Goal: Book appointment/travel/reservation: Book appointment/travel/reservation

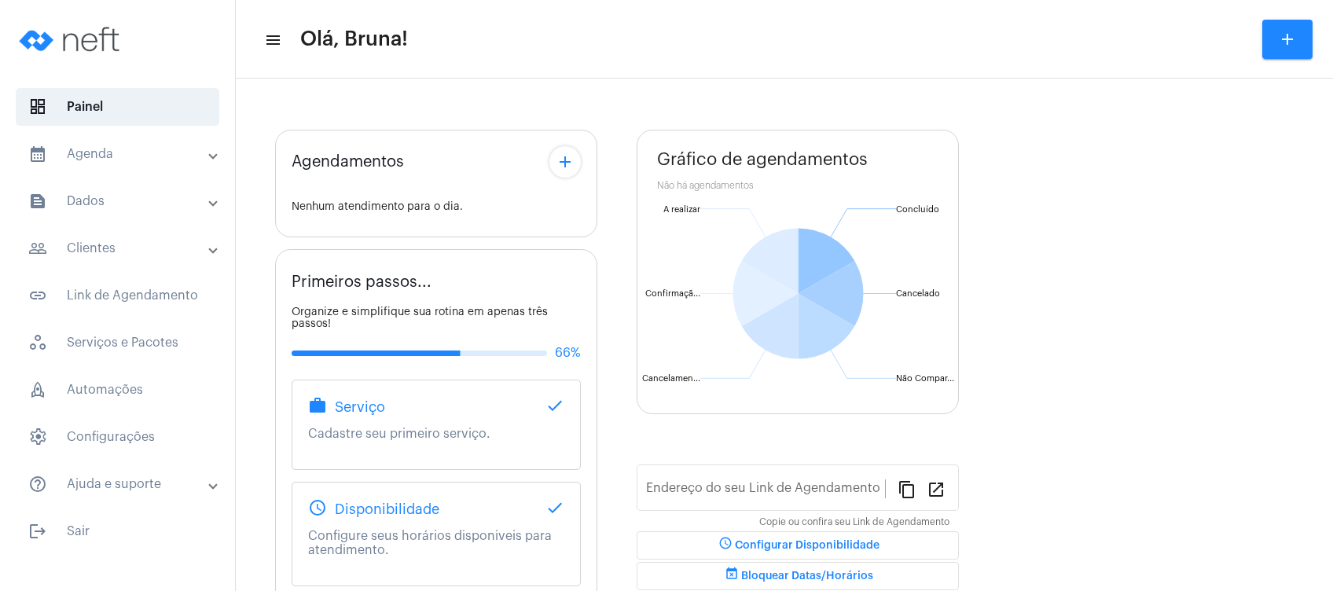
type input "[URL][DOMAIN_NAME][PERSON_NAME]"
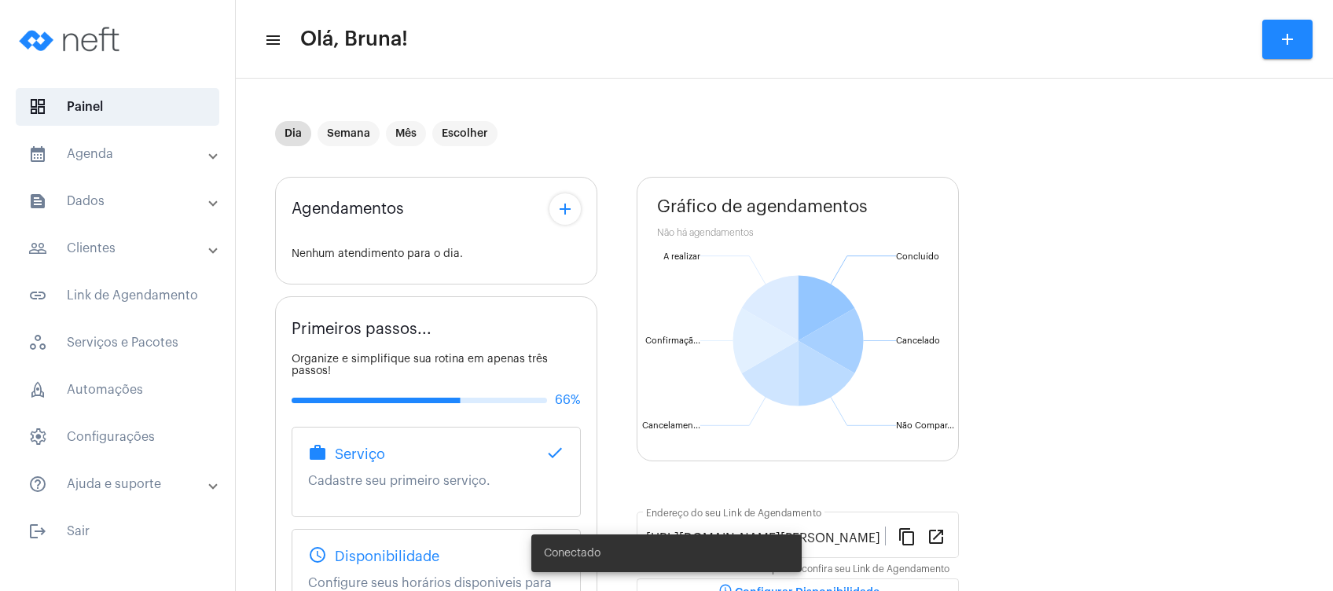
click at [113, 158] on mat-panel-title "calendar_month_outlined Agenda" at bounding box center [119, 154] width 182 height 19
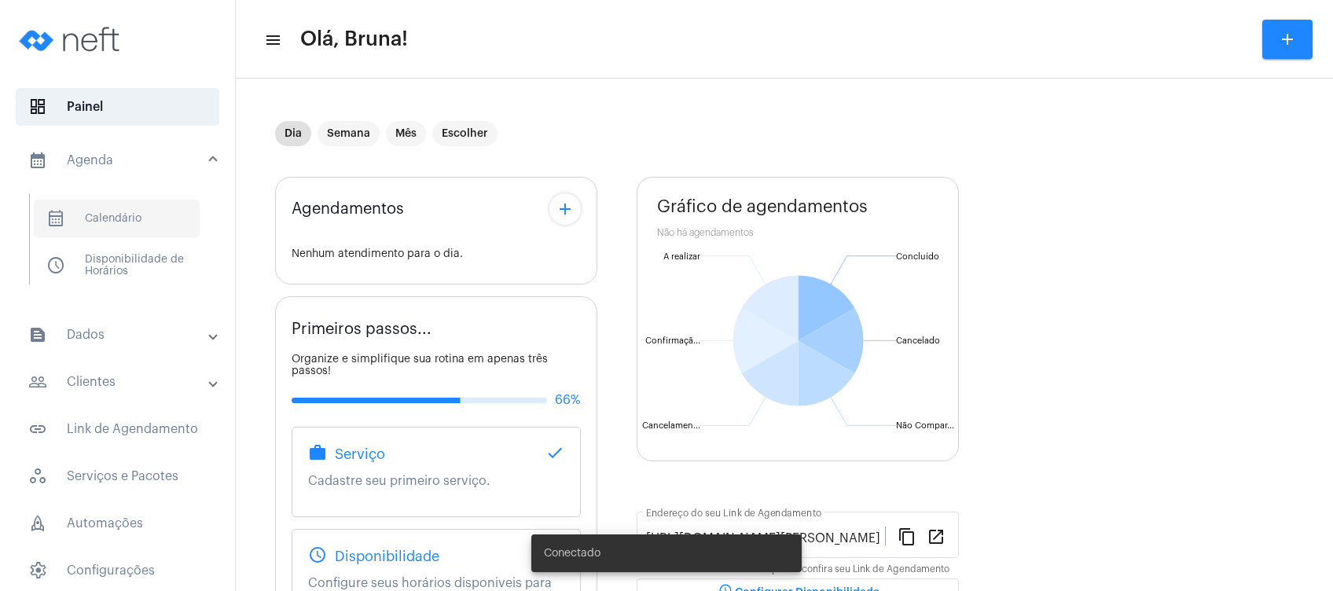
click at [119, 222] on span "calendar_month_outlined Calendário" at bounding box center [117, 219] width 166 height 38
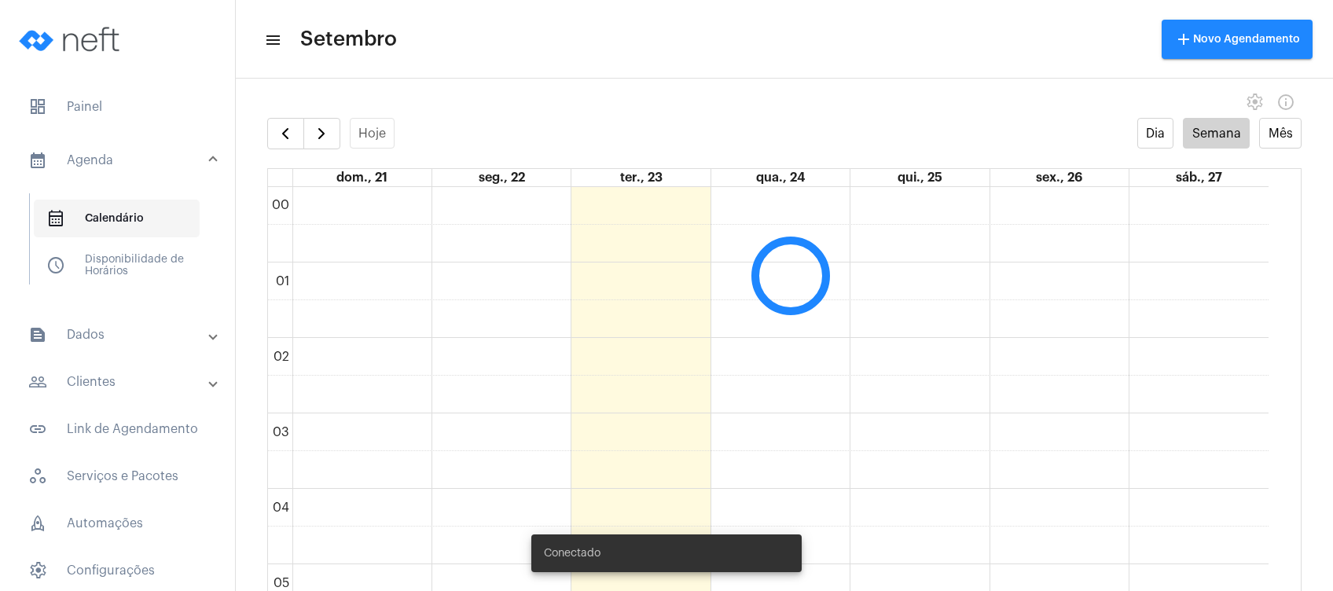
scroll to position [453, 0]
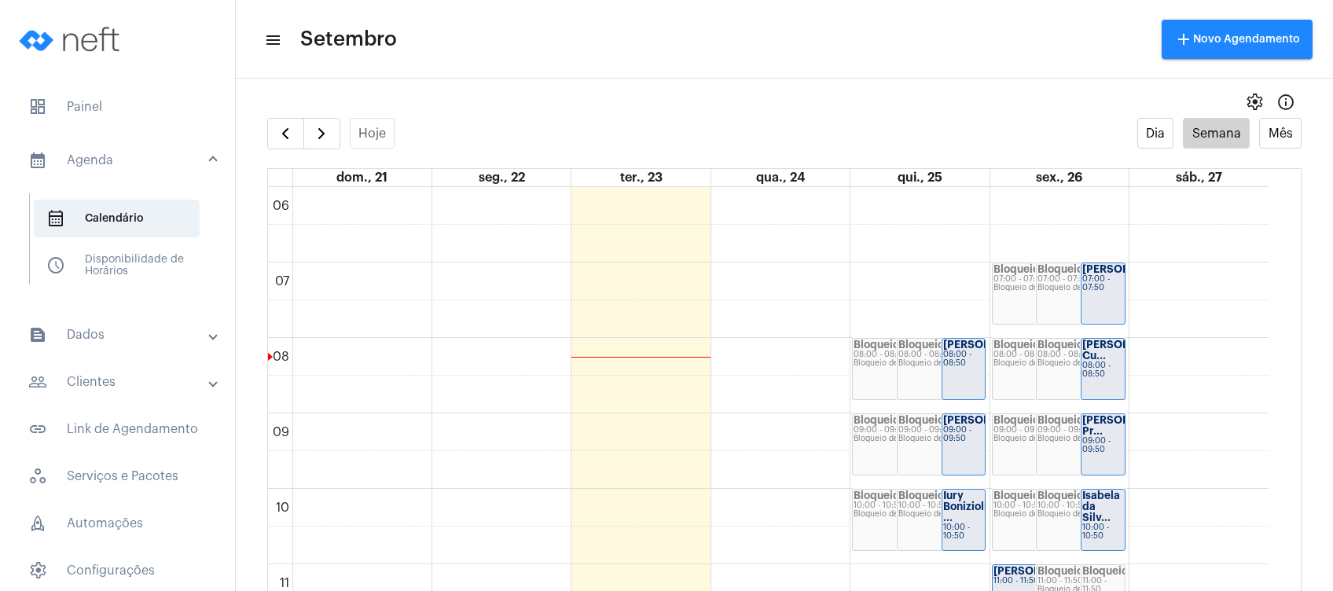
click at [610, 25] on mat-toolbar-row "menu Setembro add Novo Agendamento" at bounding box center [784, 39] width 1097 height 50
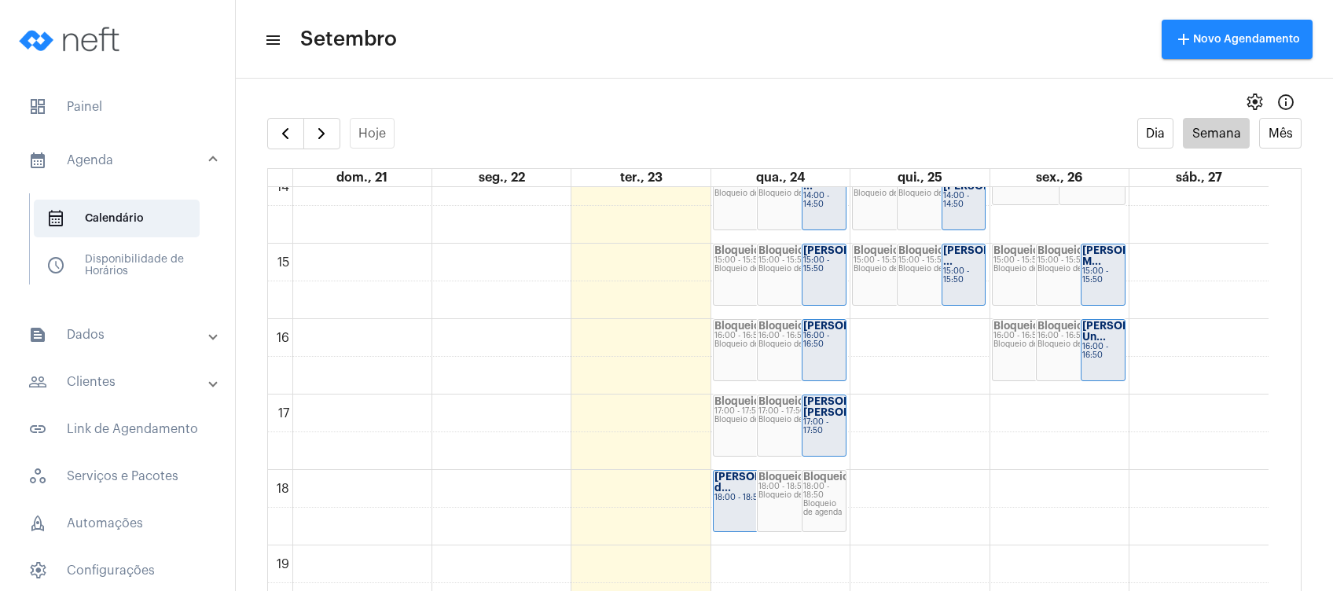
scroll to position [1118, 0]
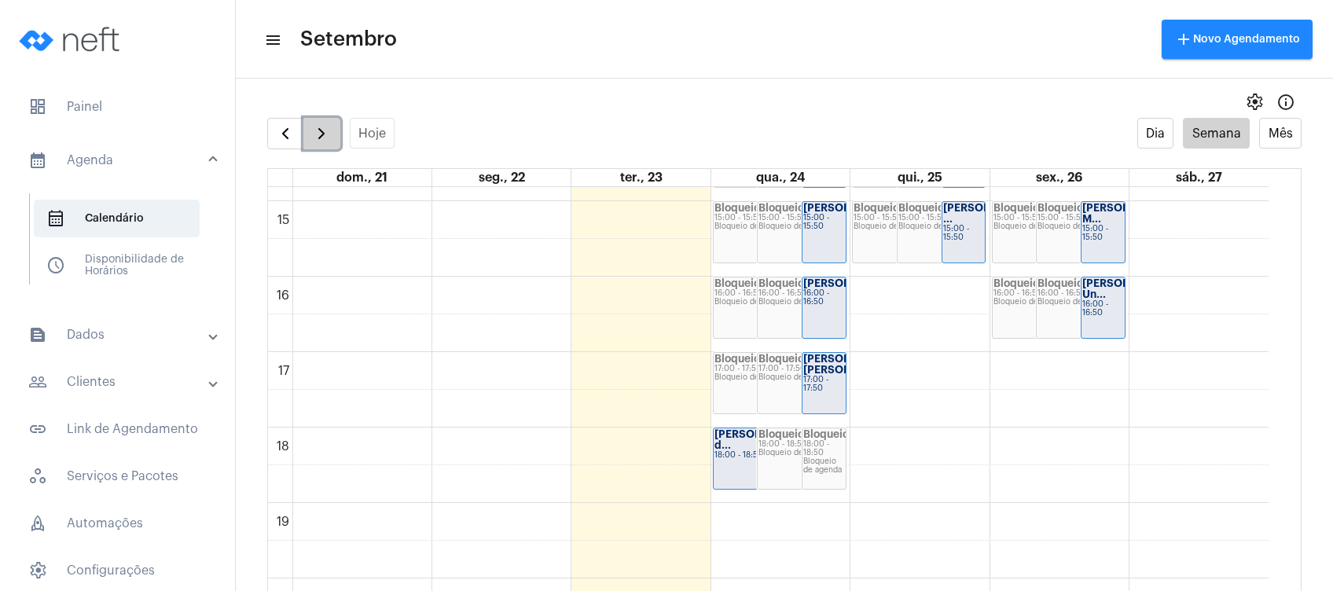
click at [319, 135] on span "button" at bounding box center [321, 133] width 19 height 19
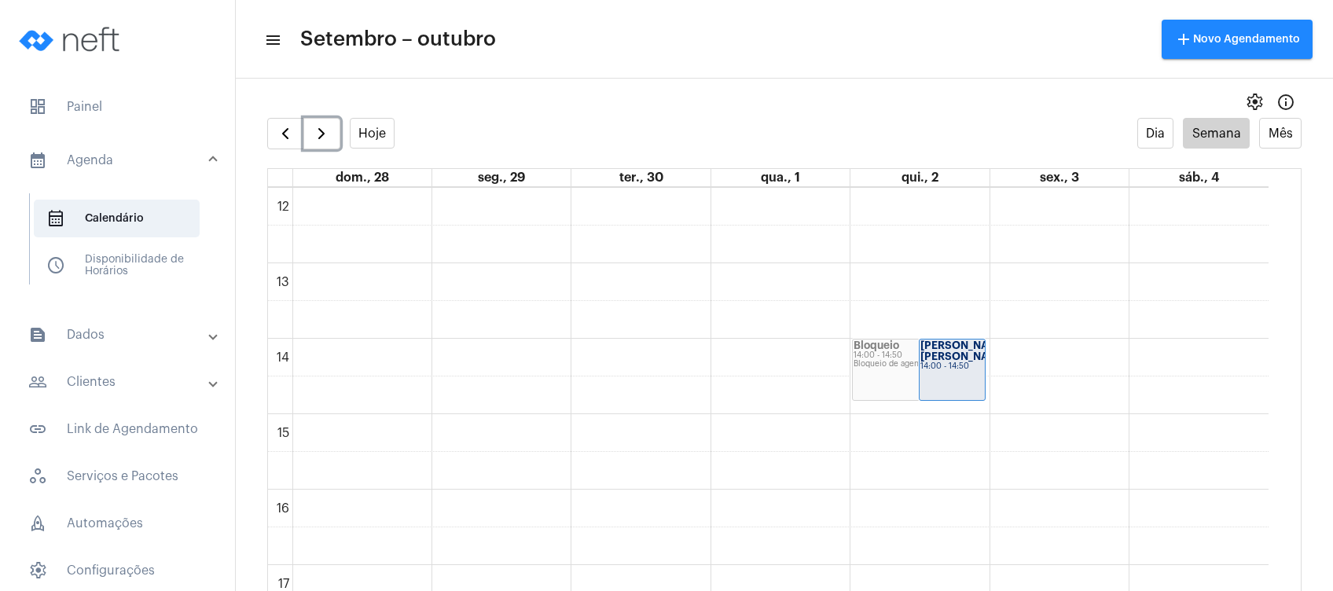
scroll to position [908, 0]
click at [753, 436] on div "00 01 02 03 04 05 06 07 08 09 10 11 12 13 14 15 16 17 18 19 20 21 22 23 Bloquei…" at bounding box center [768, 184] width 1001 height 1811
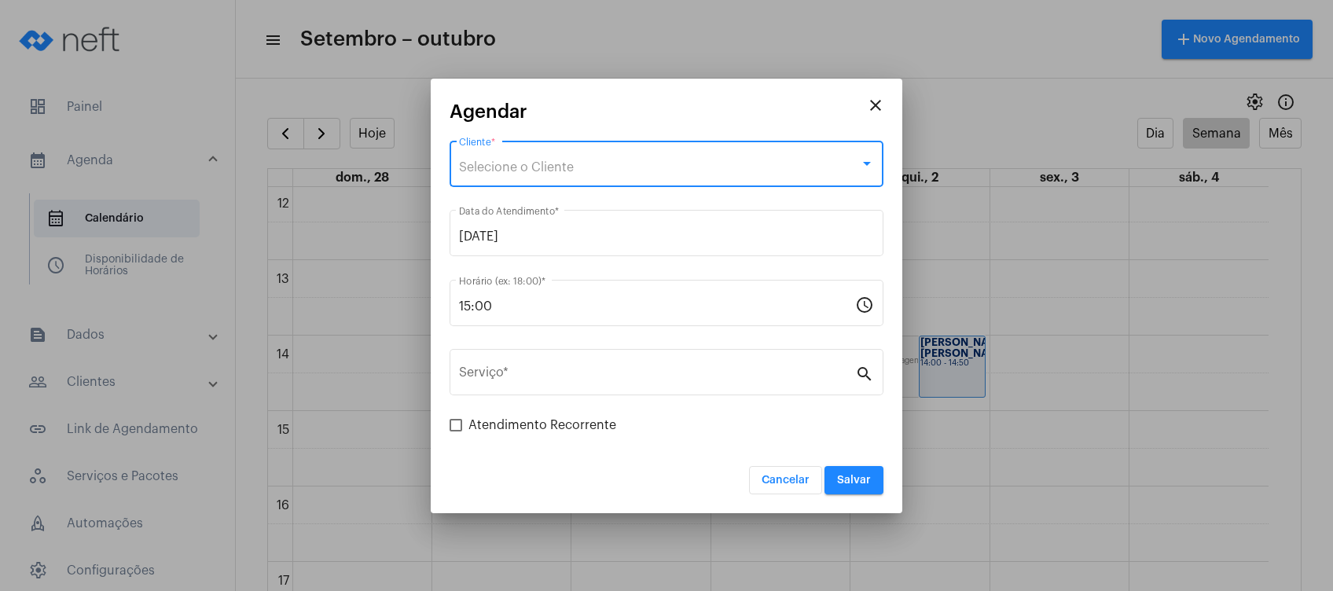
click at [660, 164] on div "Selecione o Cliente" at bounding box center [659, 167] width 401 height 14
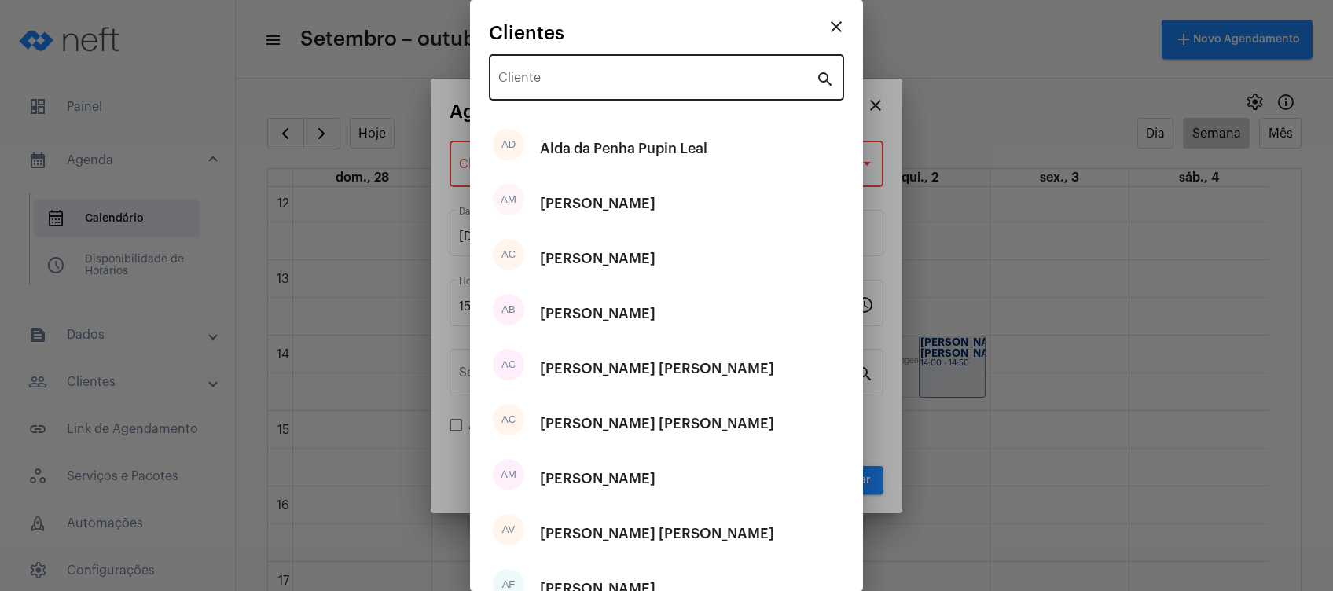
click at [667, 89] on div "Cliente" at bounding box center [657, 76] width 318 height 50
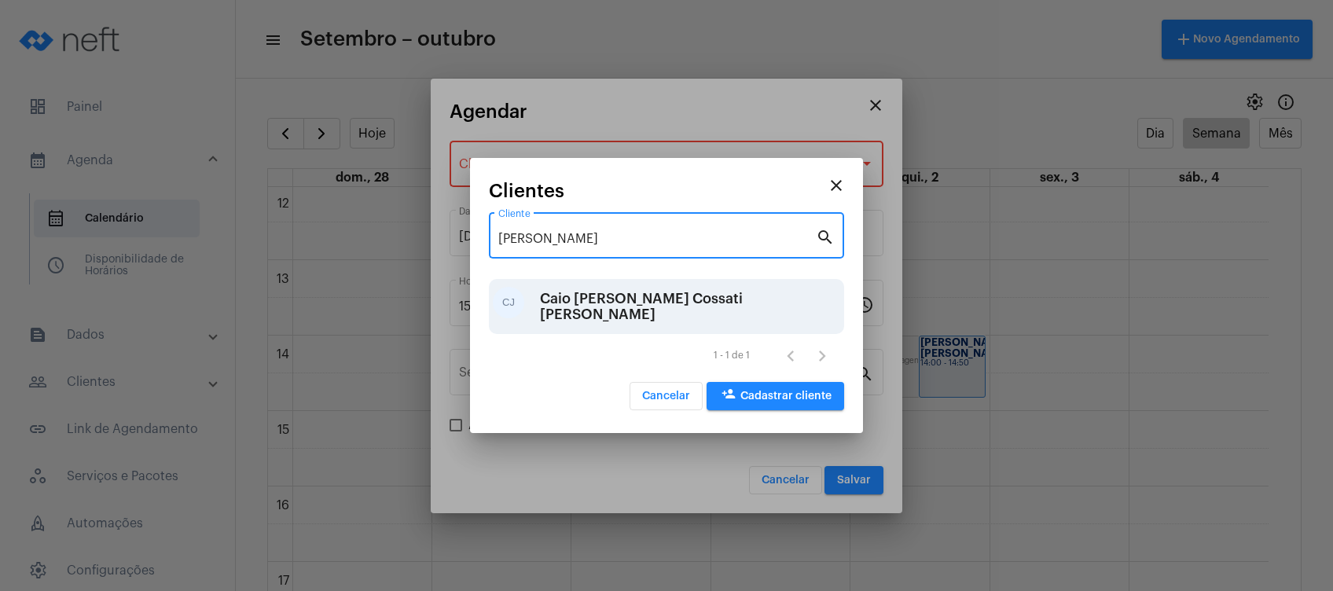
type input "[PERSON_NAME]"
click at [638, 316] on div "Caio [PERSON_NAME] Cossati [PERSON_NAME]" at bounding box center [690, 306] width 300 height 47
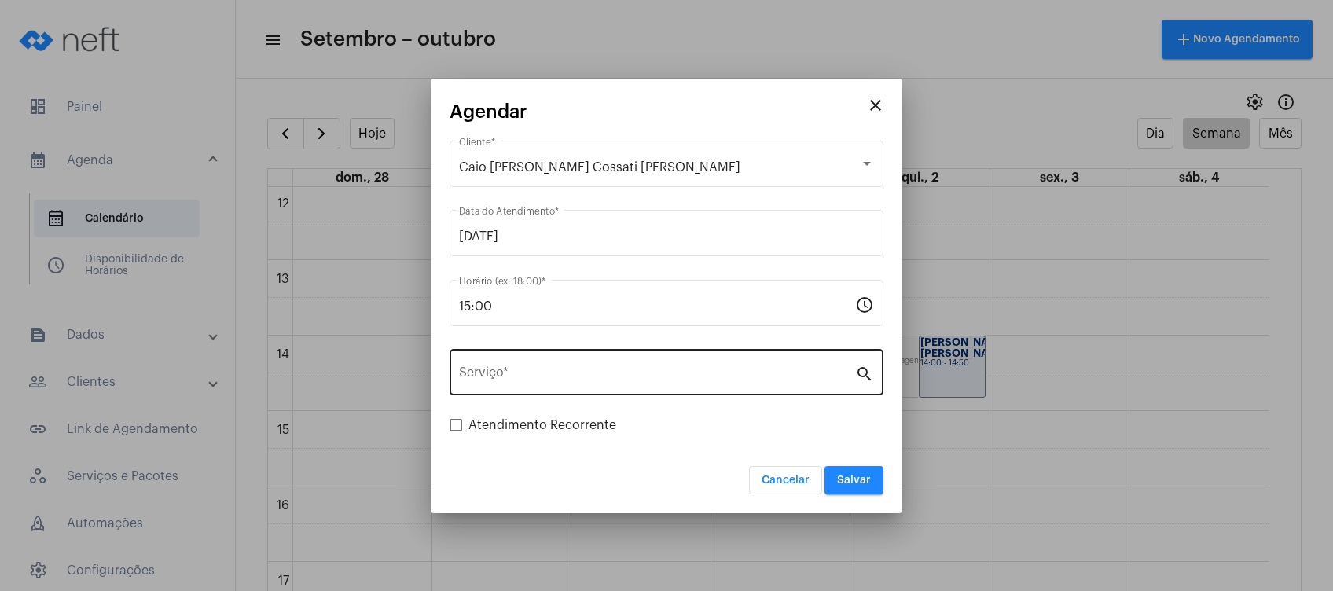
click at [645, 362] on div "Serviço *" at bounding box center [657, 371] width 396 height 50
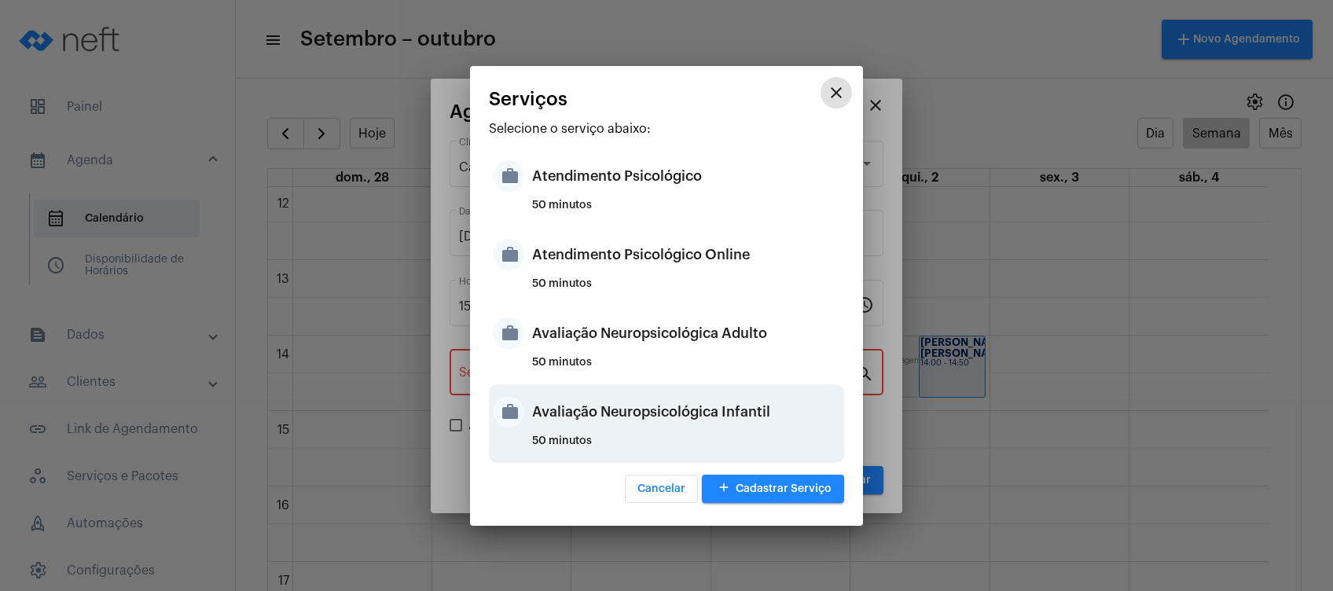
click at [643, 408] on div "Avaliação Neuropsicológica Infantil" at bounding box center [686, 411] width 308 height 47
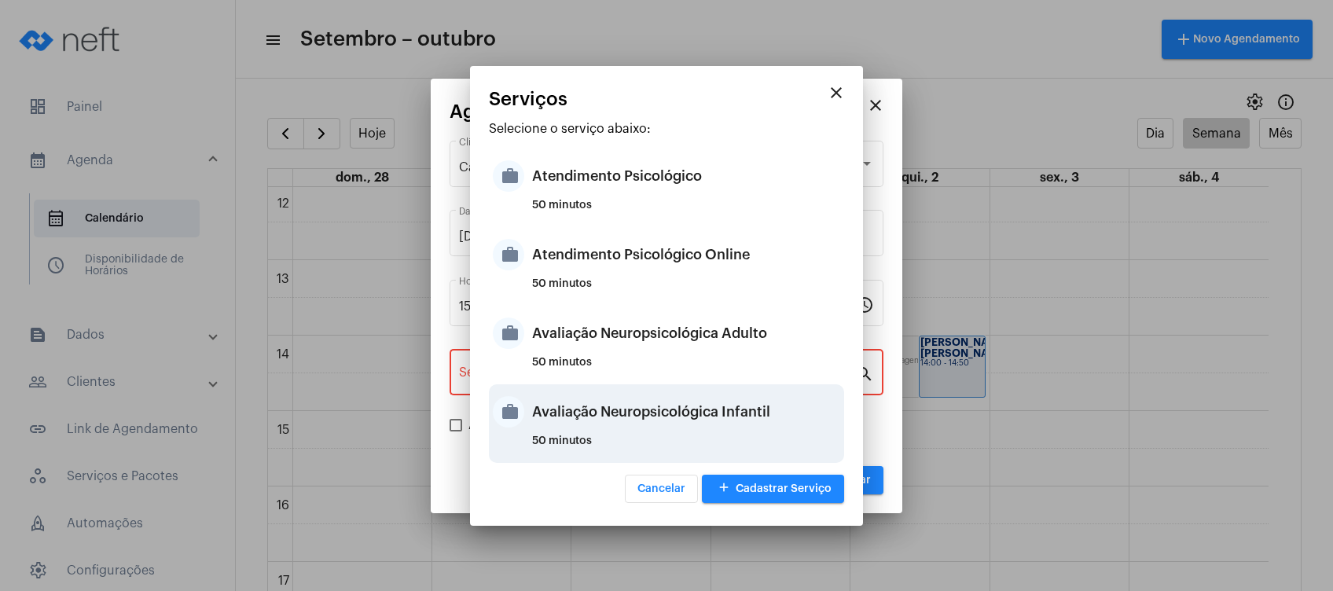
type input "Avaliação Neuropsicológica Infantil"
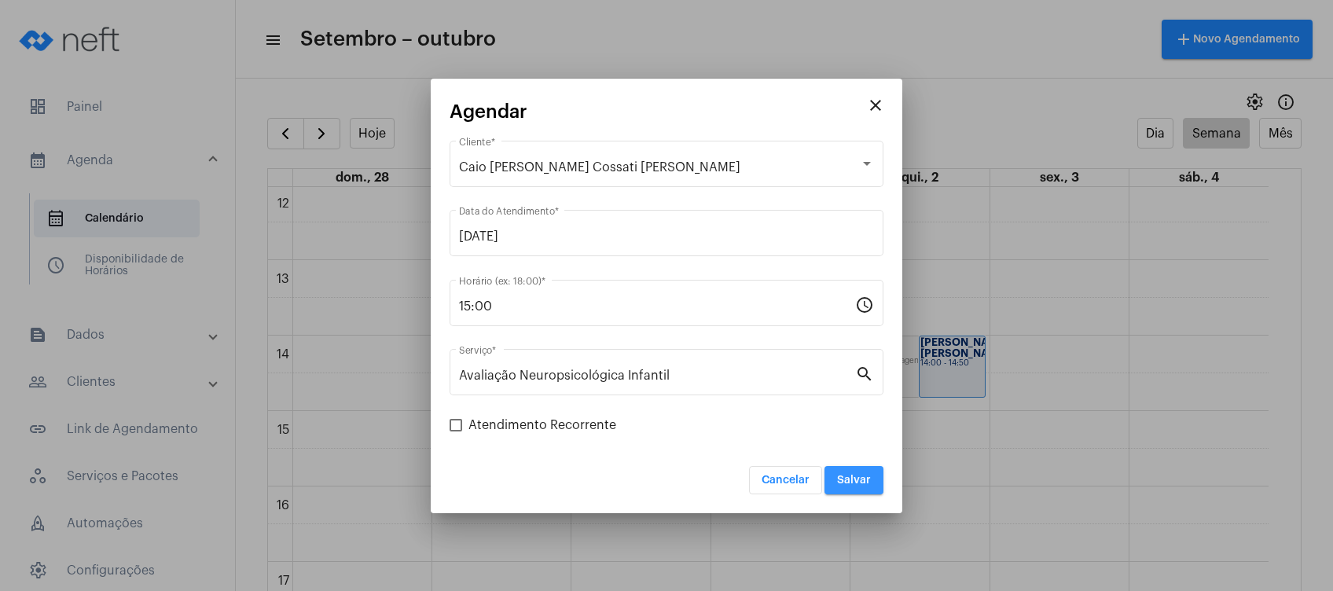
click at [866, 483] on span "Salvar" at bounding box center [854, 480] width 34 height 11
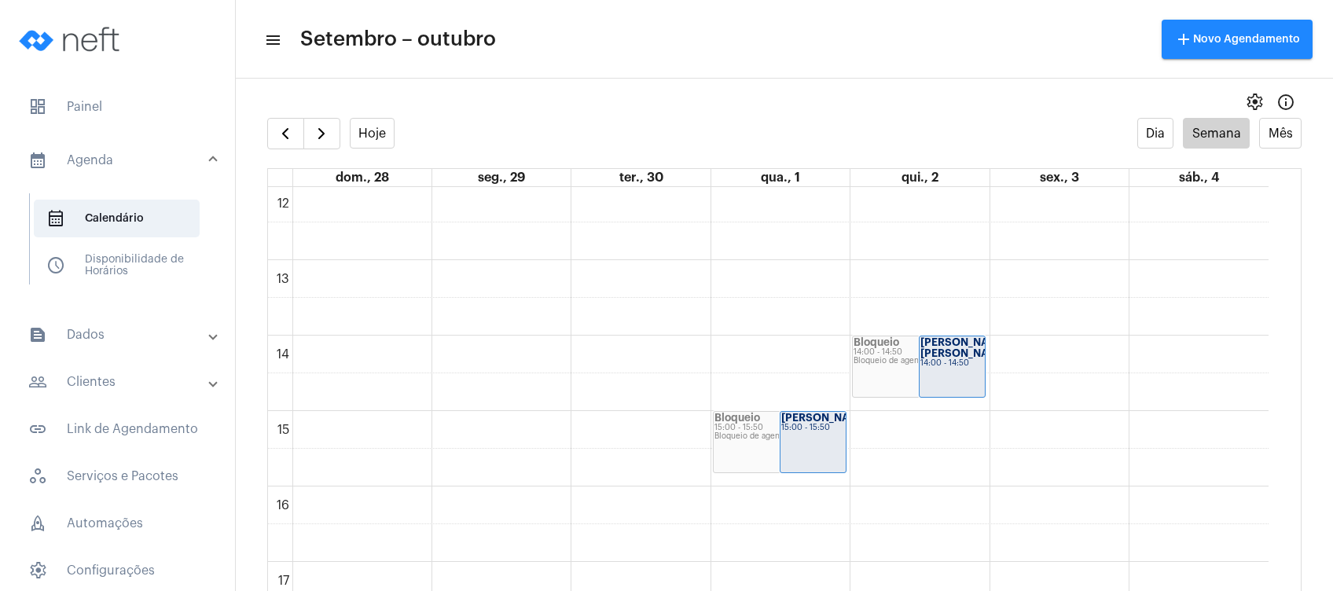
click at [155, 378] on mat-panel-title "people_outline Clientes" at bounding box center [119, 382] width 182 height 19
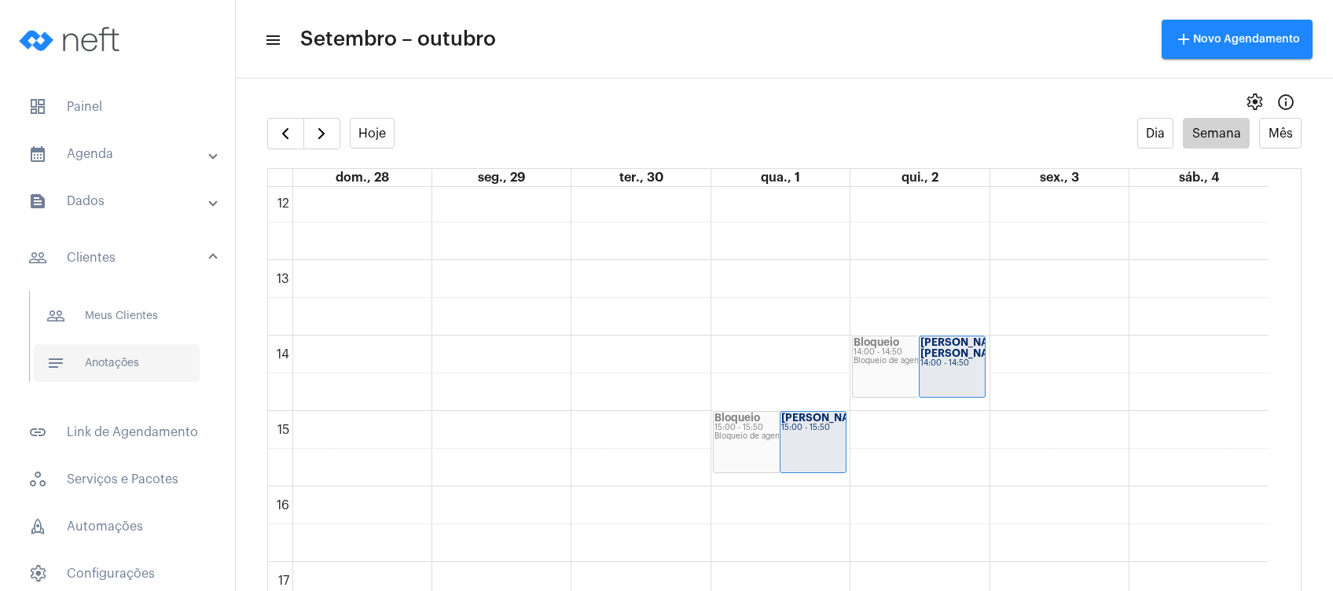
click at [138, 366] on span "notes Anotações" at bounding box center [117, 363] width 166 height 38
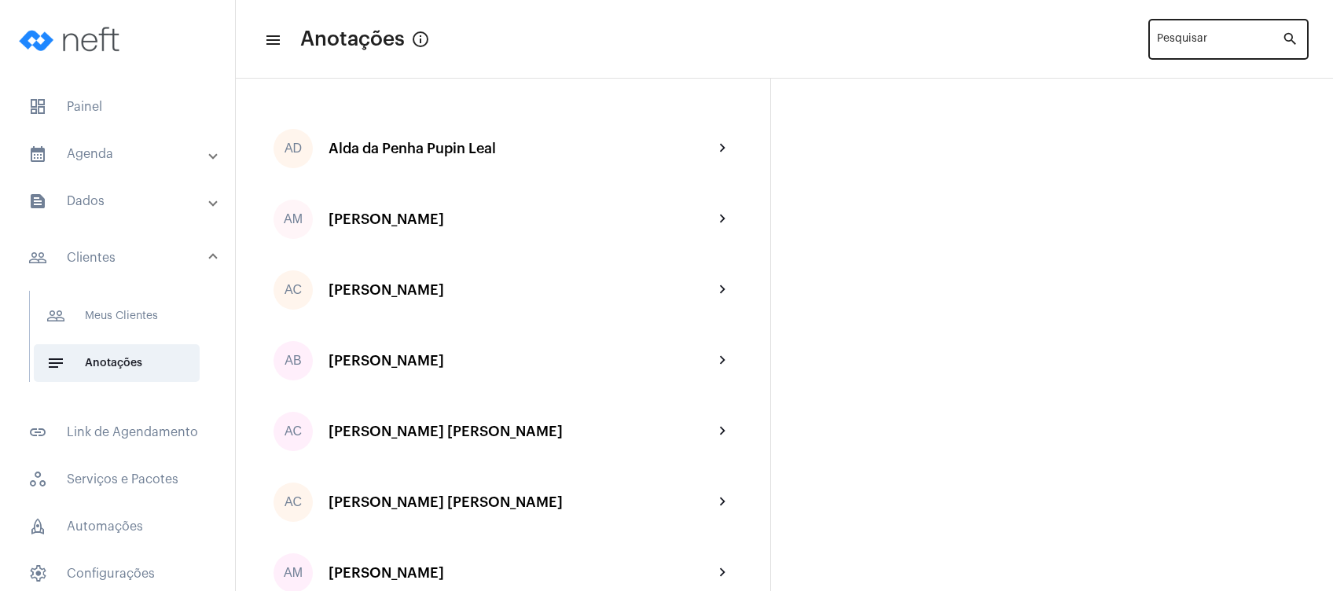
click at [1169, 45] on input "Pesquisar" at bounding box center [1219, 42] width 125 height 13
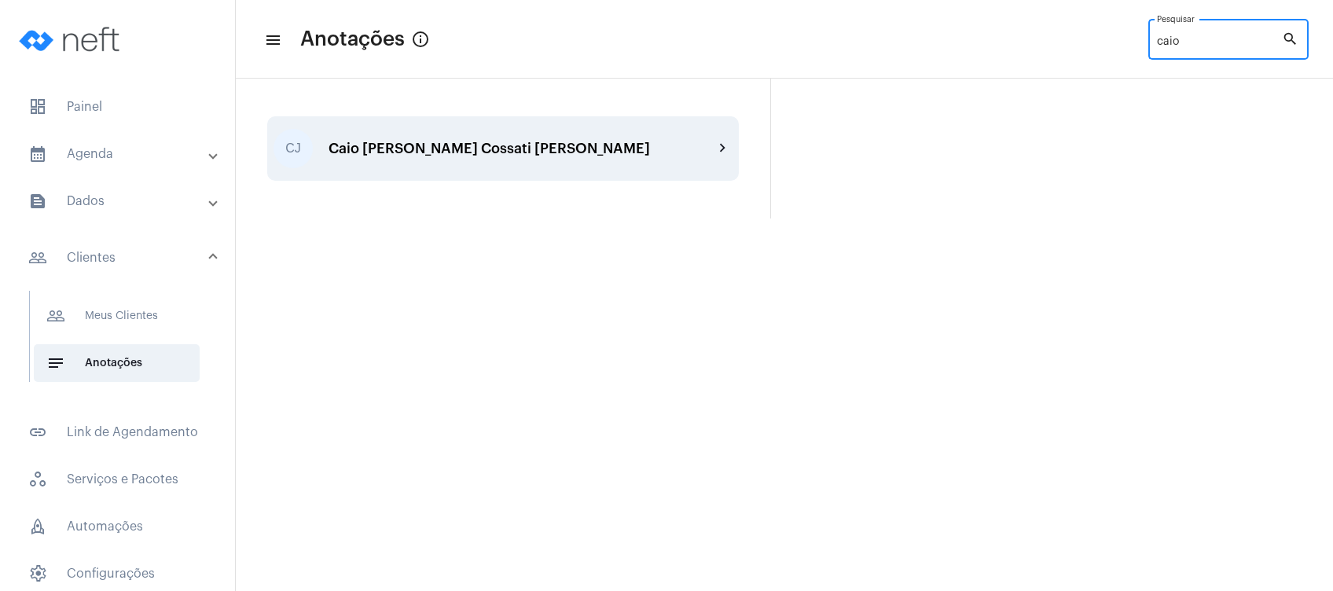
type input "caio"
click at [641, 132] on div "[PERSON_NAME] Caio [PERSON_NAME] Cossati [PERSON_NAME] chevron_right" at bounding box center [503, 148] width 472 height 64
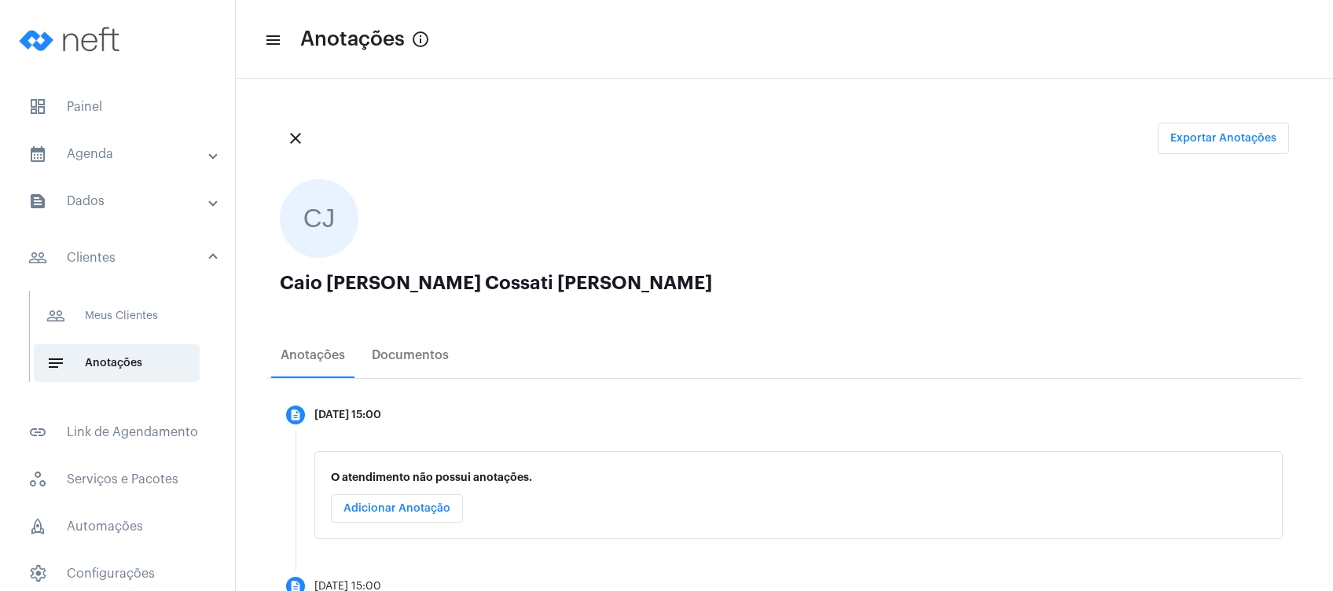
click at [621, 90] on div "close Exportar Anotações CJ Caio [PERSON_NAME] Cossati [PERSON_NAME] Anotações …" at bounding box center [784, 532] width 1097 height 907
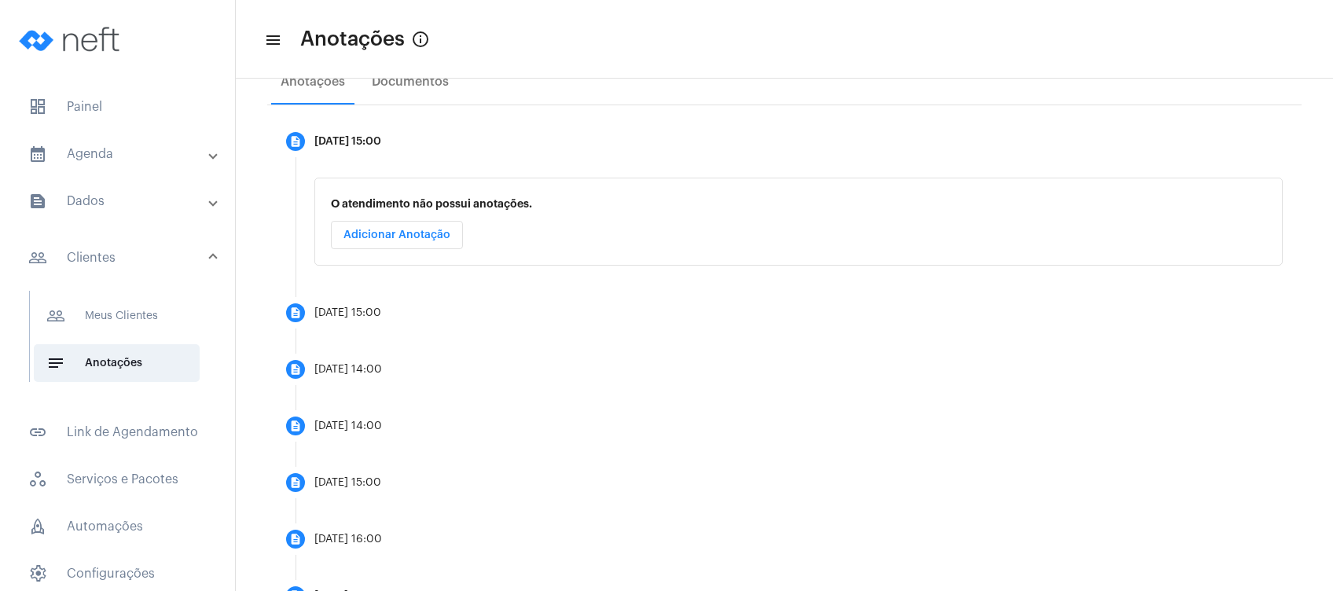
scroll to position [269, 0]
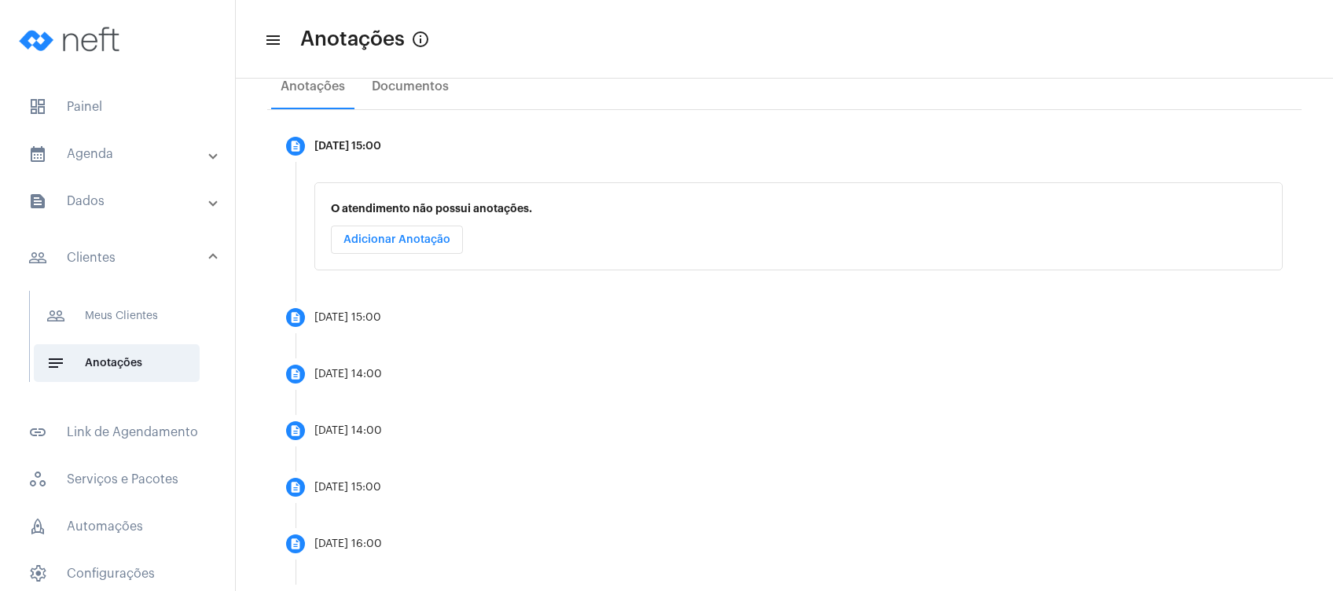
click at [119, 164] on mat-expansion-panel-header "calendar_month_outlined Agenda" at bounding box center [122, 154] width 226 height 38
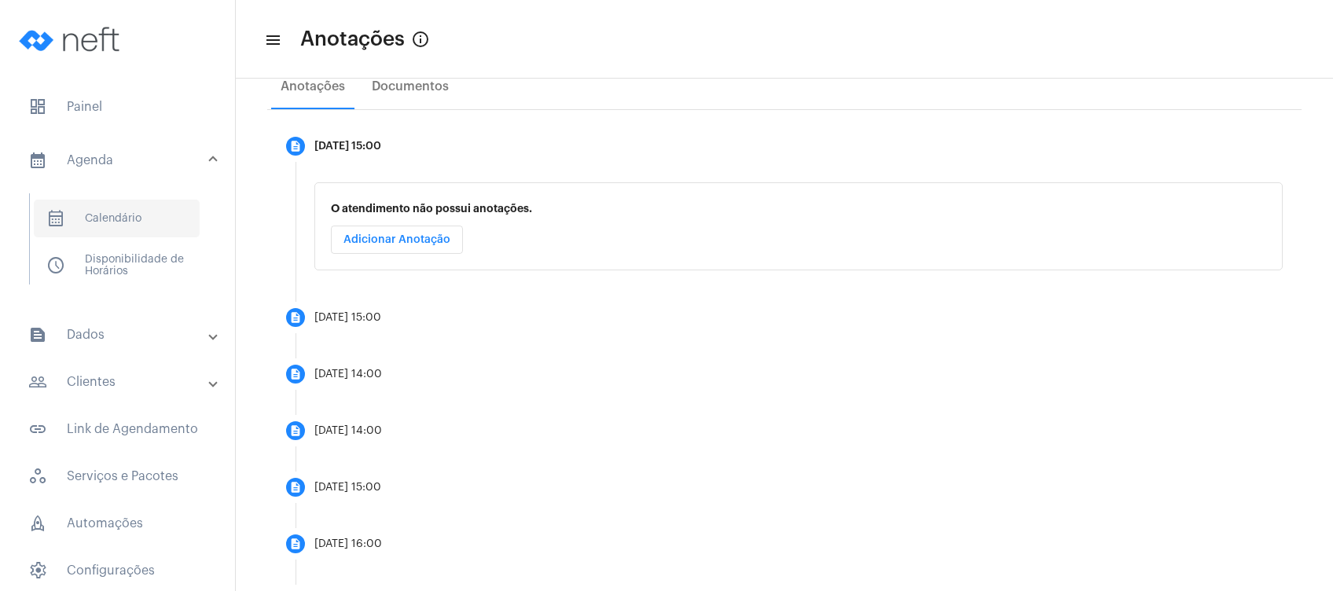
click at [118, 219] on span "calendar_month_outlined Calendário" at bounding box center [117, 219] width 166 height 38
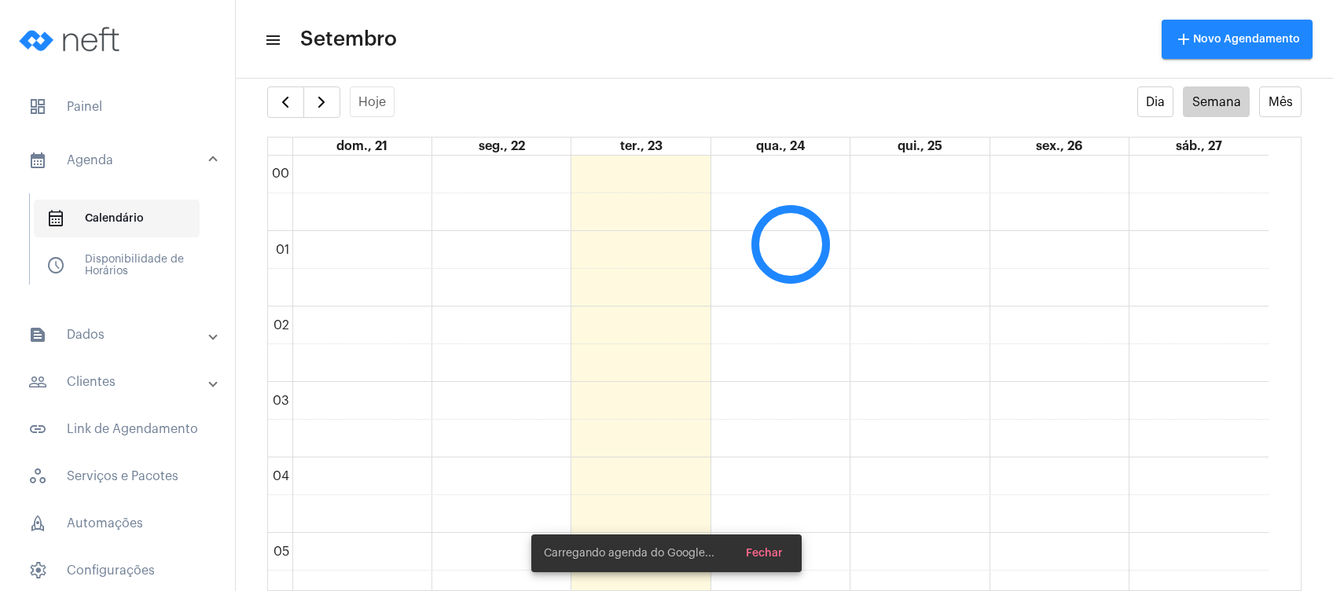
scroll to position [453, 0]
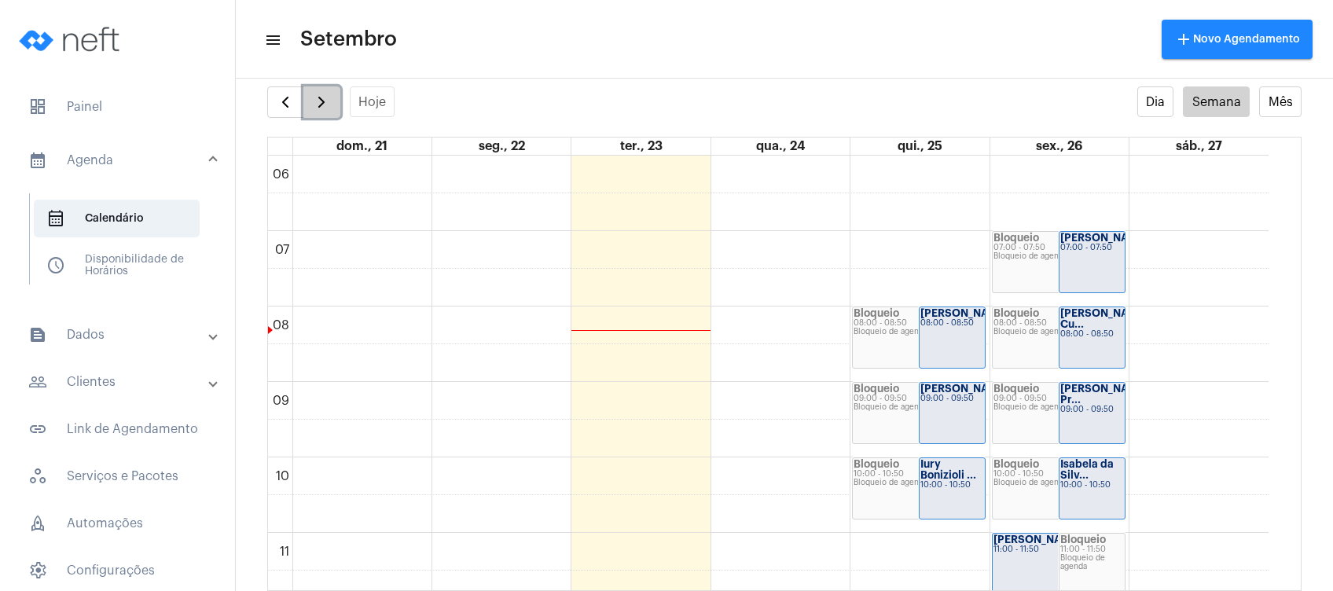
click at [319, 97] on span "button" at bounding box center [321, 102] width 19 height 19
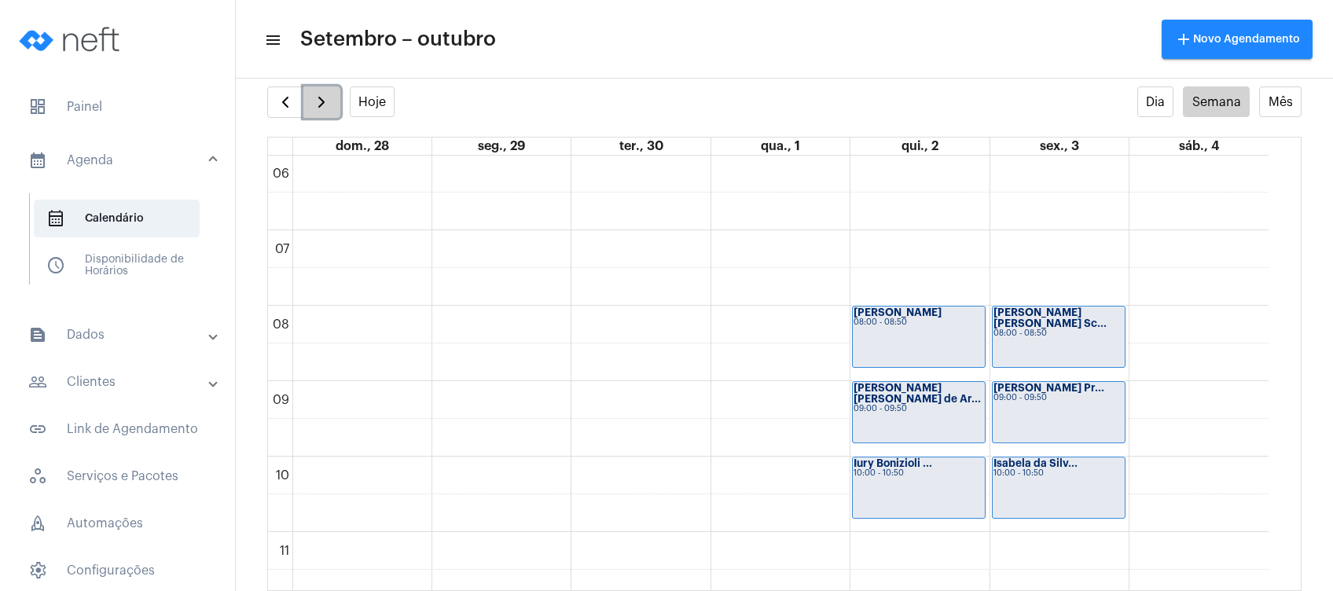
click at [319, 97] on span "button" at bounding box center [321, 102] width 19 height 19
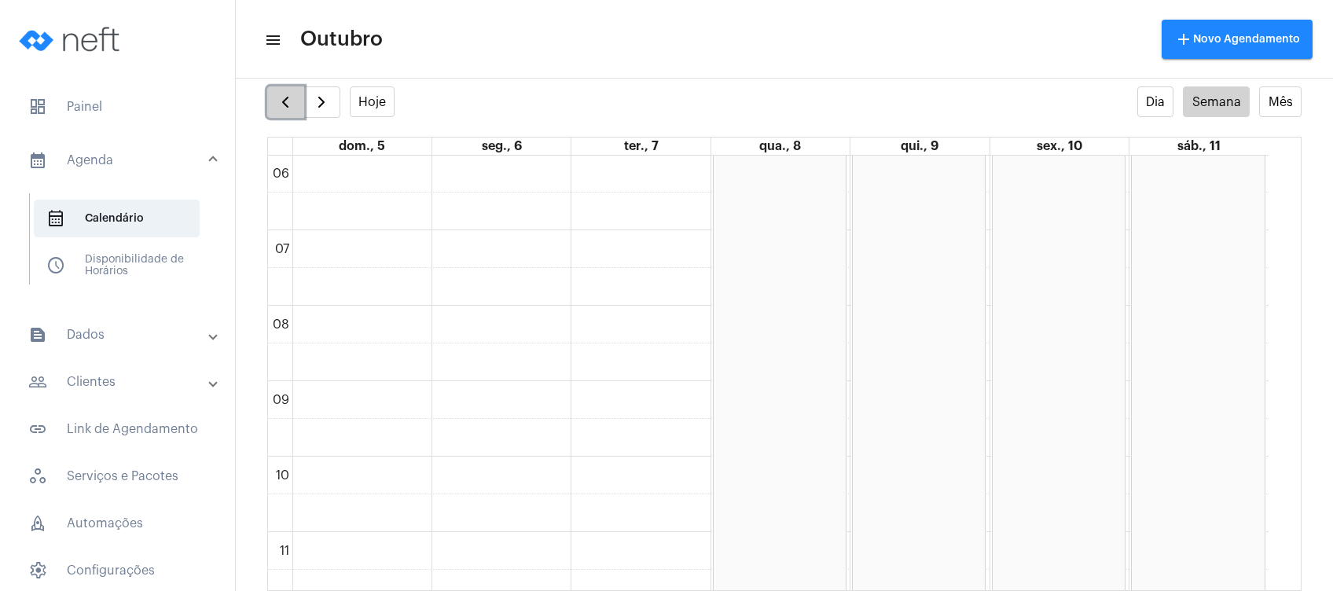
click at [295, 105] on span "button" at bounding box center [285, 102] width 19 height 19
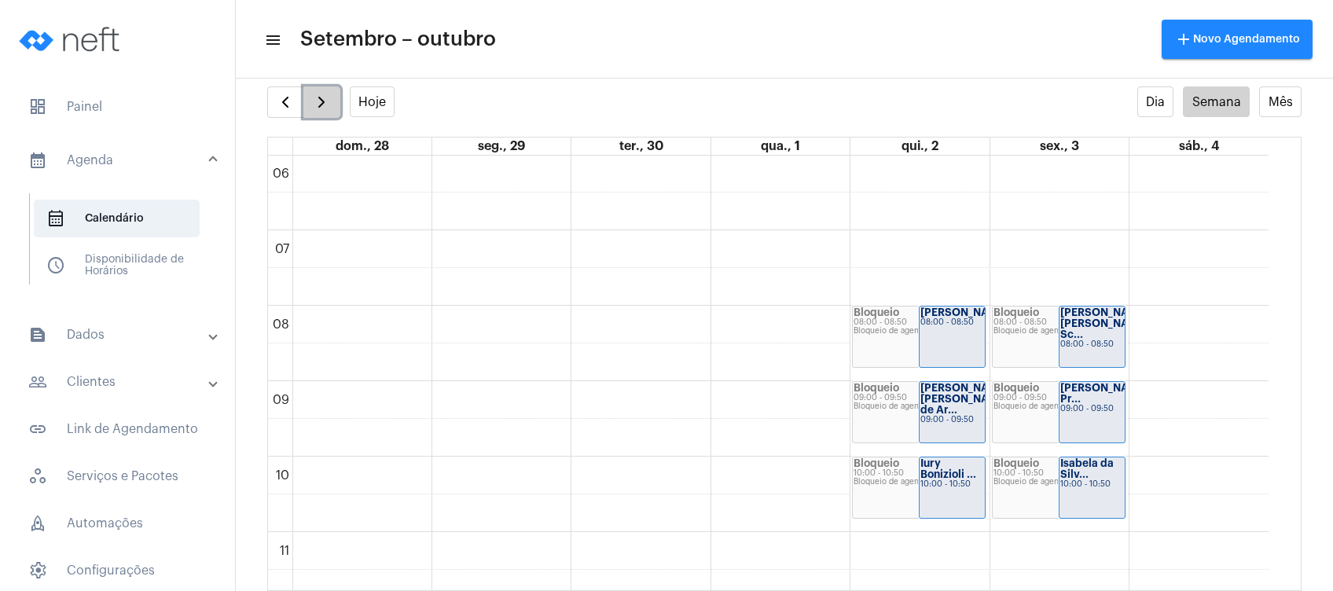
click at [321, 101] on span "button" at bounding box center [321, 102] width 19 height 19
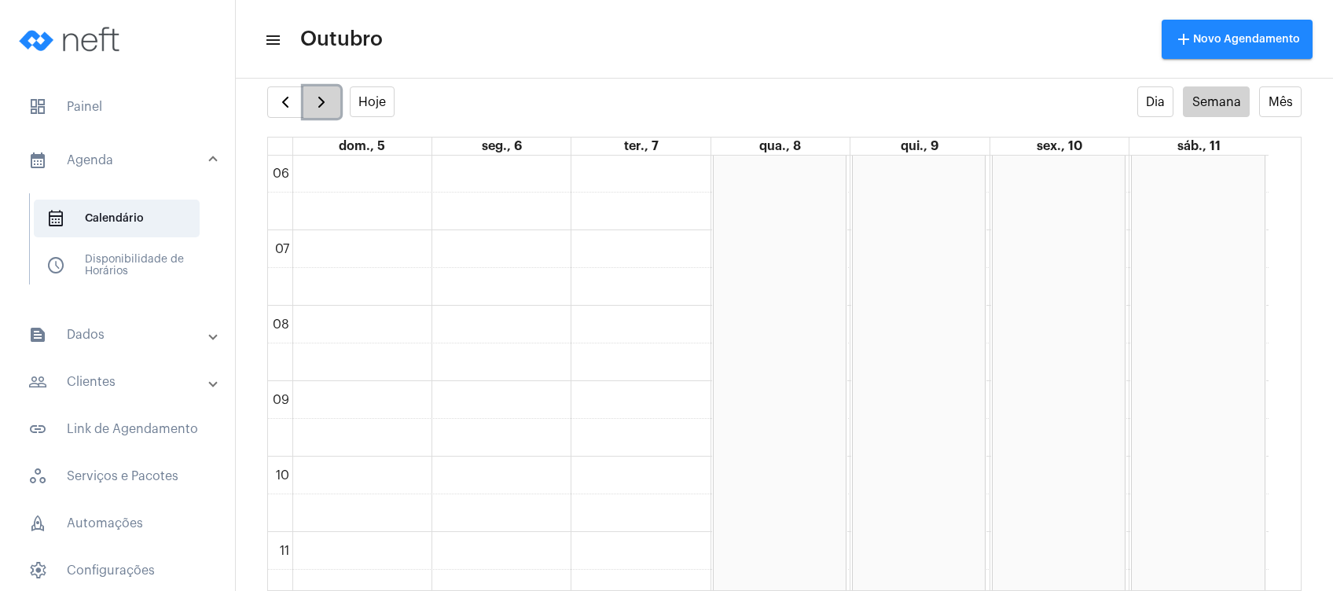
click at [321, 101] on span "button" at bounding box center [321, 102] width 19 height 19
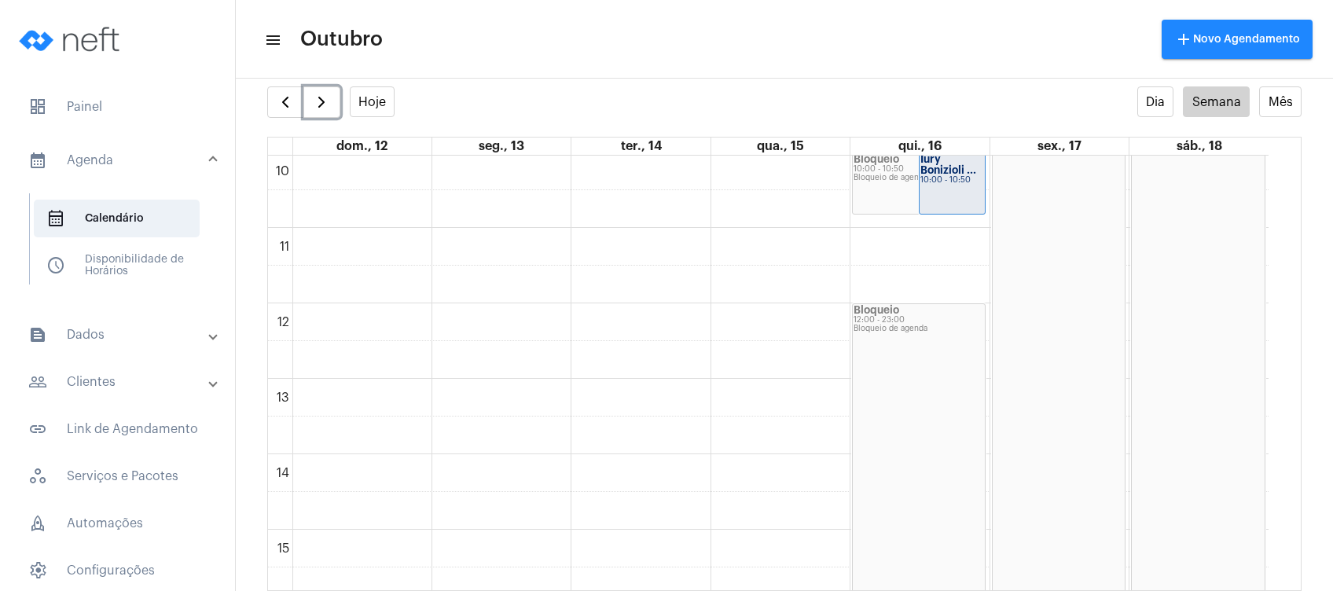
scroll to position [810, 0]
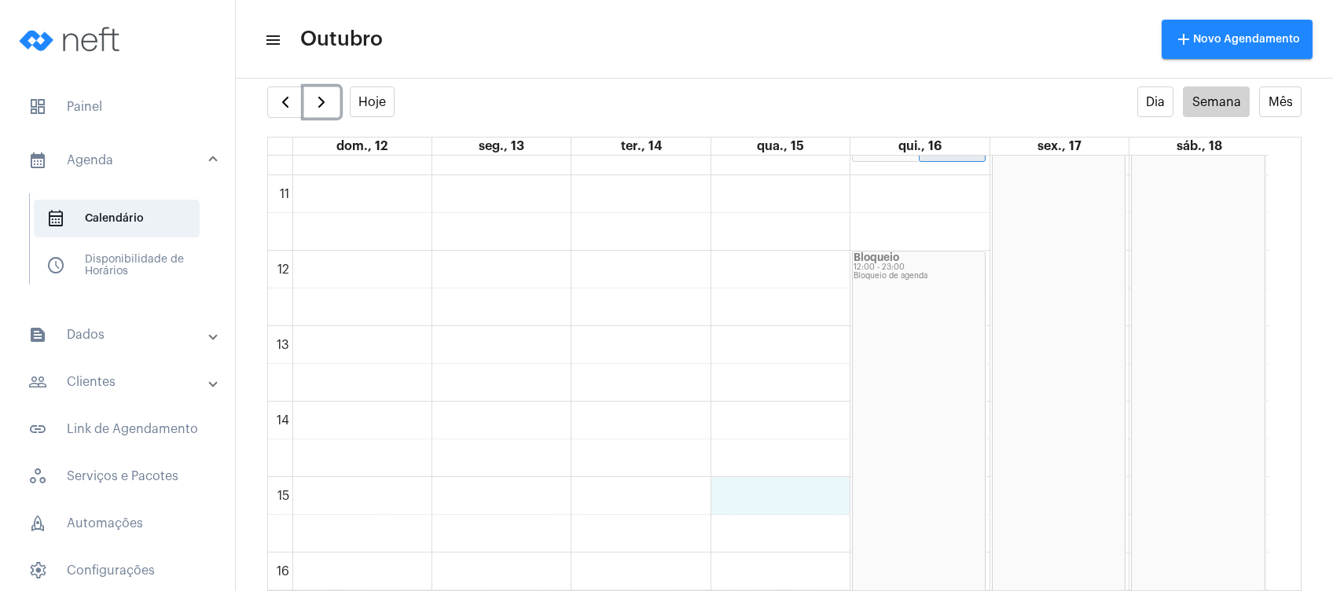
click at [810, 498] on div "00 01 02 03 04 05 06 07 08 09 10 11 12 13 14 15 16 17 18 19 20 21 22 23 Bloquei…" at bounding box center [768, 250] width 1001 height 1811
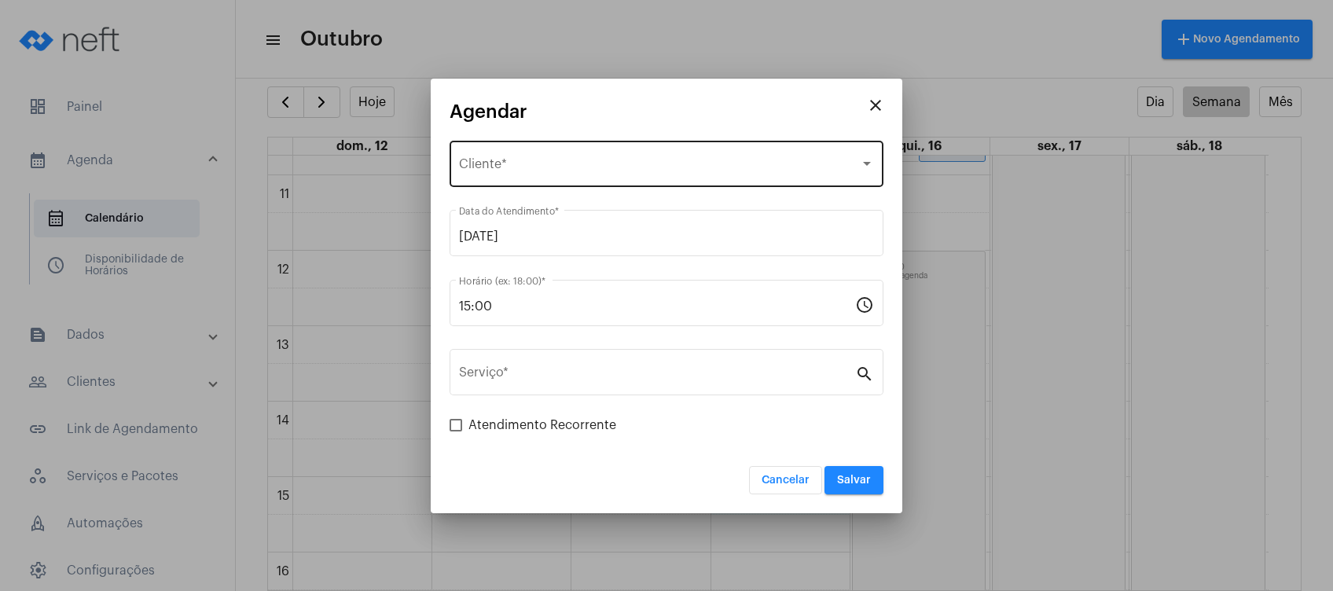
click at [589, 160] on div "Selecione o Cliente" at bounding box center [659, 167] width 401 height 14
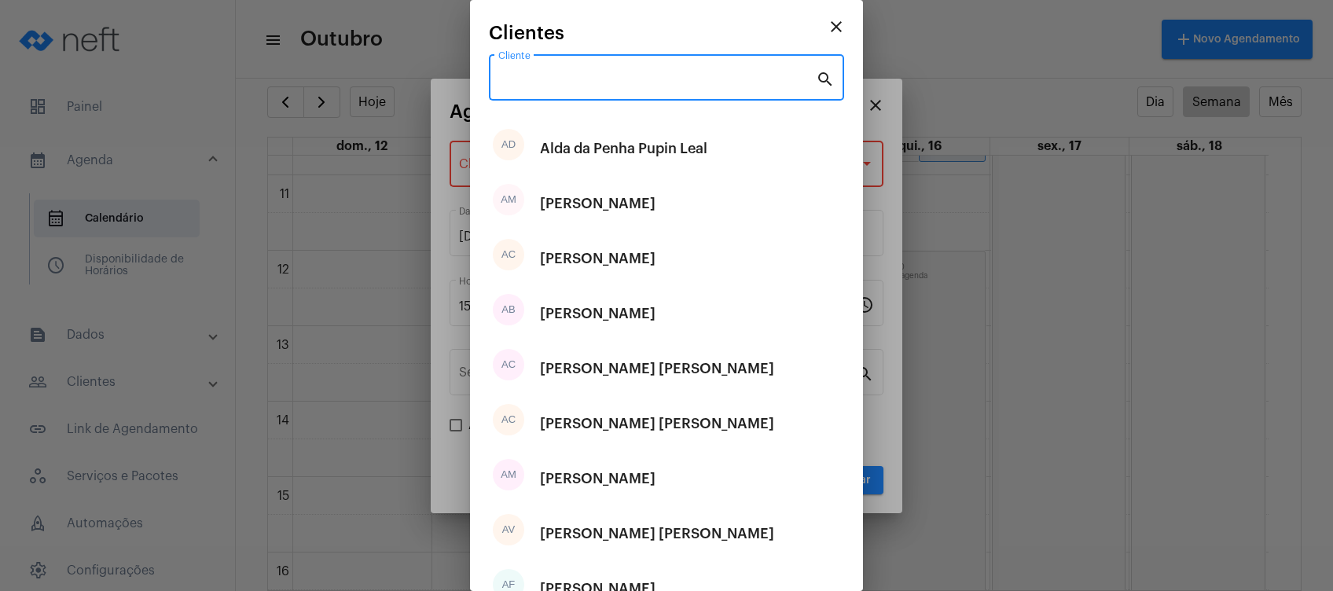
click at [510, 75] on input "Cliente" at bounding box center [657, 81] width 318 height 14
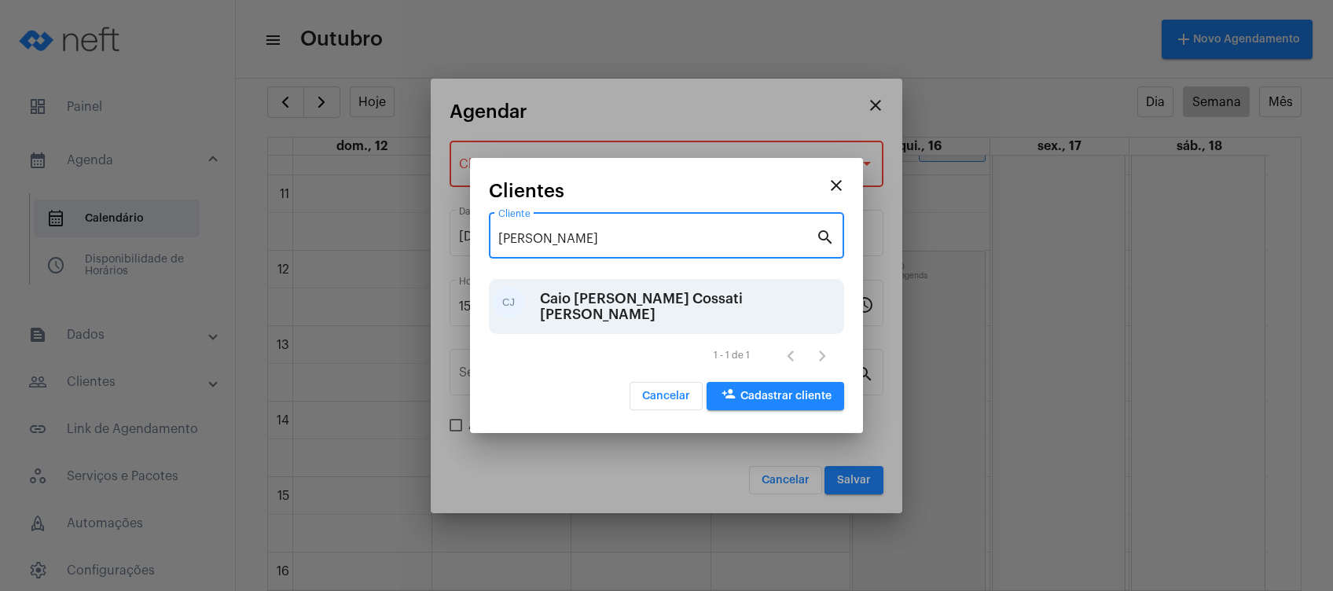
type input "[PERSON_NAME]"
click at [569, 296] on div "Caio [PERSON_NAME] Cossati [PERSON_NAME]" at bounding box center [690, 306] width 300 height 47
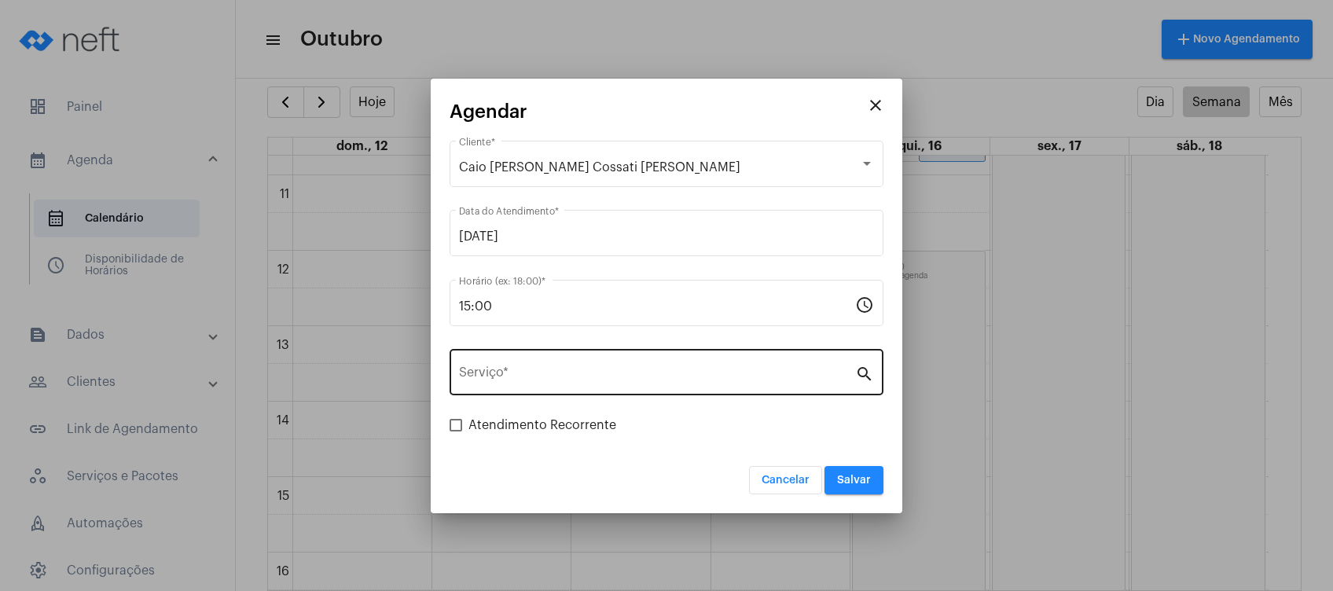
click at [571, 388] on div "Serviço *" at bounding box center [657, 371] width 396 height 50
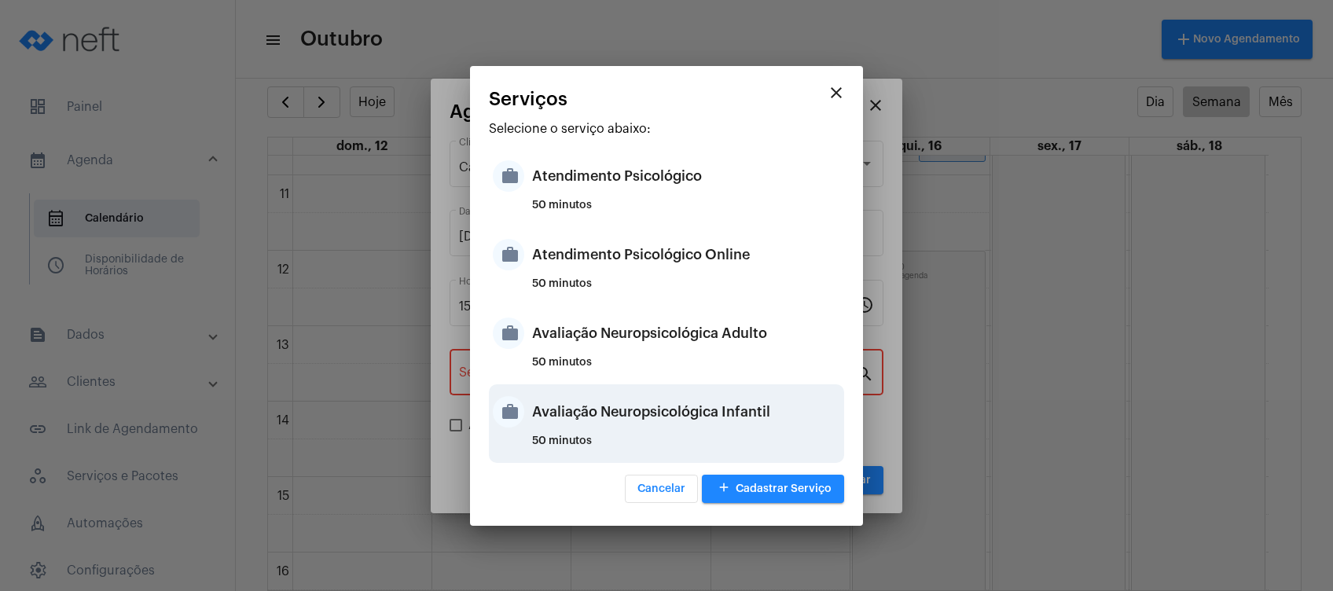
click at [643, 421] on div "Avaliação Neuropsicológica Infantil" at bounding box center [686, 411] width 308 height 47
type input "Avaliação Neuropsicológica Infantil"
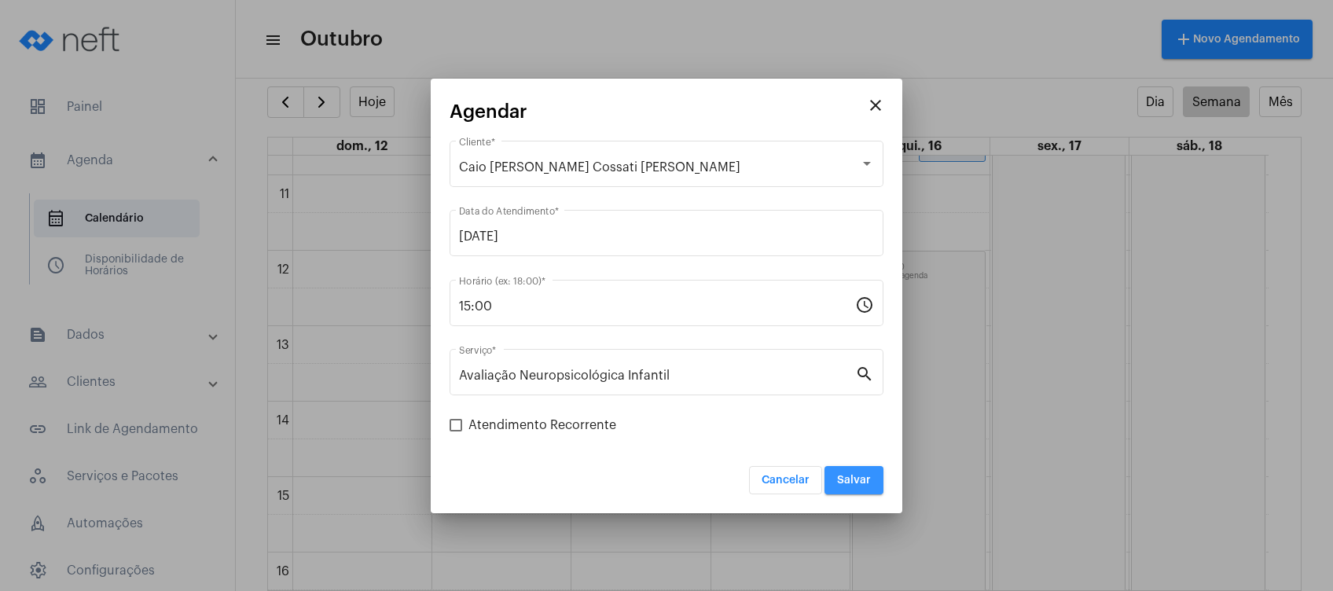
click at [855, 482] on span "Salvar" at bounding box center [854, 480] width 34 height 11
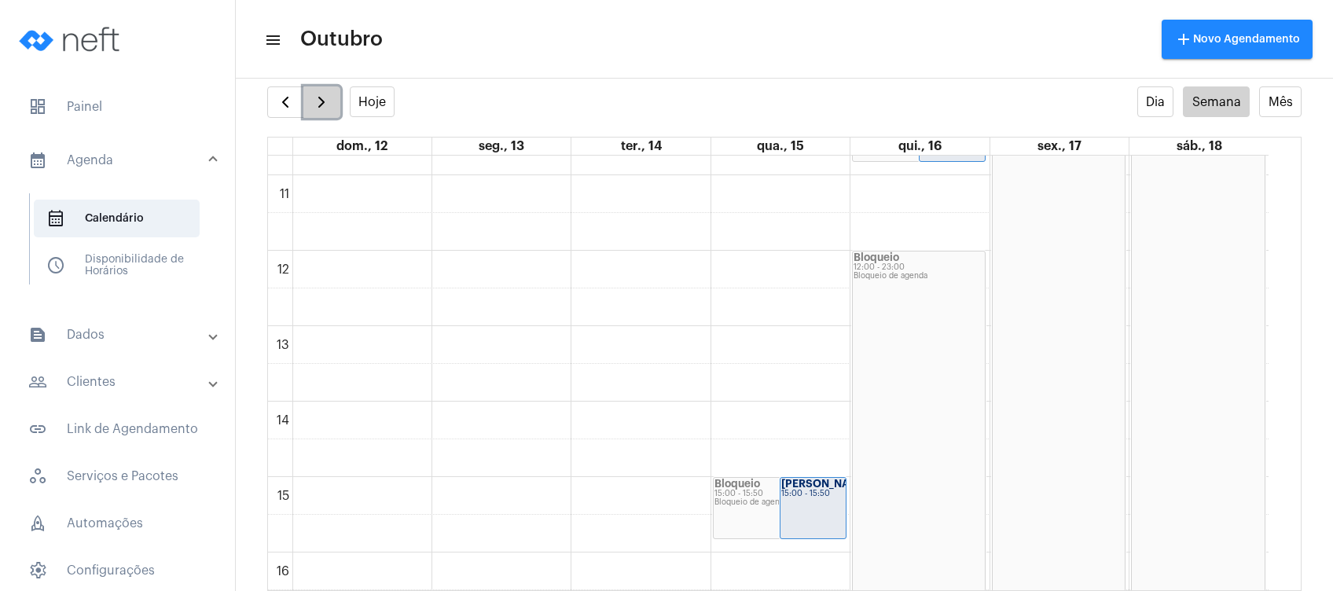
click at [327, 99] on span "button" at bounding box center [321, 102] width 19 height 19
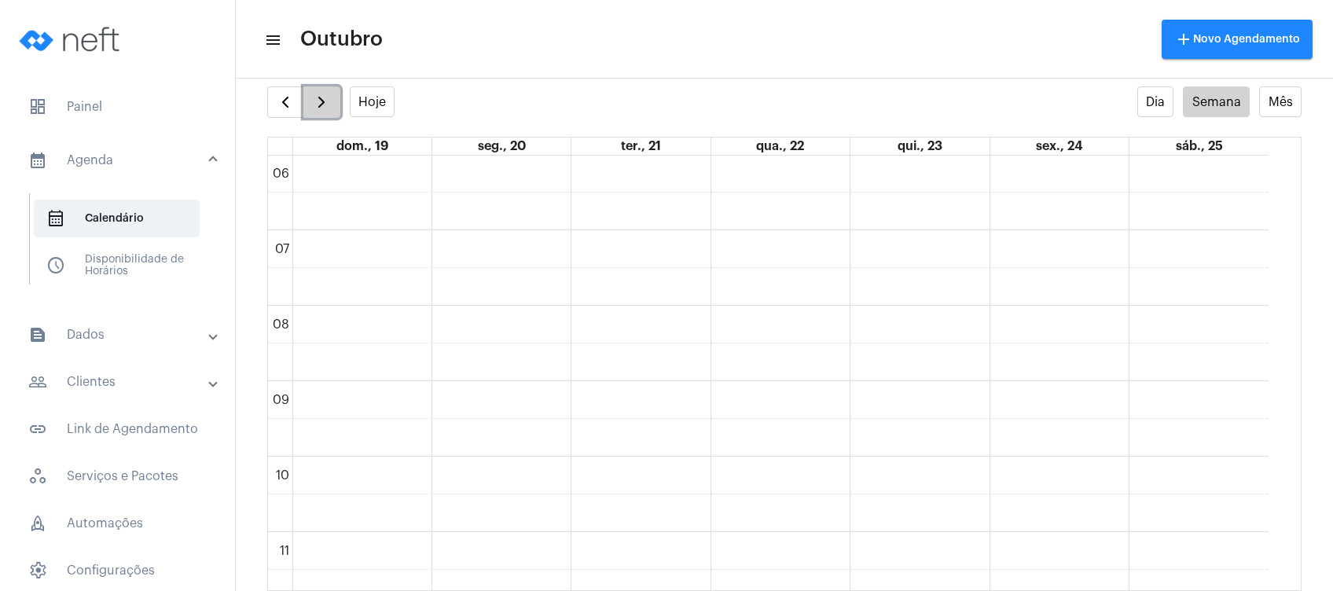
click at [327, 99] on span "button" at bounding box center [321, 102] width 19 height 19
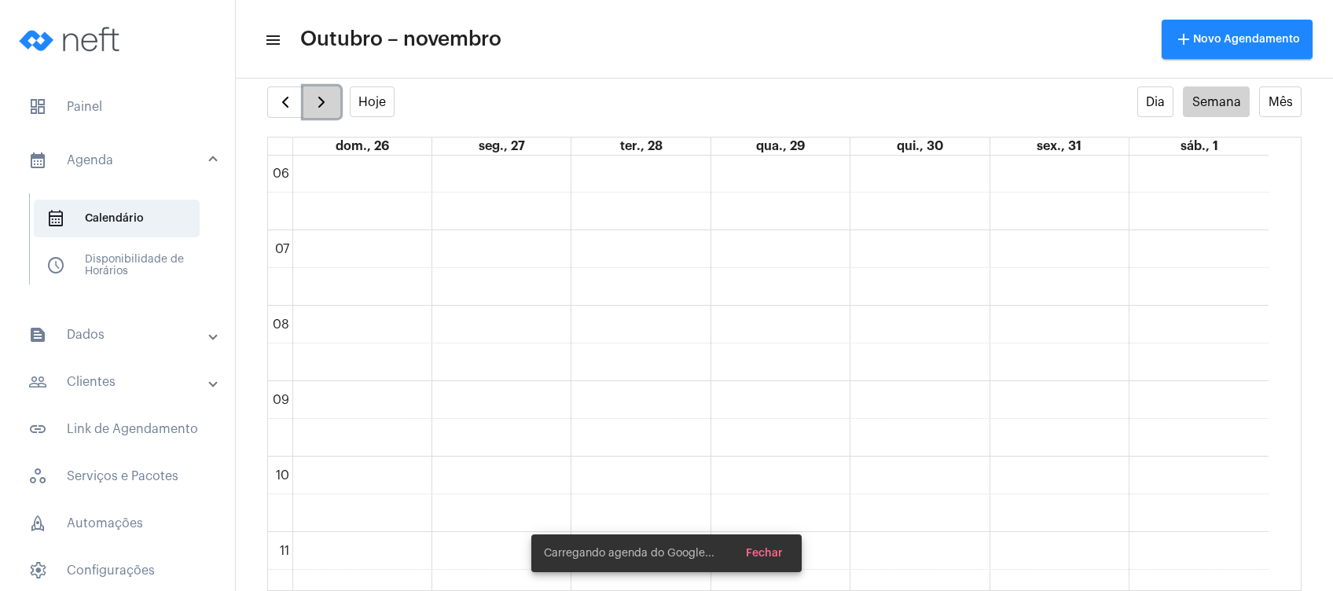
click at [327, 99] on span "button" at bounding box center [321, 102] width 19 height 19
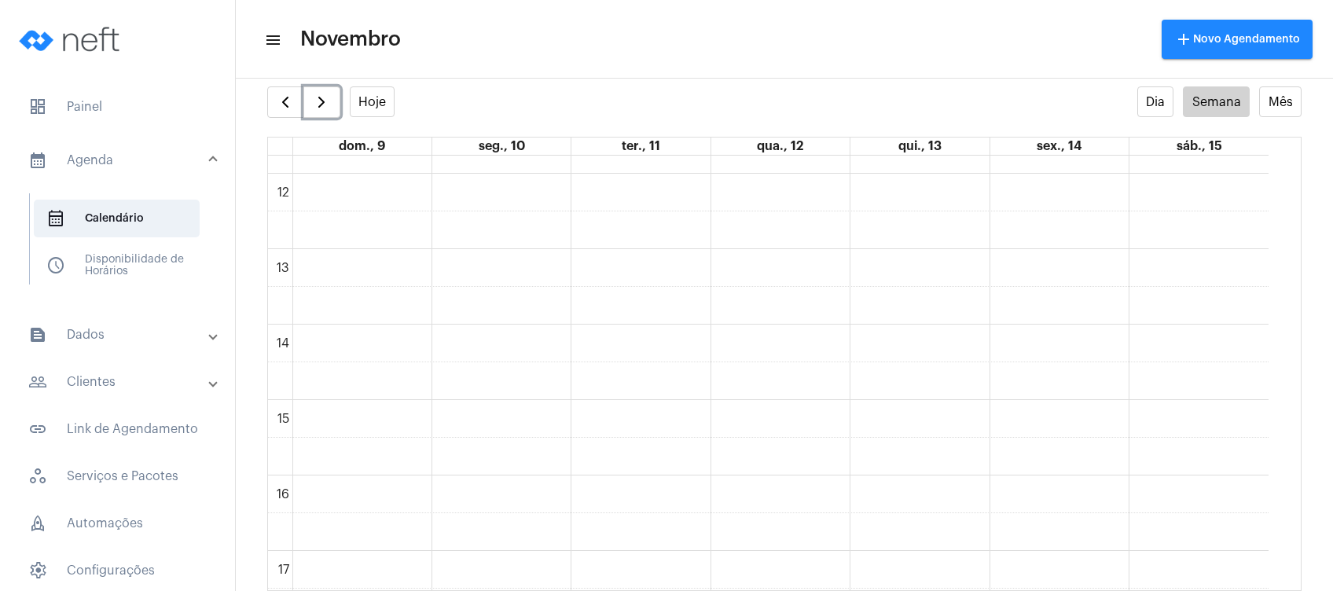
scroll to position [891, 0]
click at [816, 406] on div "00 01 02 03 04 05 06 07 08 09 10 11 12 13 14 15 16 17 18 19 20 21 22 23" at bounding box center [768, 169] width 1001 height 1811
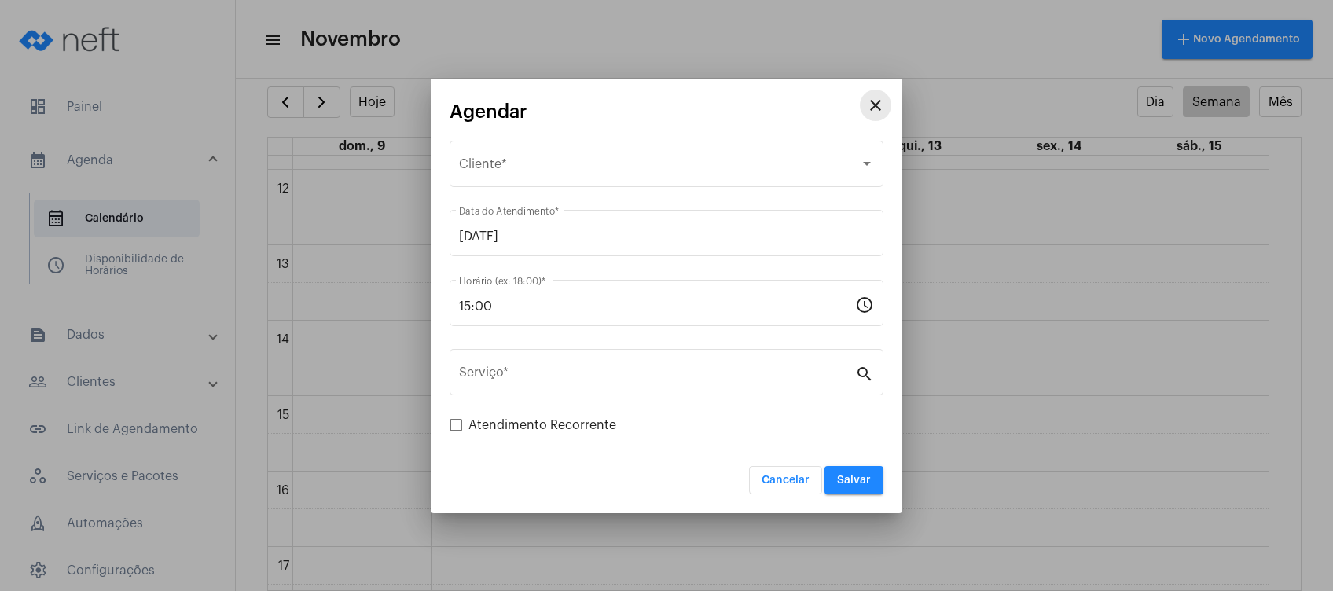
click at [884, 101] on mat-icon "close" at bounding box center [875, 105] width 19 height 19
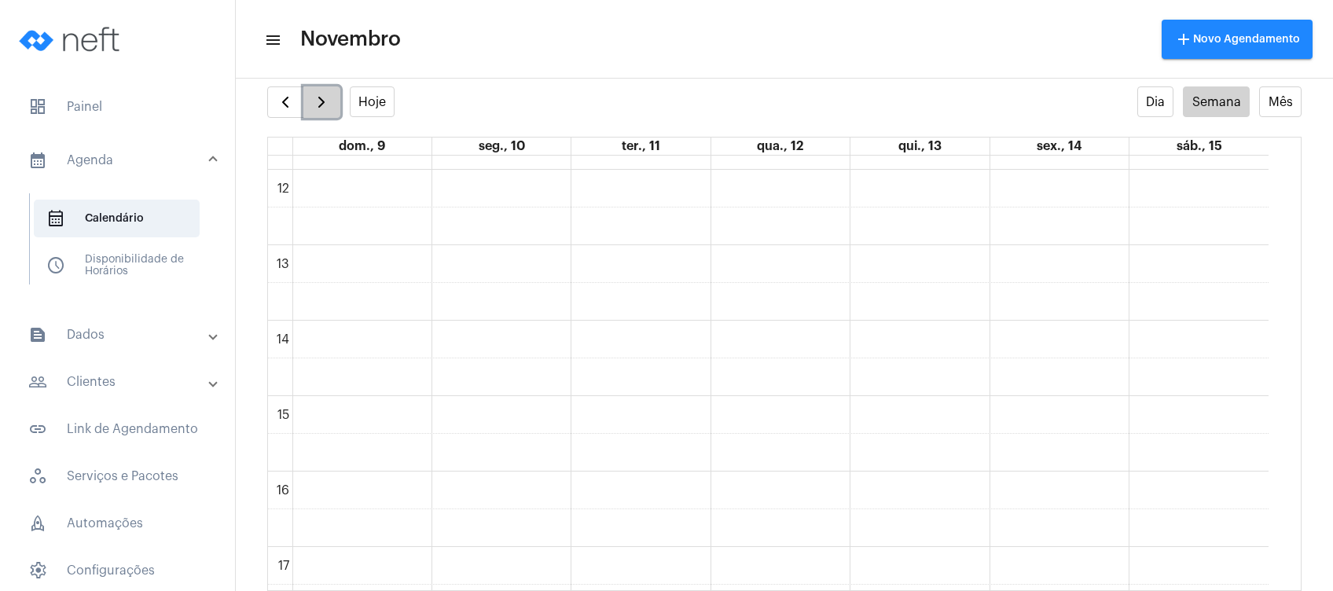
click at [318, 95] on span "button" at bounding box center [321, 102] width 19 height 19
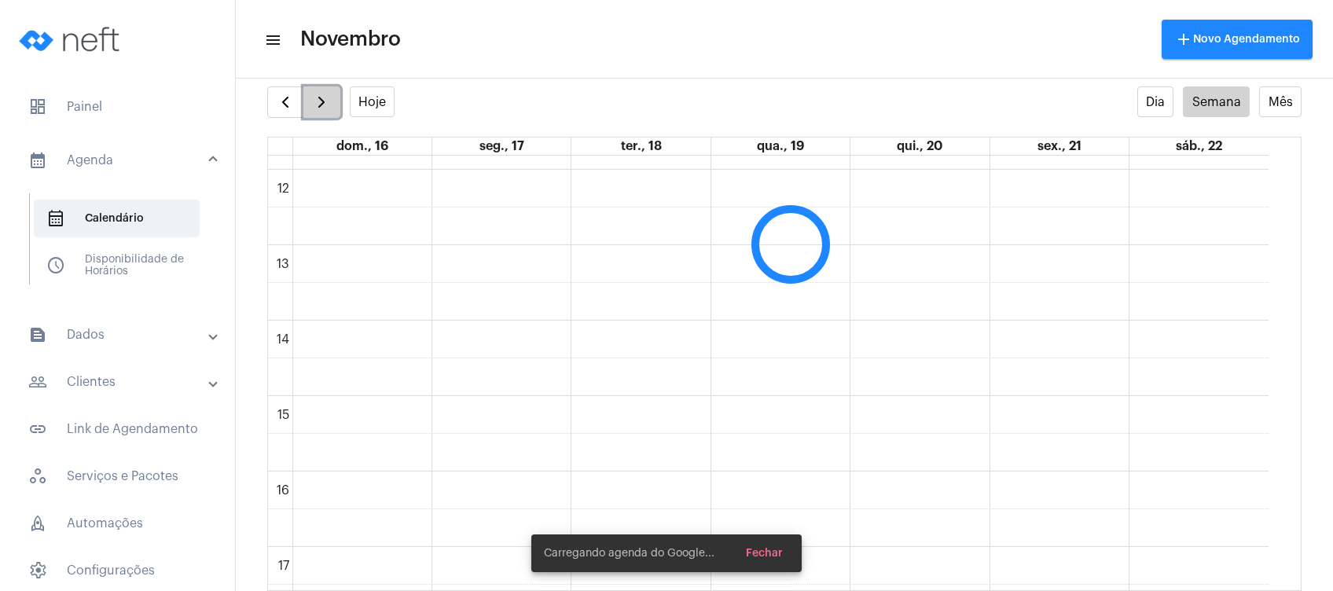
scroll to position [454, 0]
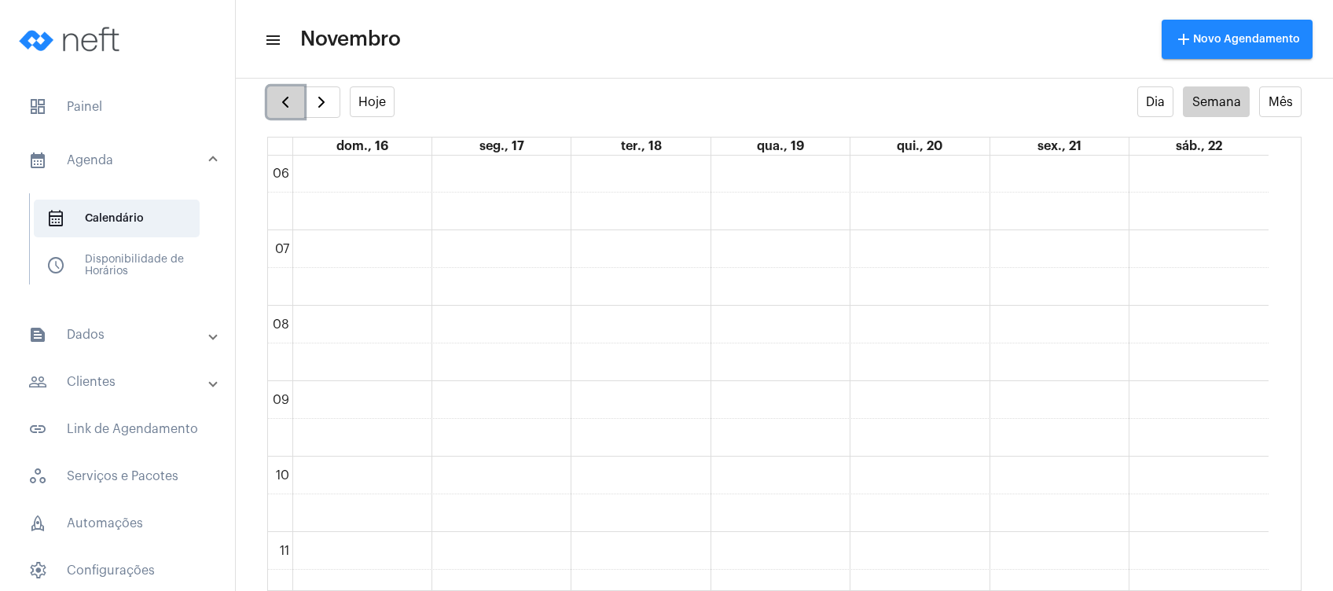
click at [270, 97] on button "button" at bounding box center [285, 101] width 37 height 31
click at [782, 459] on div "00 01 02 03 04 05 06 07 08 09 10 11 12 13 14 15 16 17 18 19 20 21 22 23" at bounding box center [768, 212] width 1001 height 1811
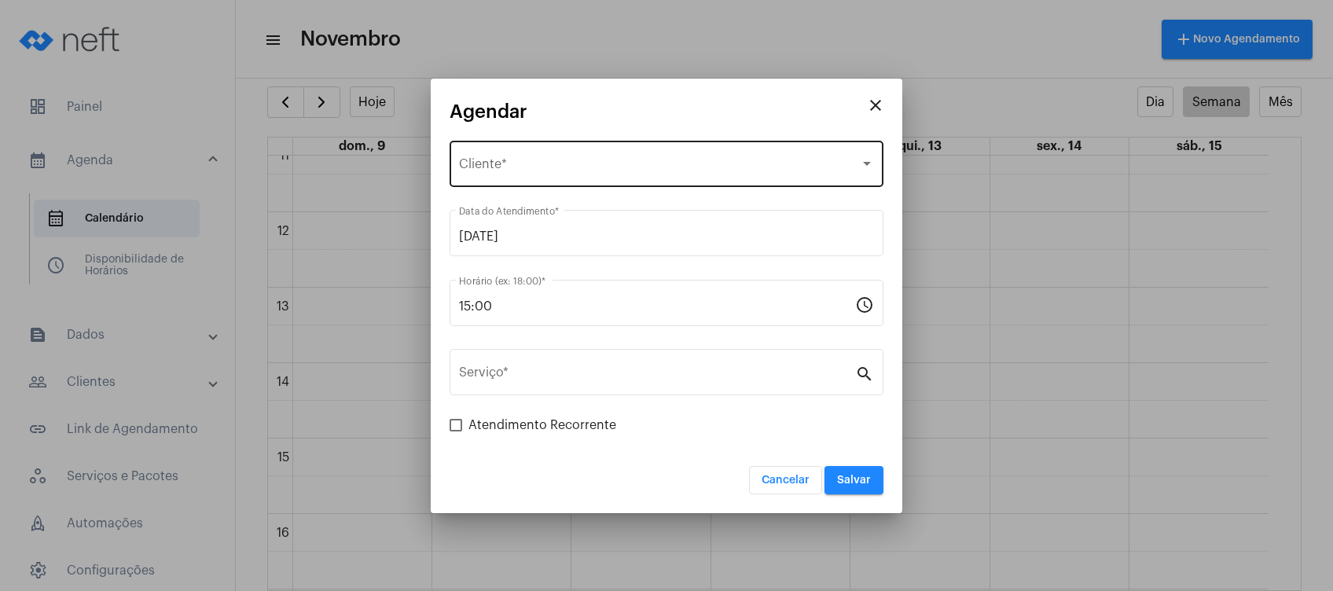
click at [603, 166] on div "Selecione o Cliente" at bounding box center [659, 167] width 401 height 14
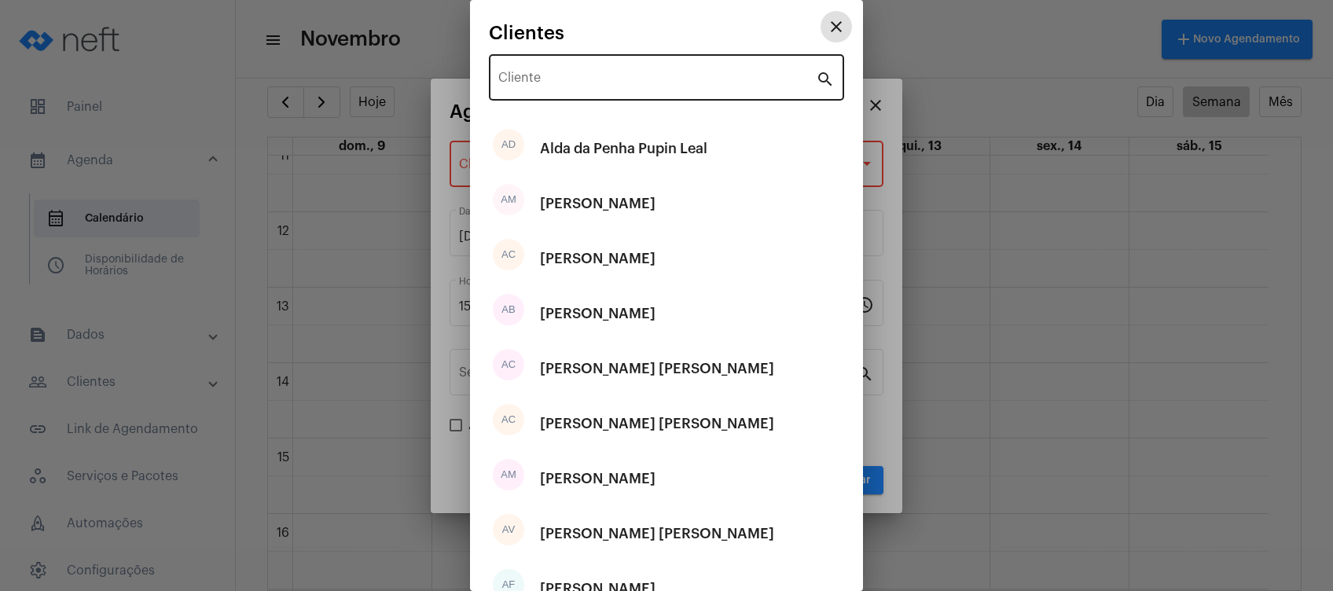
click at [670, 83] on input "Cliente" at bounding box center [657, 81] width 318 height 14
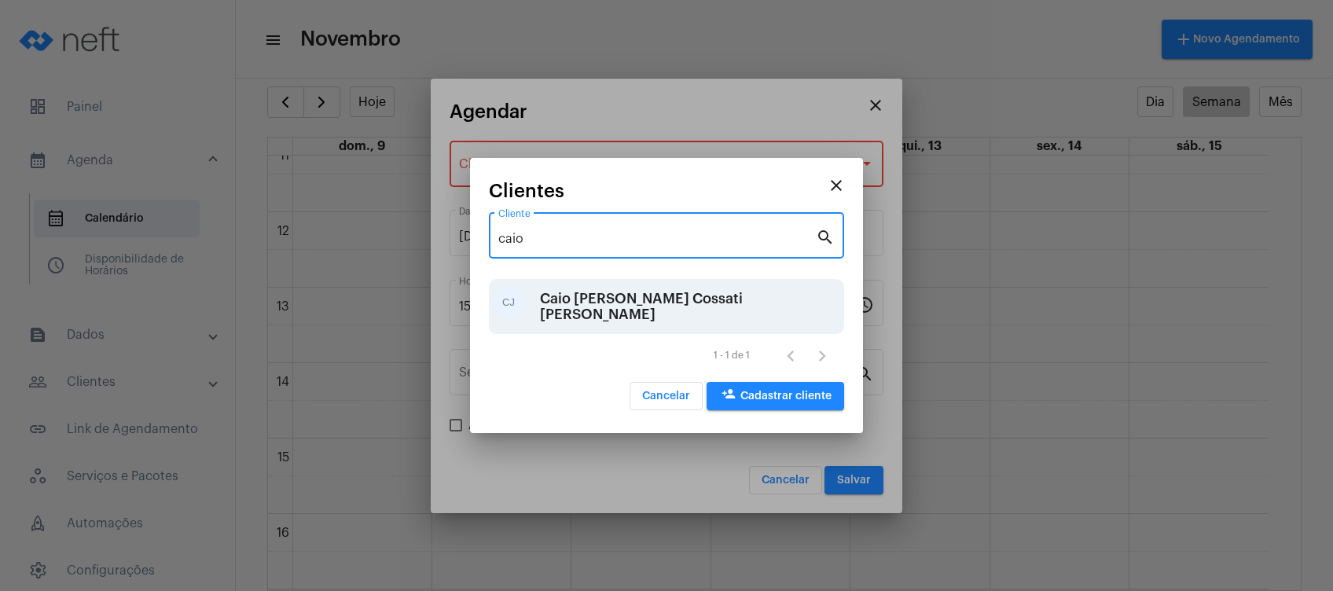
type input "caio"
click at [597, 325] on div "Caio [PERSON_NAME] Cossati [PERSON_NAME]" at bounding box center [690, 306] width 300 height 47
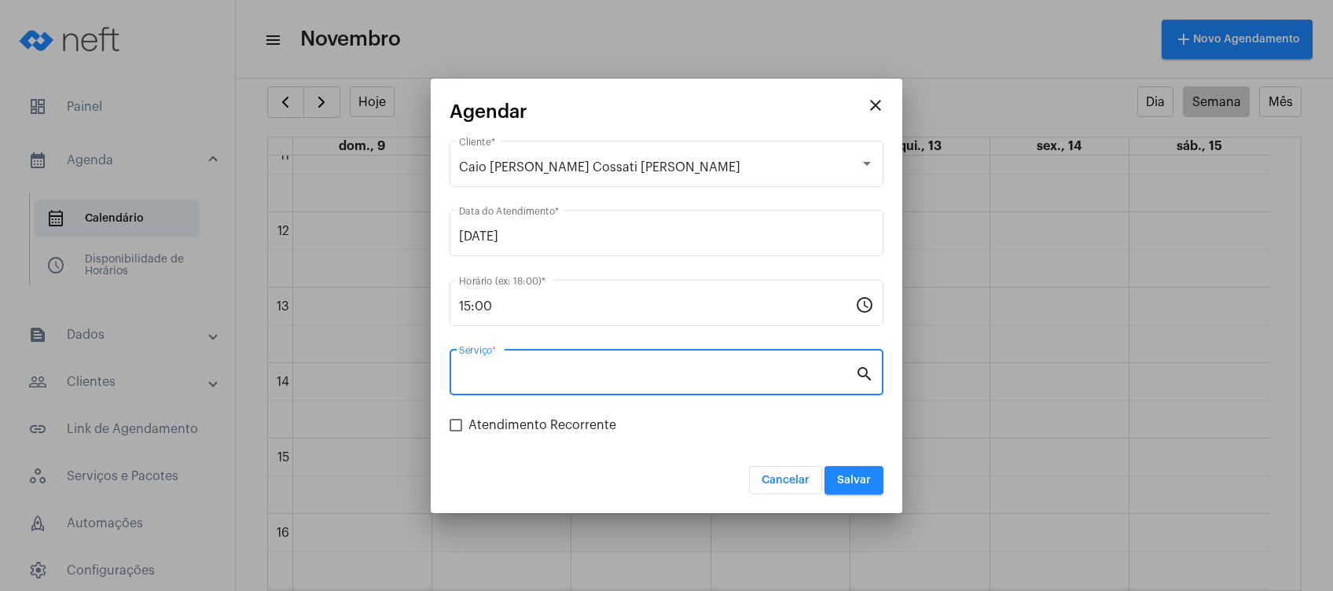
click at [608, 383] on input "Serviço *" at bounding box center [657, 376] width 396 height 14
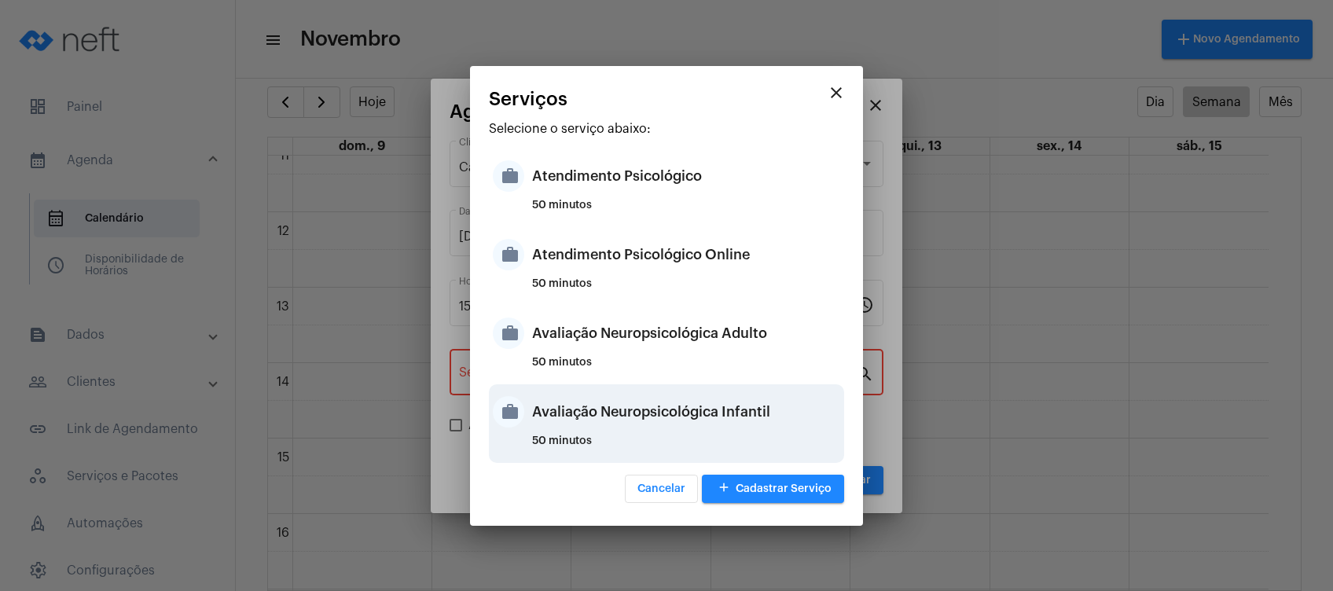
click at [635, 419] on div "Avaliação Neuropsicológica Infantil" at bounding box center [686, 411] width 308 height 47
type input "Avaliação Neuropsicológica Infantil"
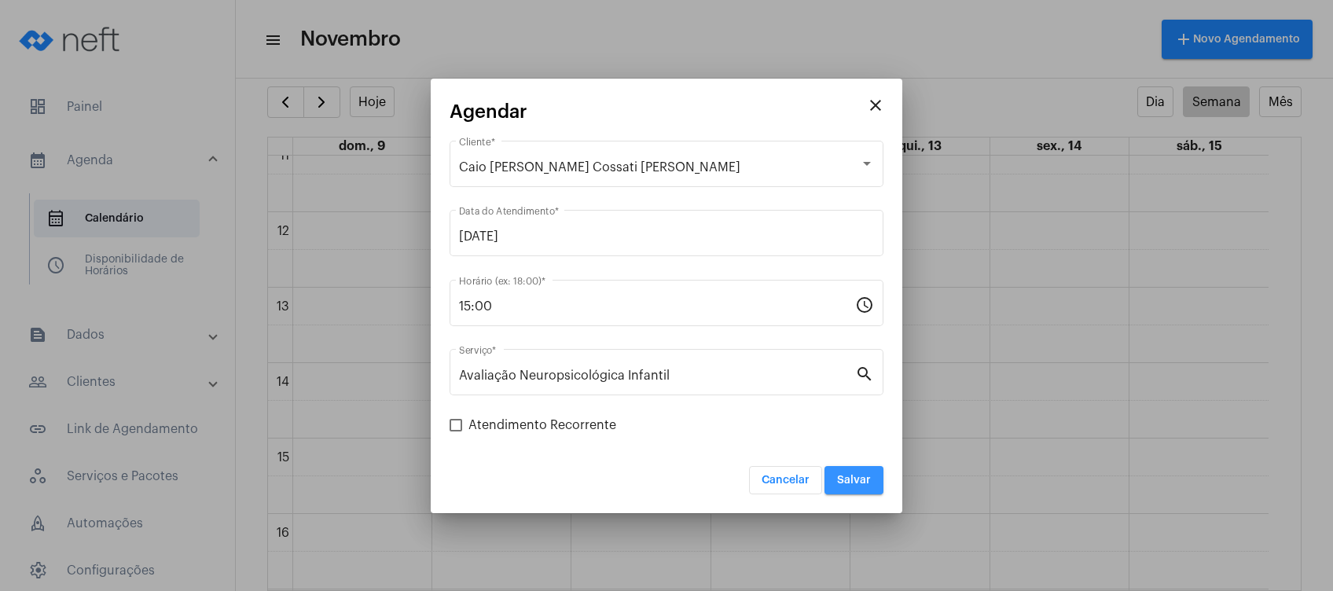
click at [846, 486] on button "Salvar" at bounding box center [854, 480] width 59 height 28
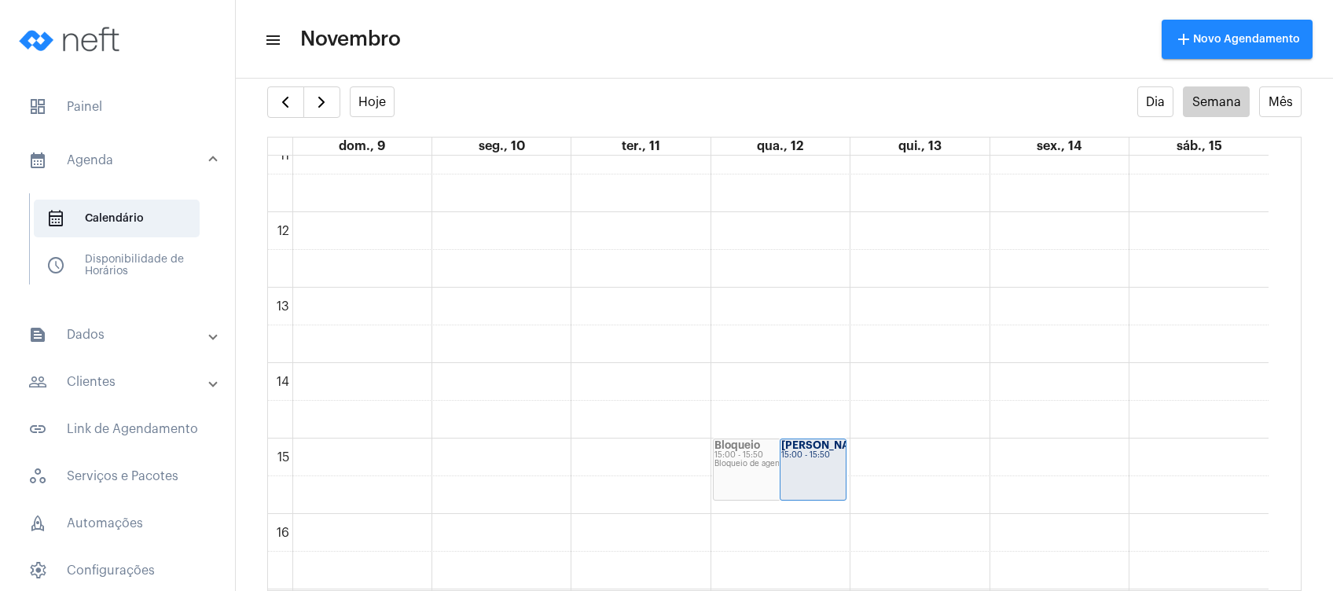
click at [113, 386] on mat-panel-title "people_outline Clientes" at bounding box center [119, 382] width 182 height 19
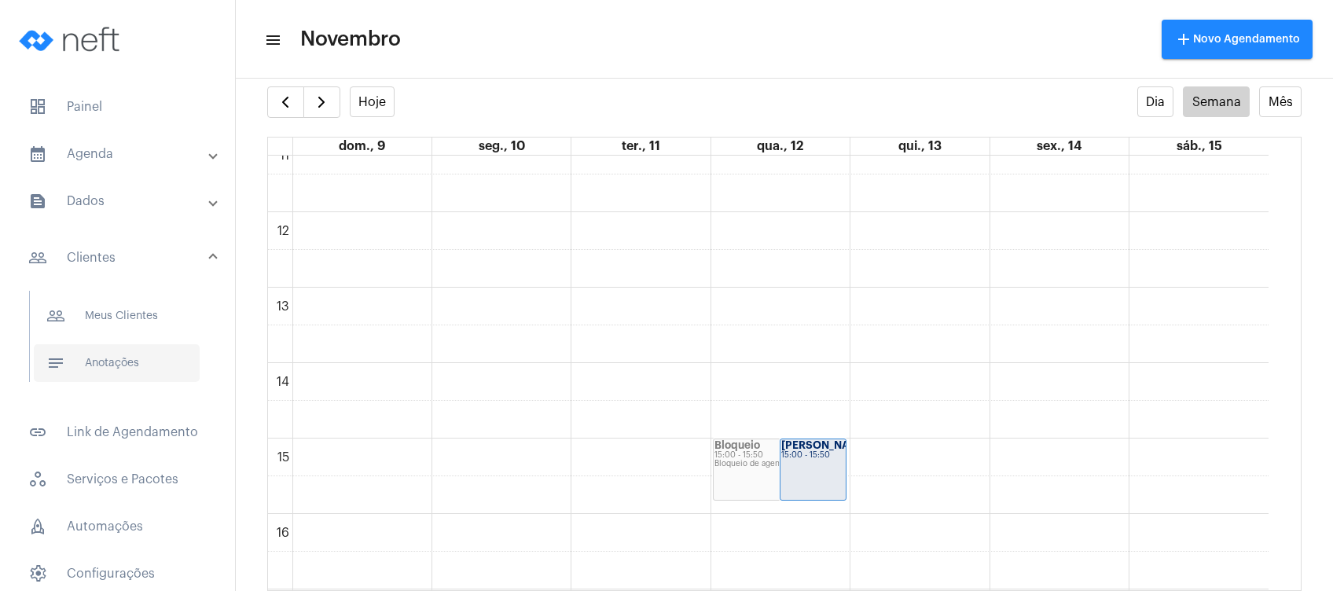
click at [143, 358] on span "notes Anotações" at bounding box center [117, 363] width 166 height 38
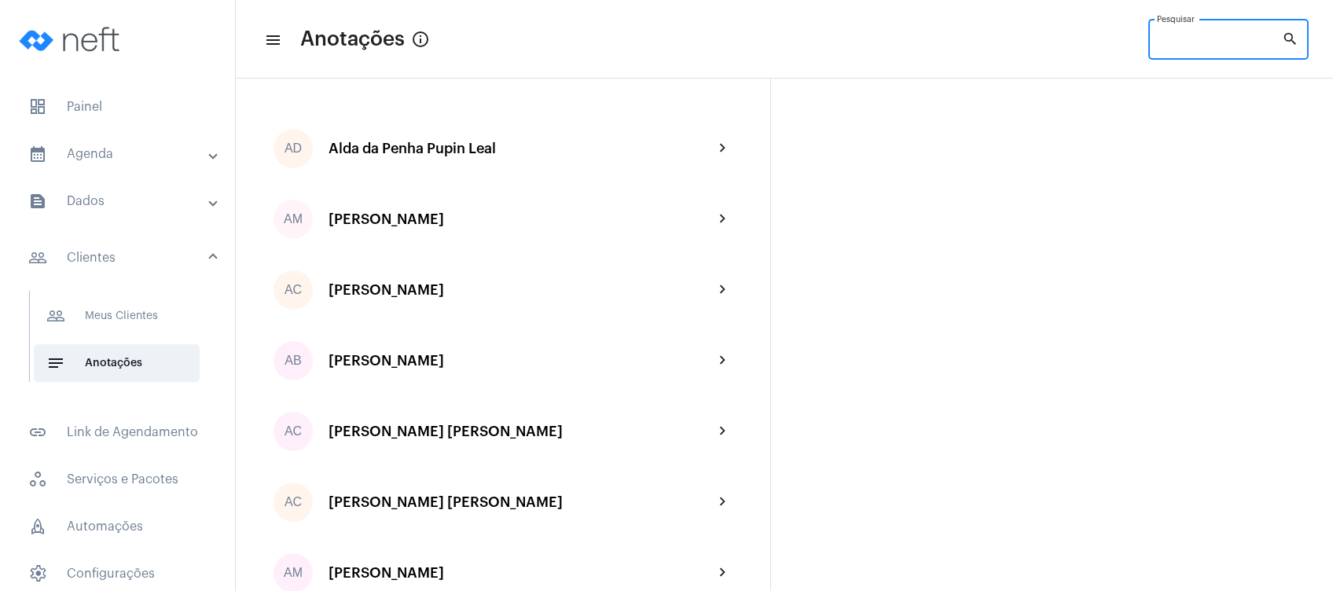
click at [1200, 42] on input "Pesquisar" at bounding box center [1219, 42] width 125 height 13
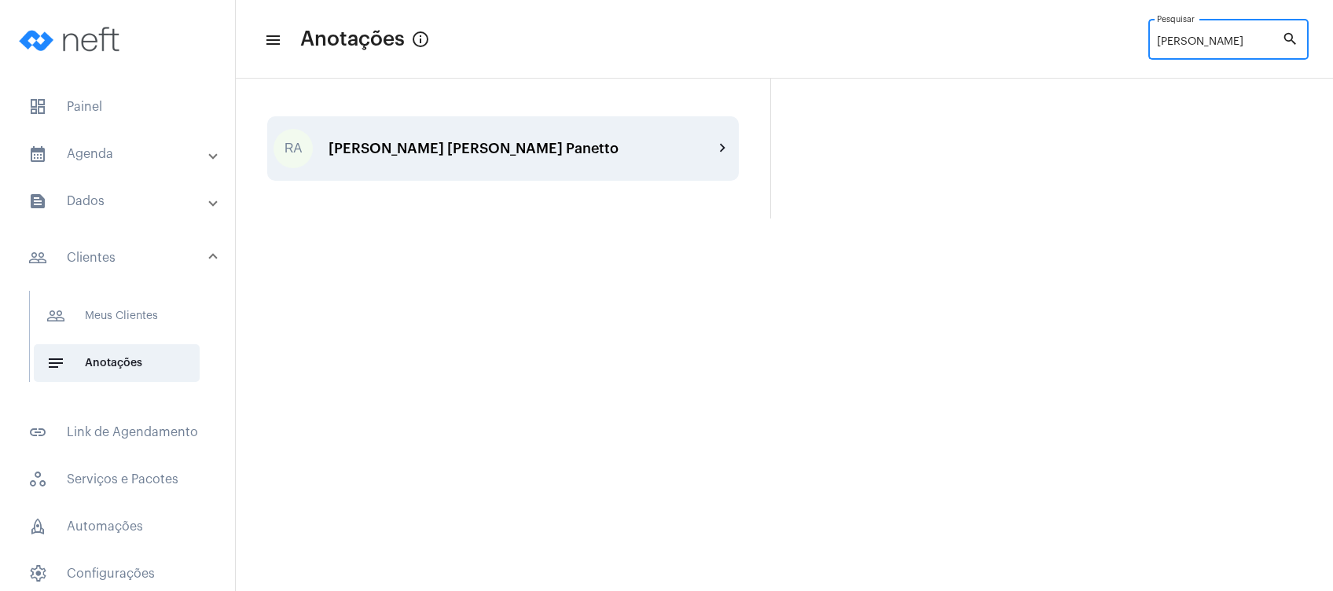
type input "[PERSON_NAME]"
click at [615, 149] on div "[PERSON_NAME] [PERSON_NAME] Panetto" at bounding box center [521, 149] width 385 height 16
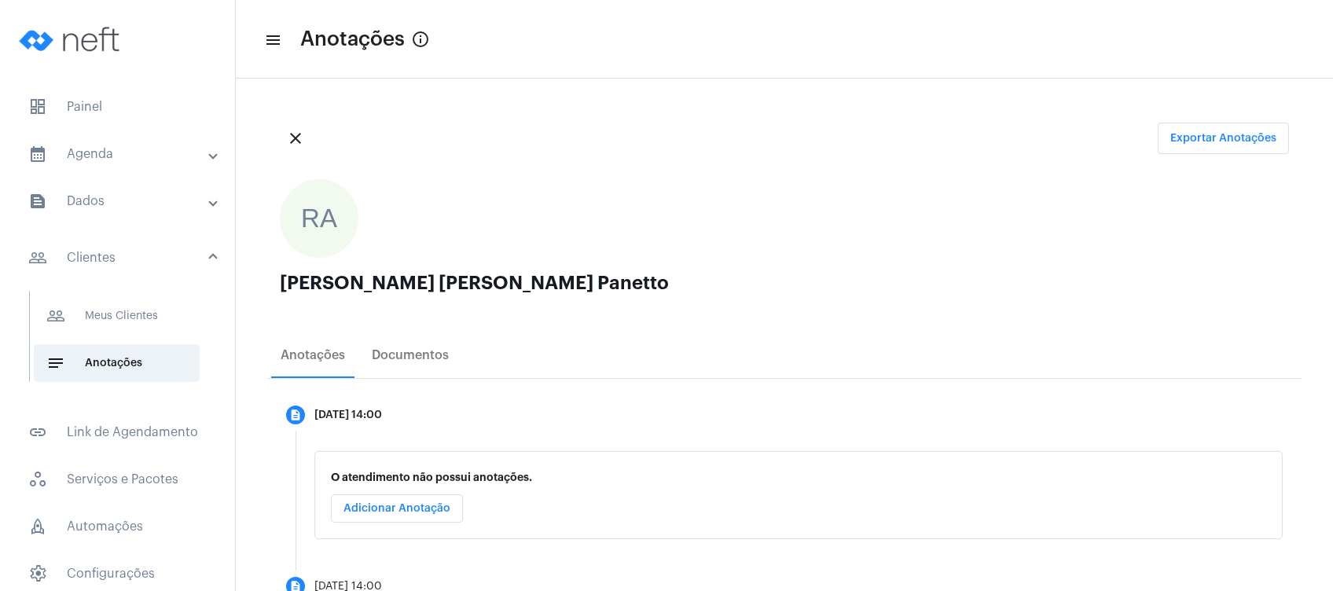
click at [138, 270] on mat-expansion-panel-header "people_outline Clientes" at bounding box center [122, 258] width 226 height 50
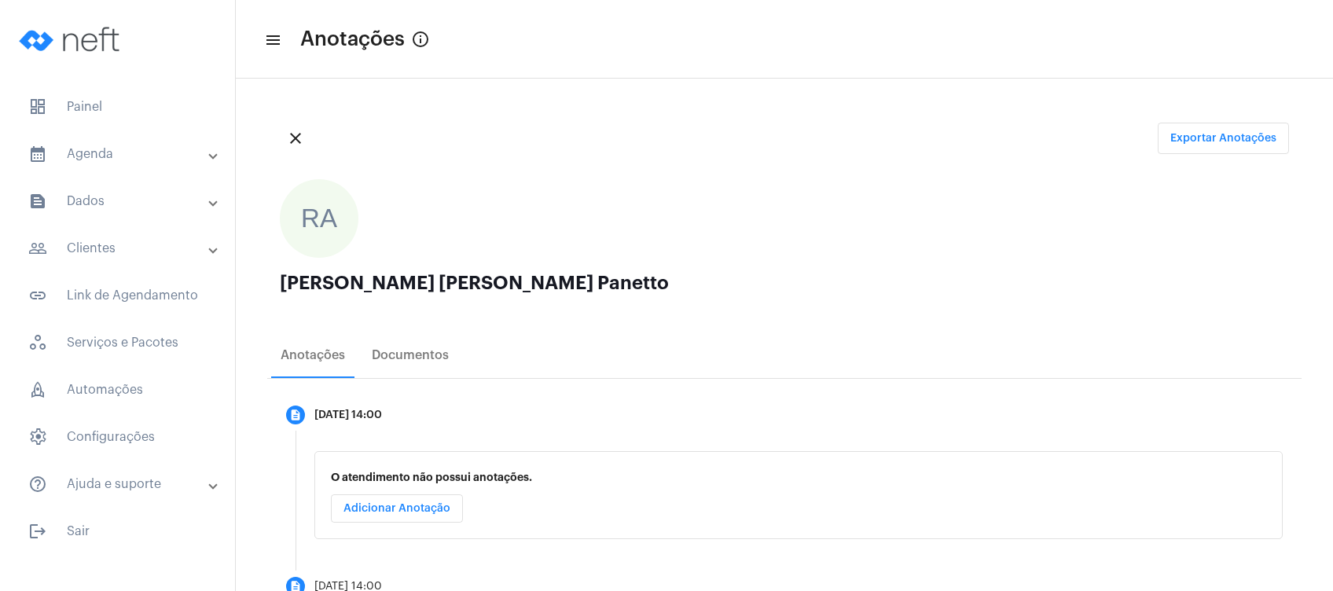
click at [138, 270] on mat-accordion "calendar_month_outlined Agenda calendar_month_outlined Calendário schedule Disp…" at bounding box center [117, 319] width 235 height 368
click at [122, 264] on mat-expansion-panel-header "people_outline Clientes" at bounding box center [122, 249] width 226 height 38
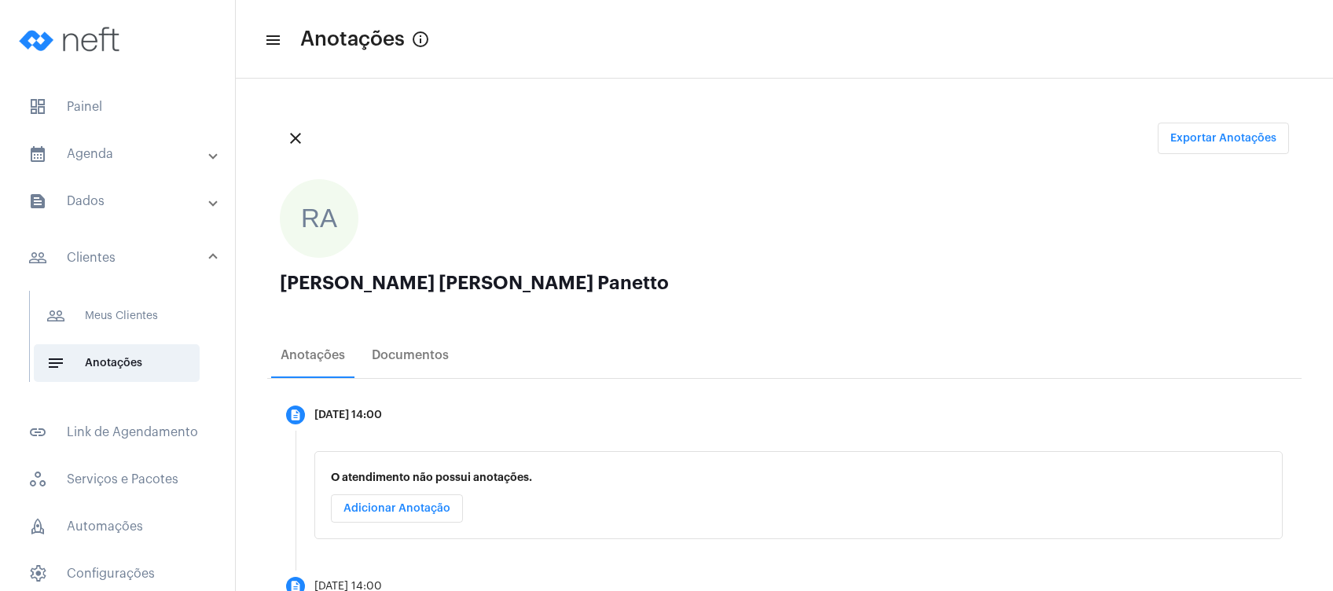
scroll to position [105, 0]
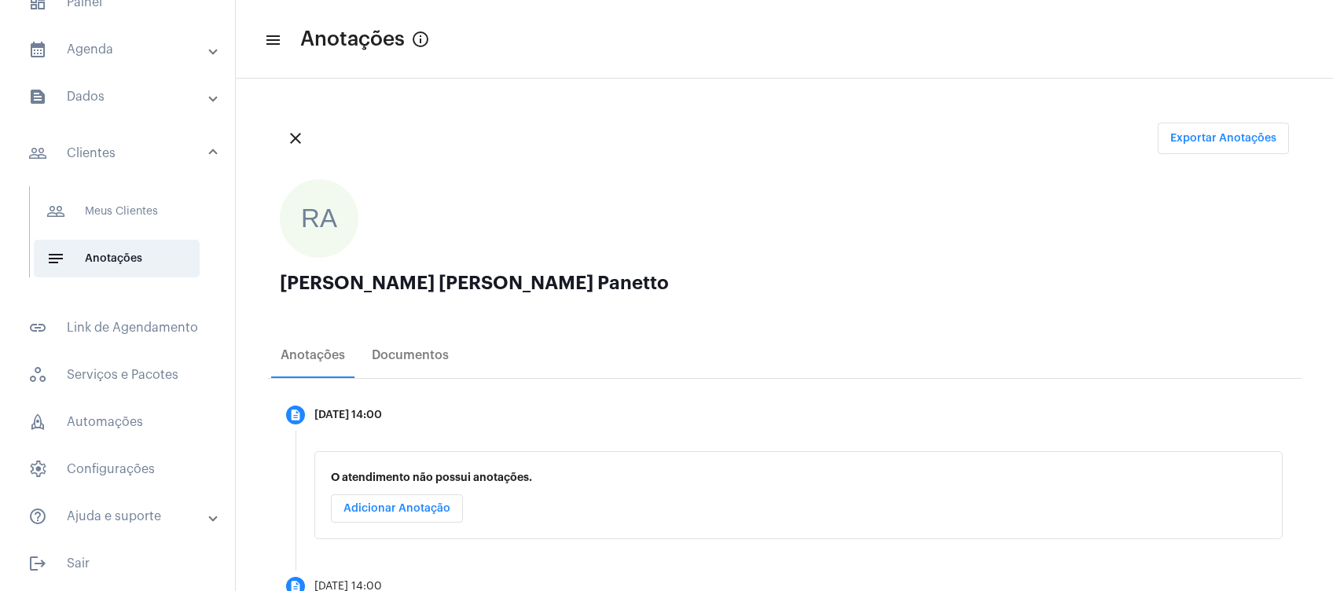
click at [590, 134] on div "close Exportar Anotações" at bounding box center [784, 138] width 1034 height 57
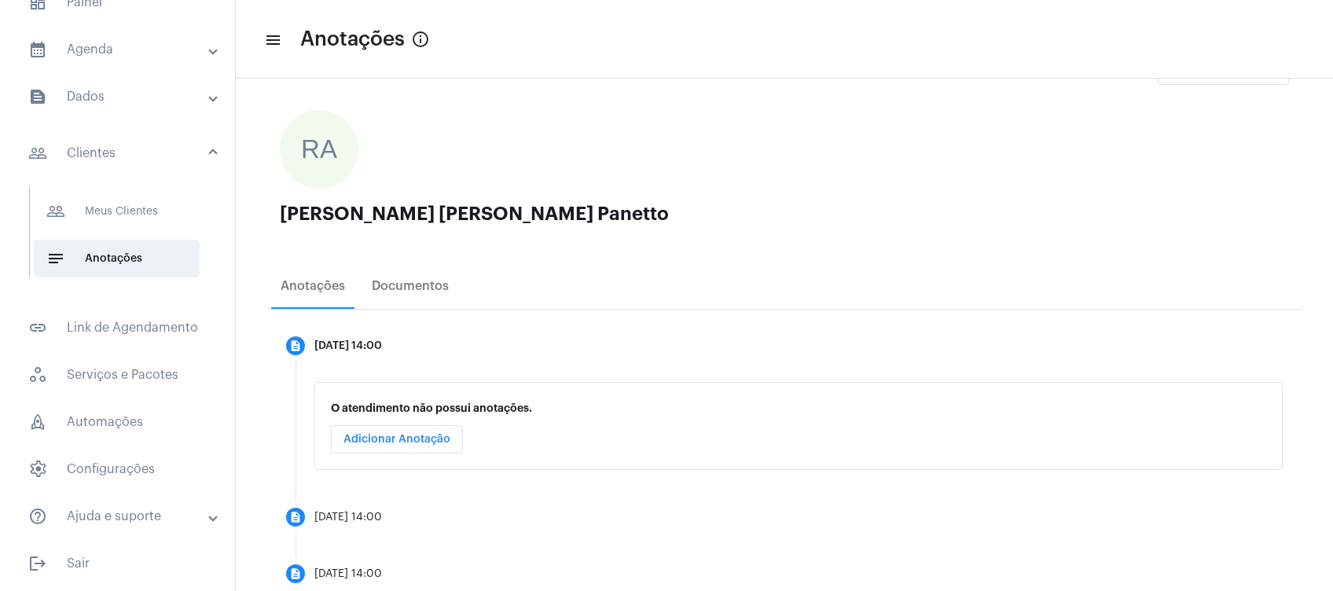
scroll to position [28, 0]
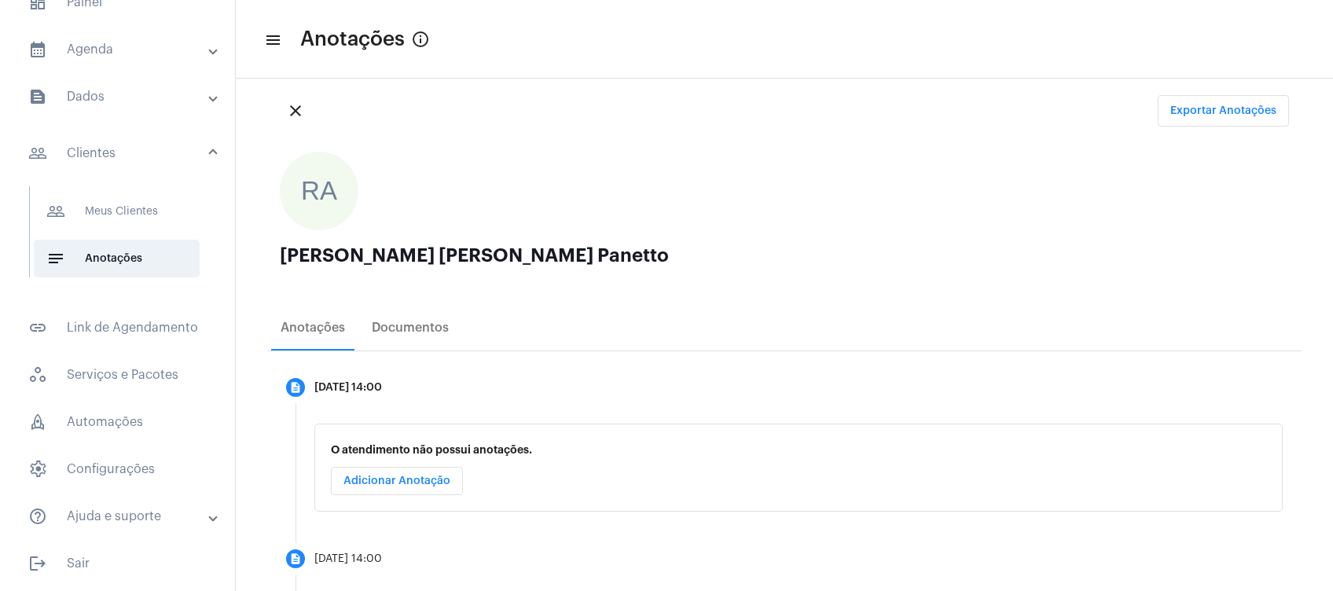
click at [85, 99] on mat-panel-title "text_snippet_outlined Dados" at bounding box center [119, 96] width 182 height 19
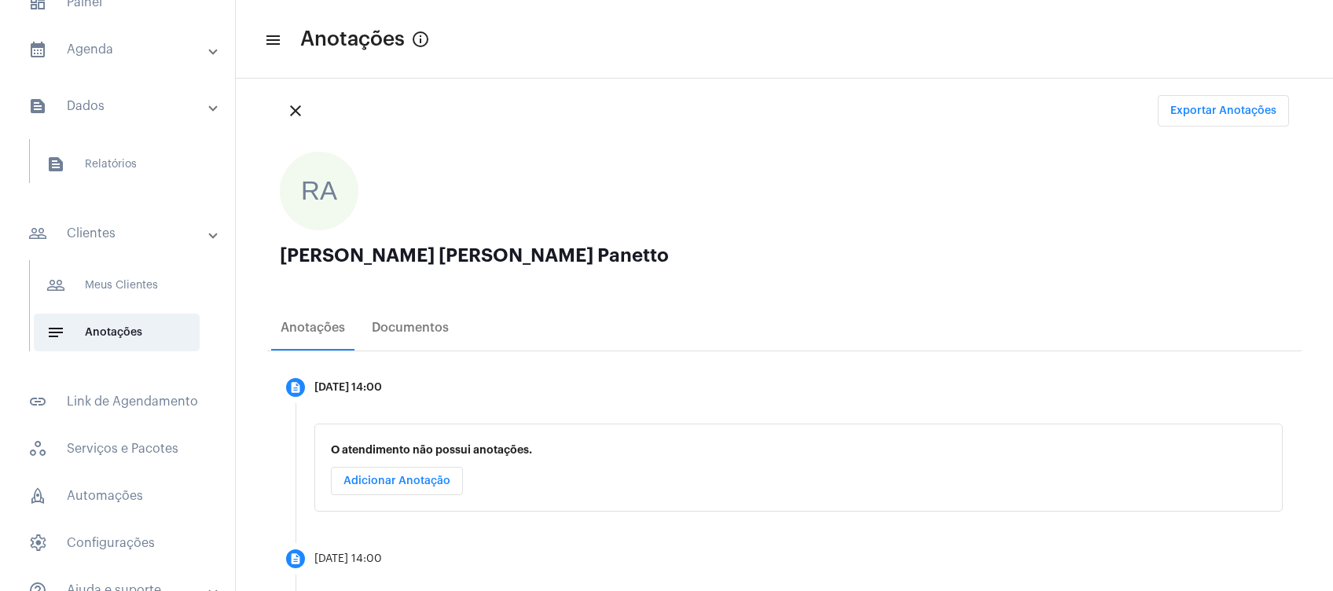
scroll to position [57, 0]
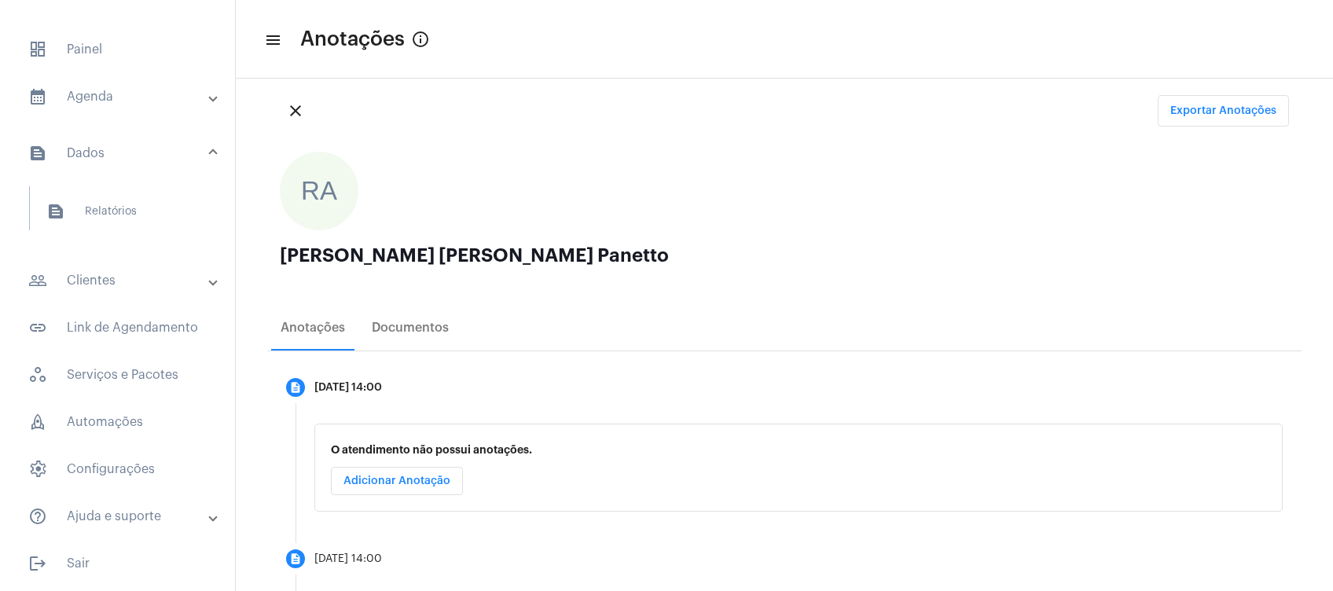
click at [107, 104] on mat-panel-title "calendar_month_outlined Agenda" at bounding box center [119, 96] width 182 height 19
click at [612, 58] on mat-toolbar-row "menu Anotações info_outlined" at bounding box center [784, 39] width 1097 height 50
click at [145, 111] on mat-panel-title "calendar_month_outlined Agenda" at bounding box center [119, 103] width 182 height 19
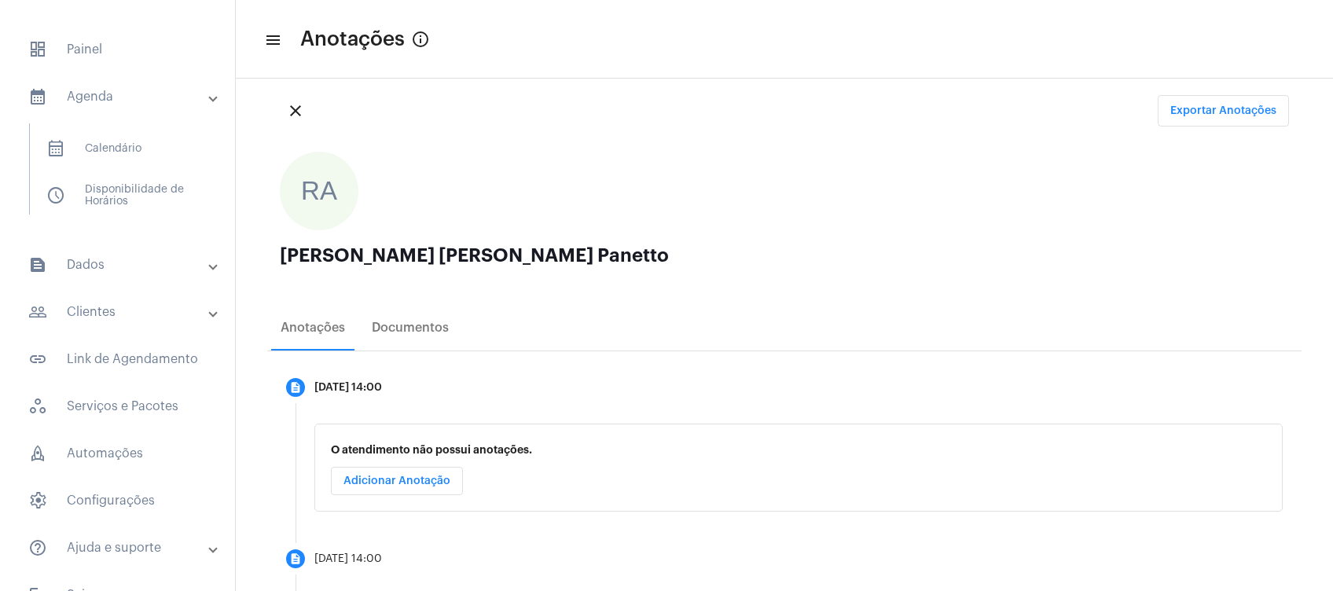
scroll to position [0, 0]
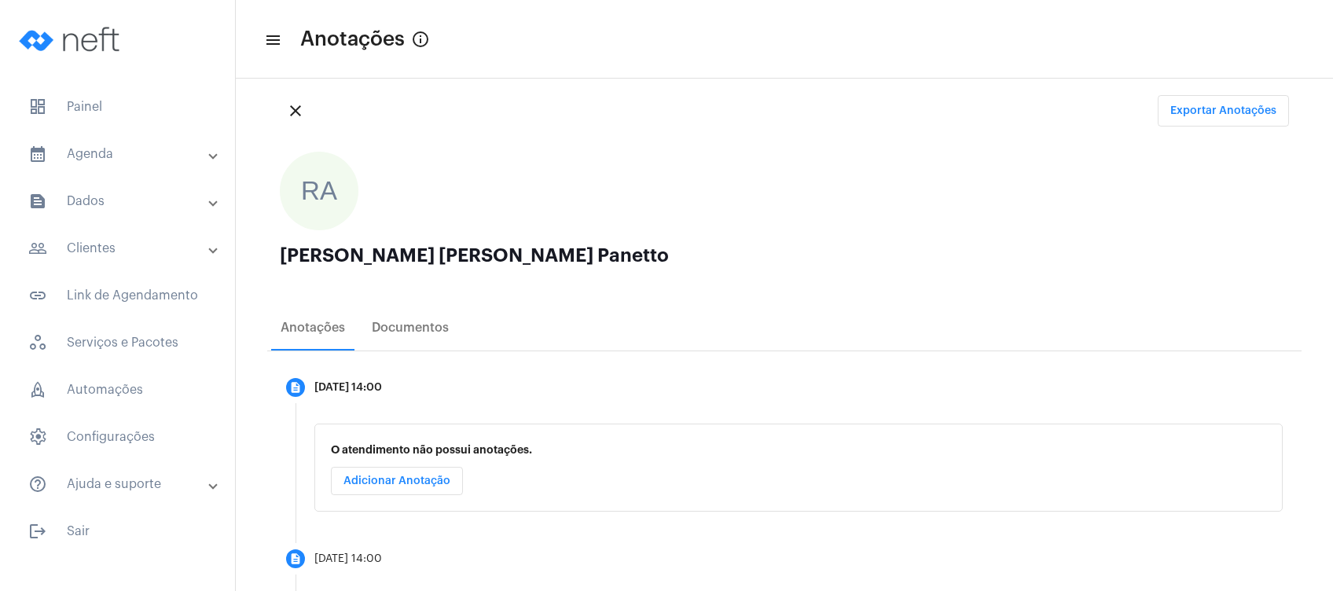
click at [127, 204] on mat-panel-title "text_snippet_outlined Dados" at bounding box center [119, 201] width 182 height 19
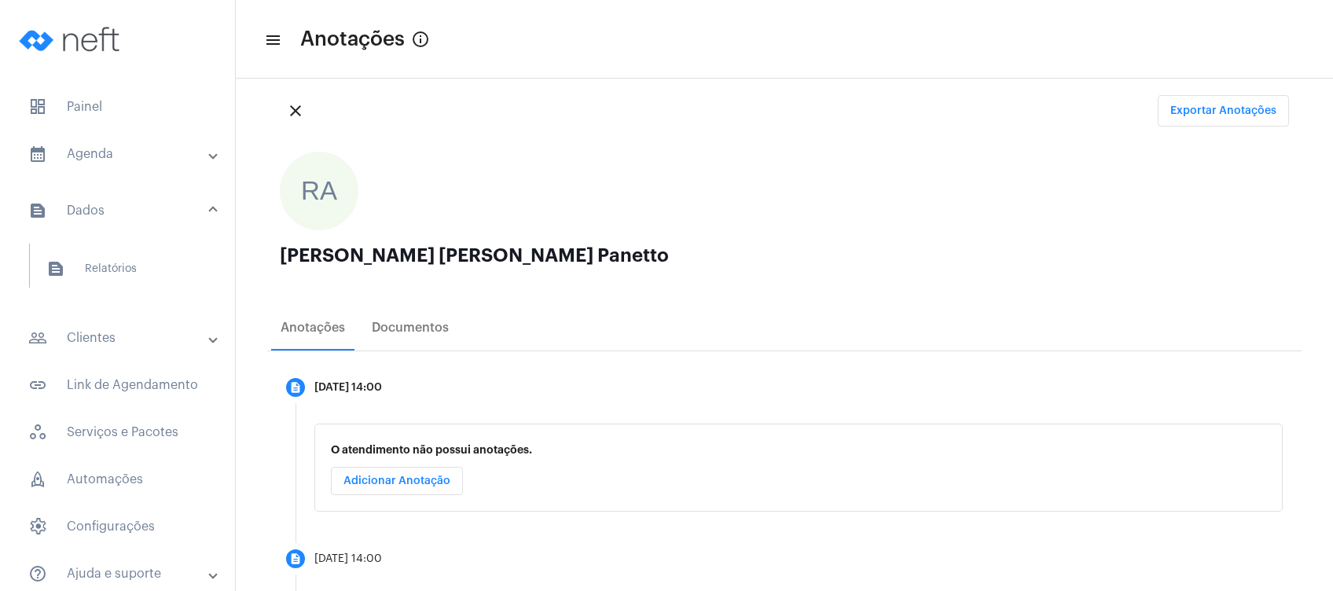
click at [102, 344] on mat-panel-title "people_outline Clientes" at bounding box center [119, 338] width 182 height 19
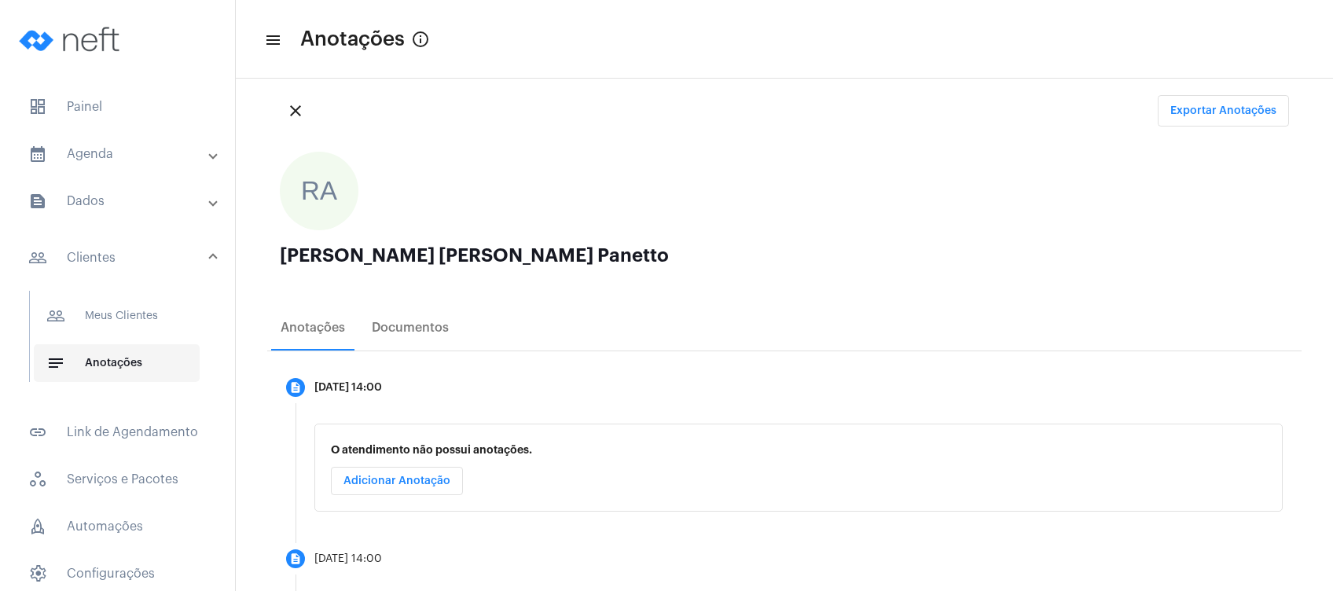
click at [118, 362] on span "notes Anotações" at bounding box center [117, 363] width 166 height 38
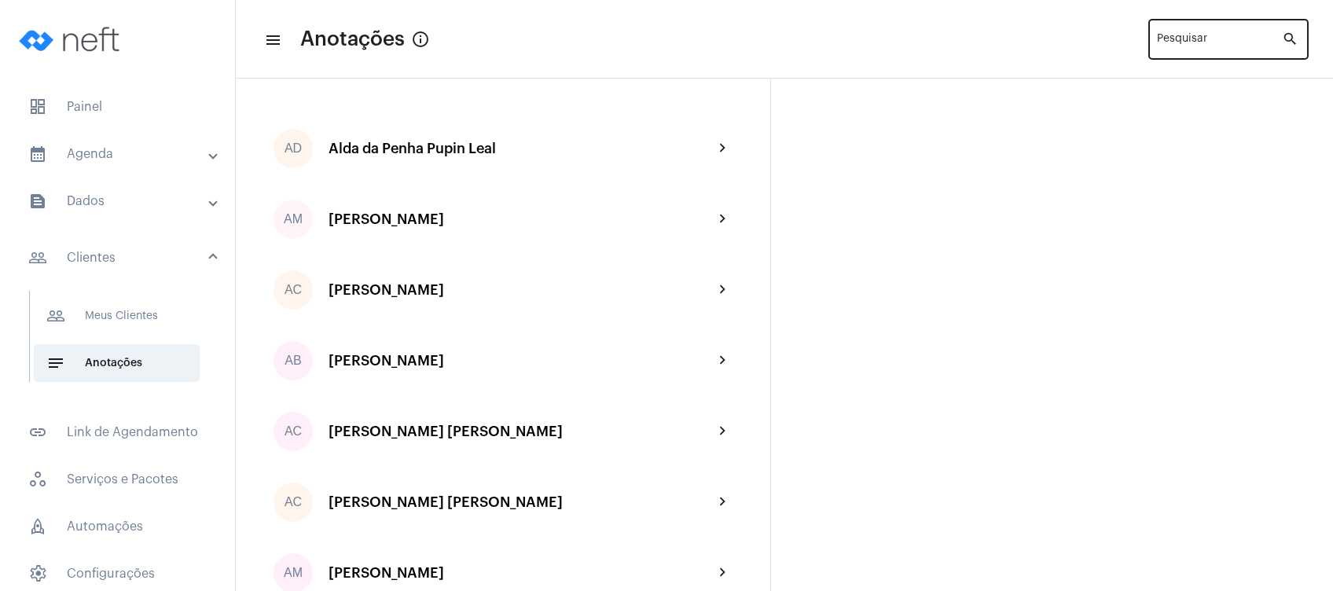
click at [1201, 35] on div "Pesquisar" at bounding box center [1219, 38] width 125 height 43
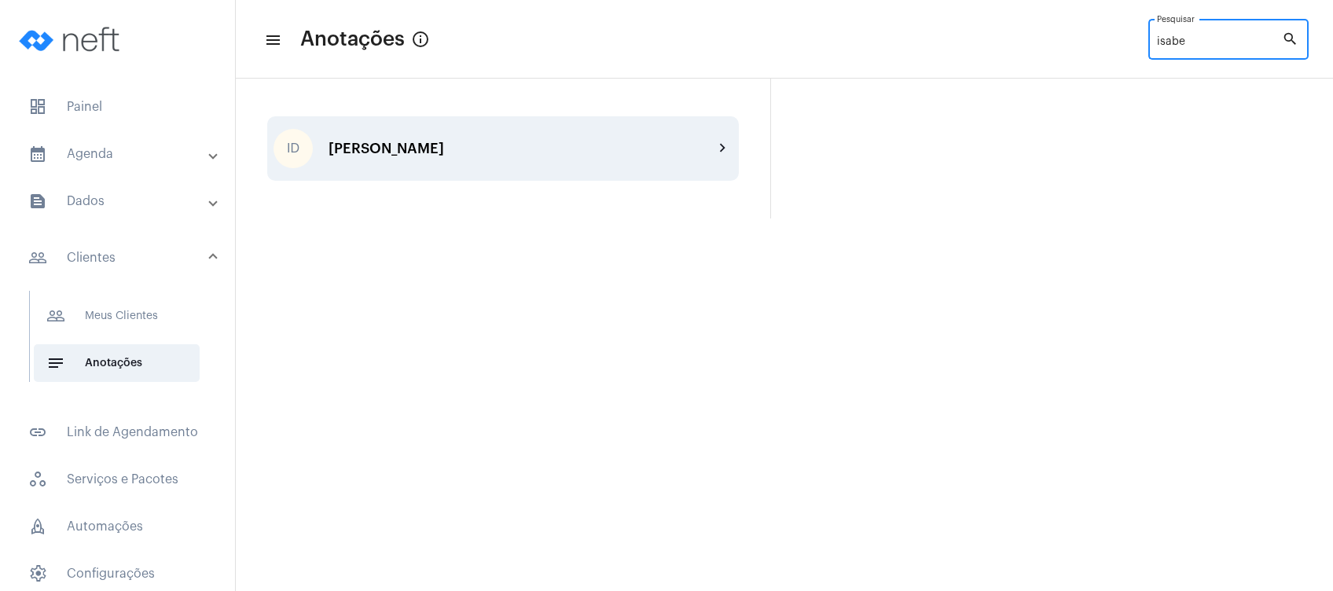
type input "isabe"
click at [632, 167] on div "ID [PERSON_NAME] chevron_right" at bounding box center [503, 148] width 472 height 64
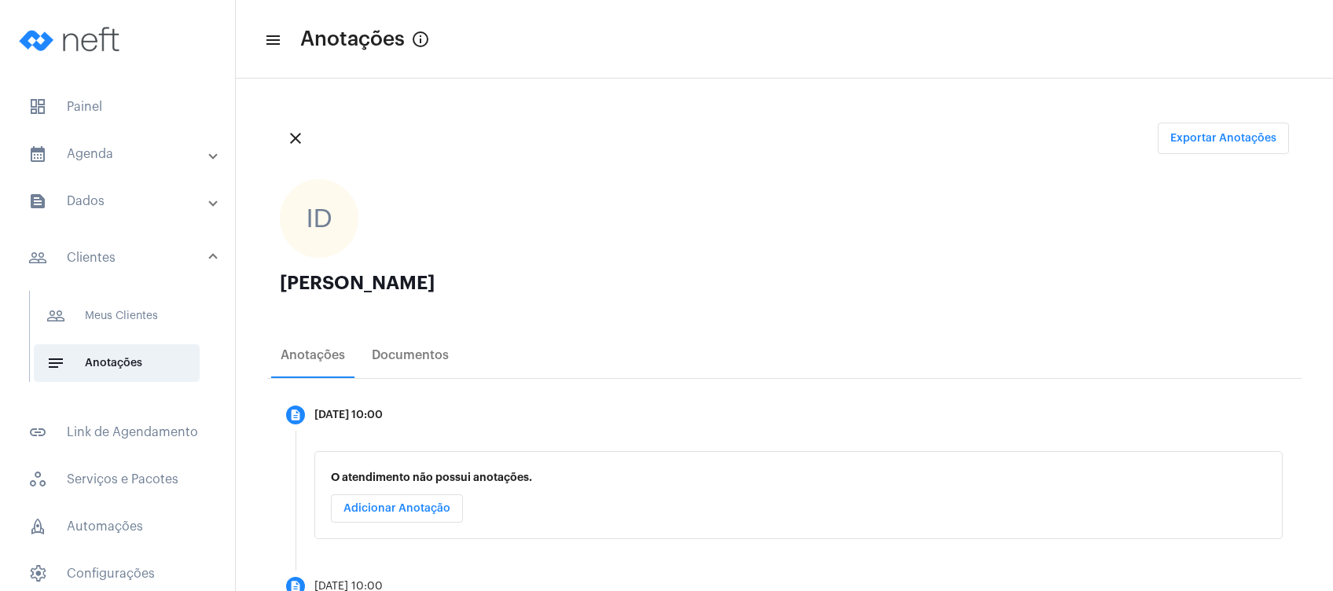
click at [632, 167] on div "ID [PERSON_NAME]" at bounding box center [784, 246] width 1034 height 158
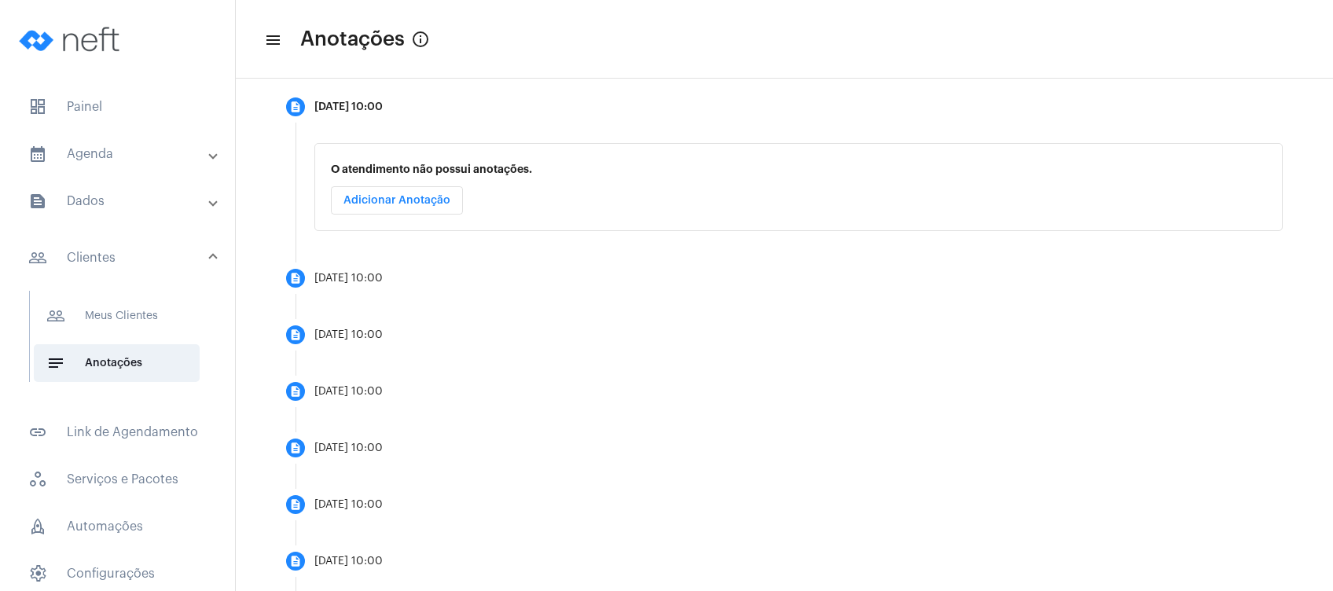
scroll to position [269, 0]
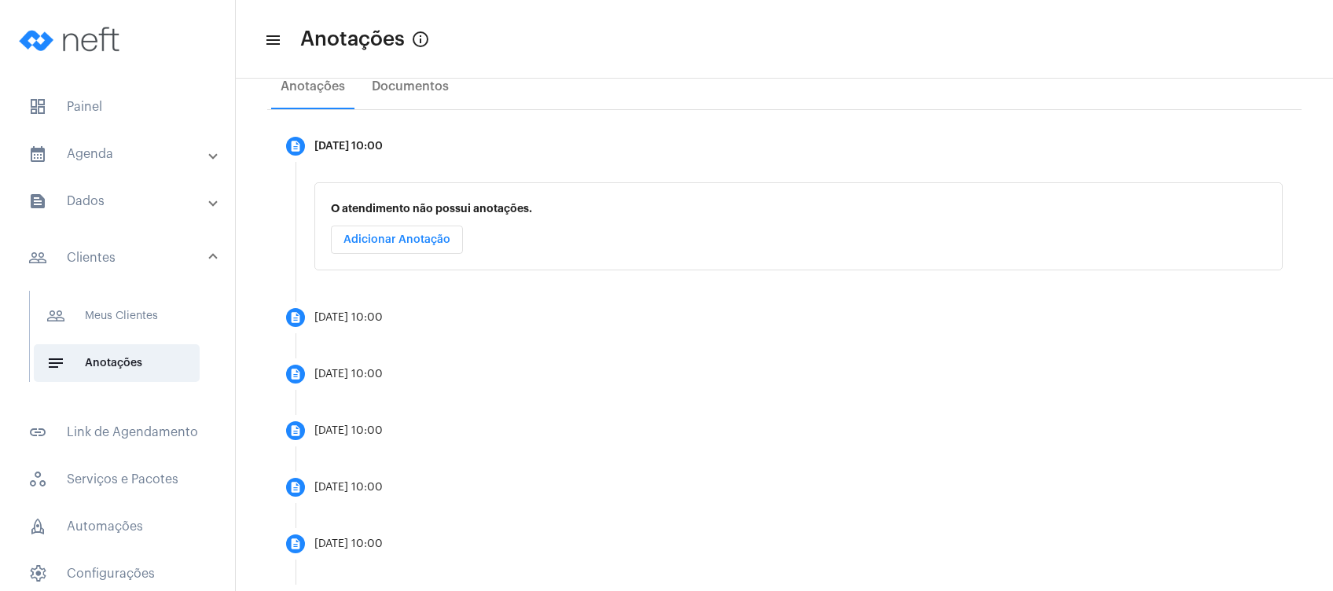
click at [163, 153] on mat-panel-title "calendar_month_outlined Agenda" at bounding box center [119, 154] width 182 height 19
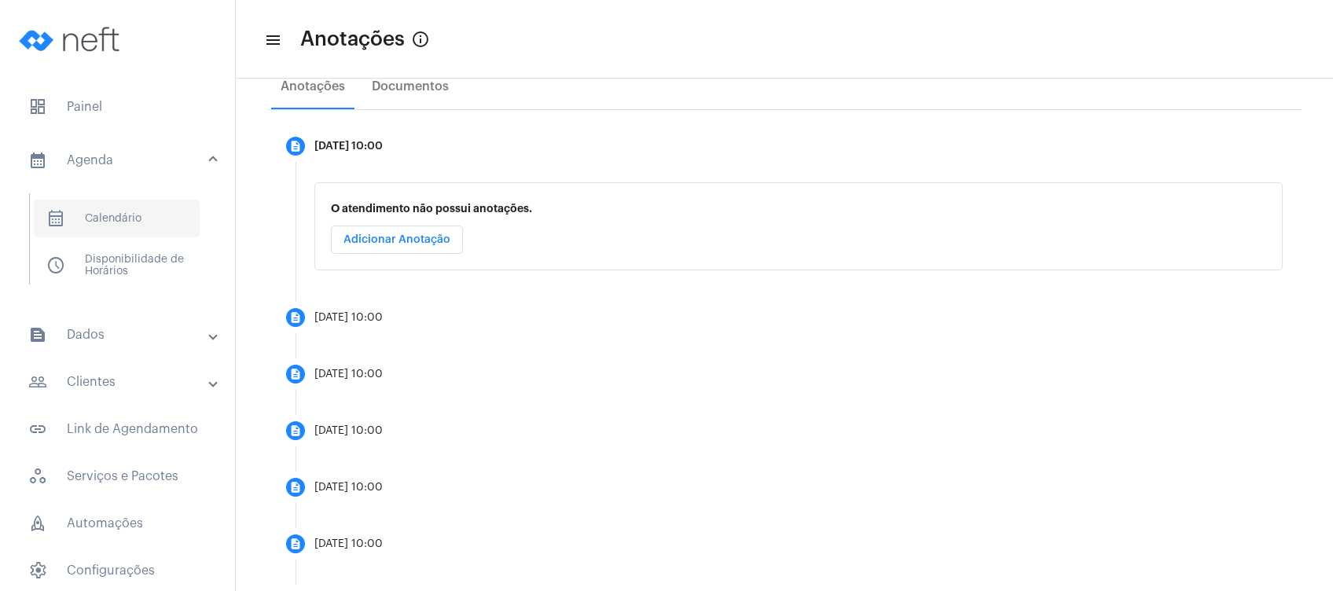
click at [144, 220] on span "calendar_month_outlined Calendário" at bounding box center [117, 219] width 166 height 38
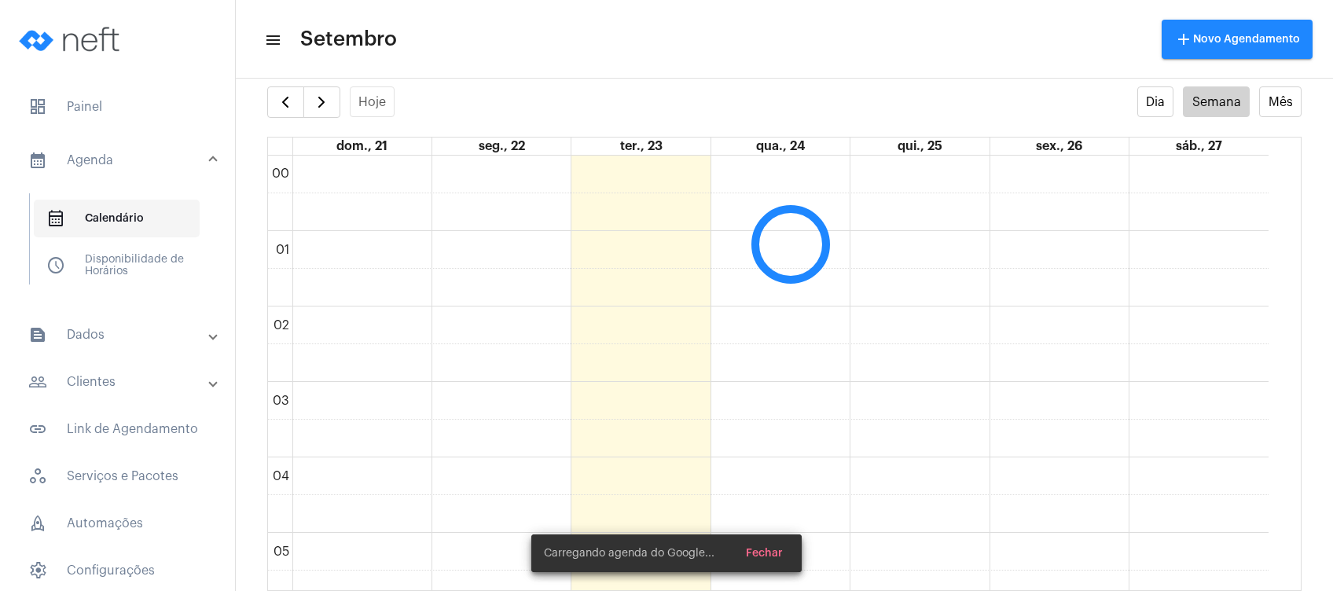
scroll to position [453, 0]
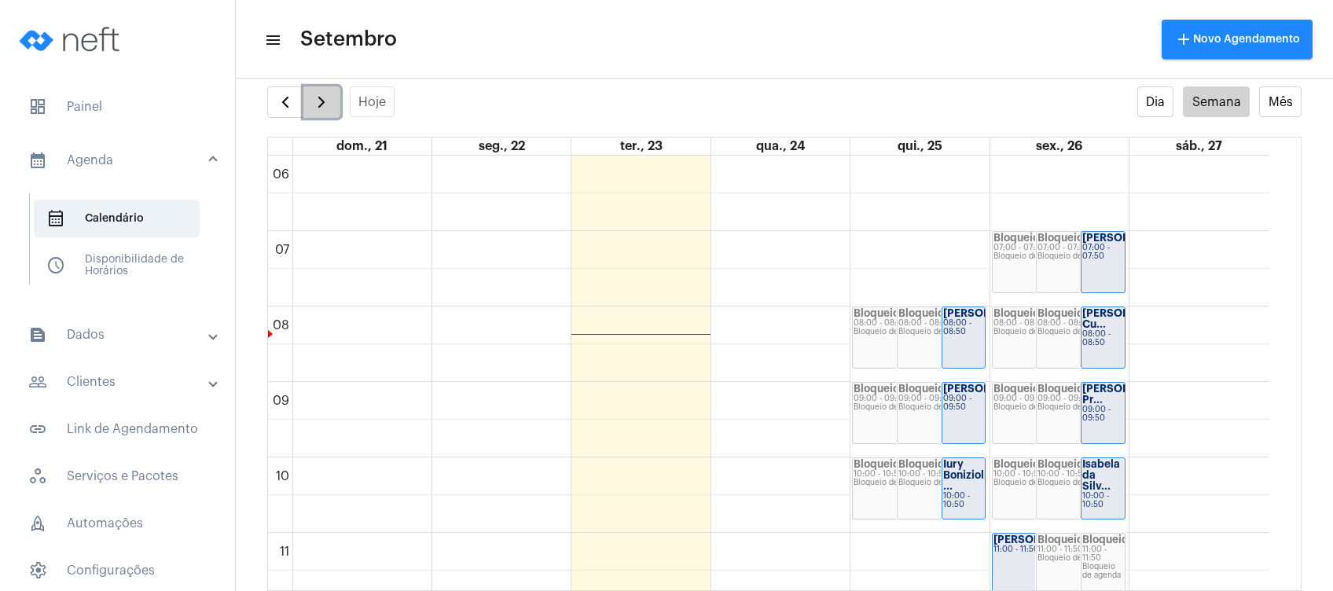
click at [314, 101] on span "button" at bounding box center [321, 102] width 19 height 19
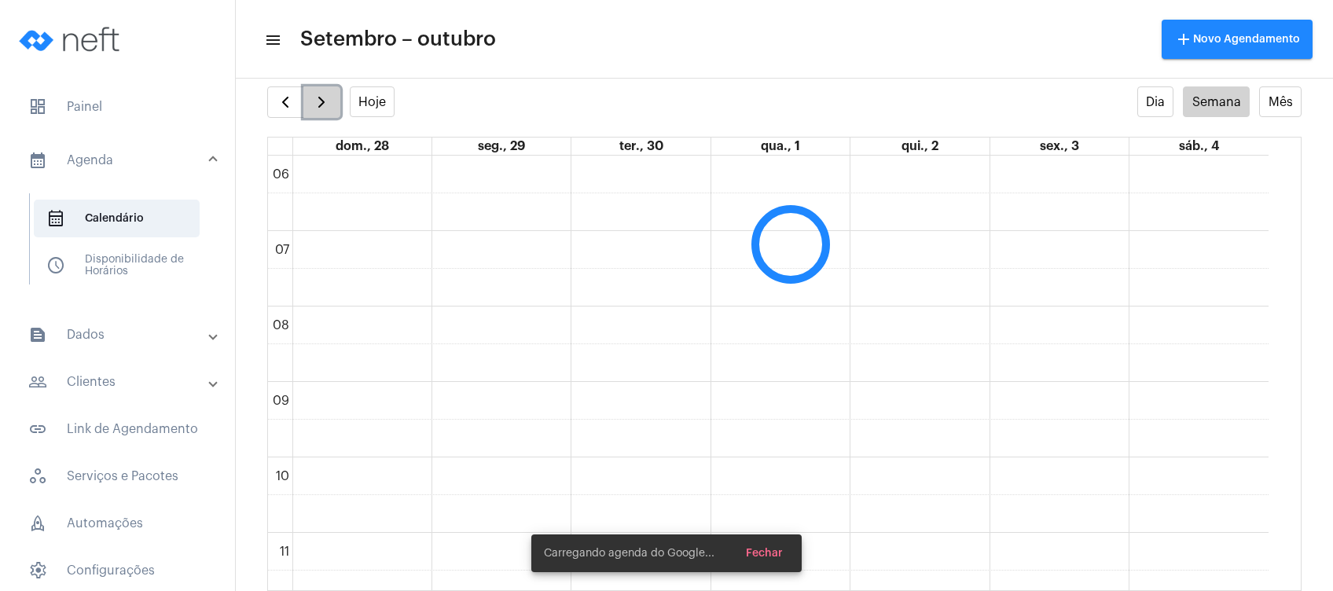
scroll to position [454, 0]
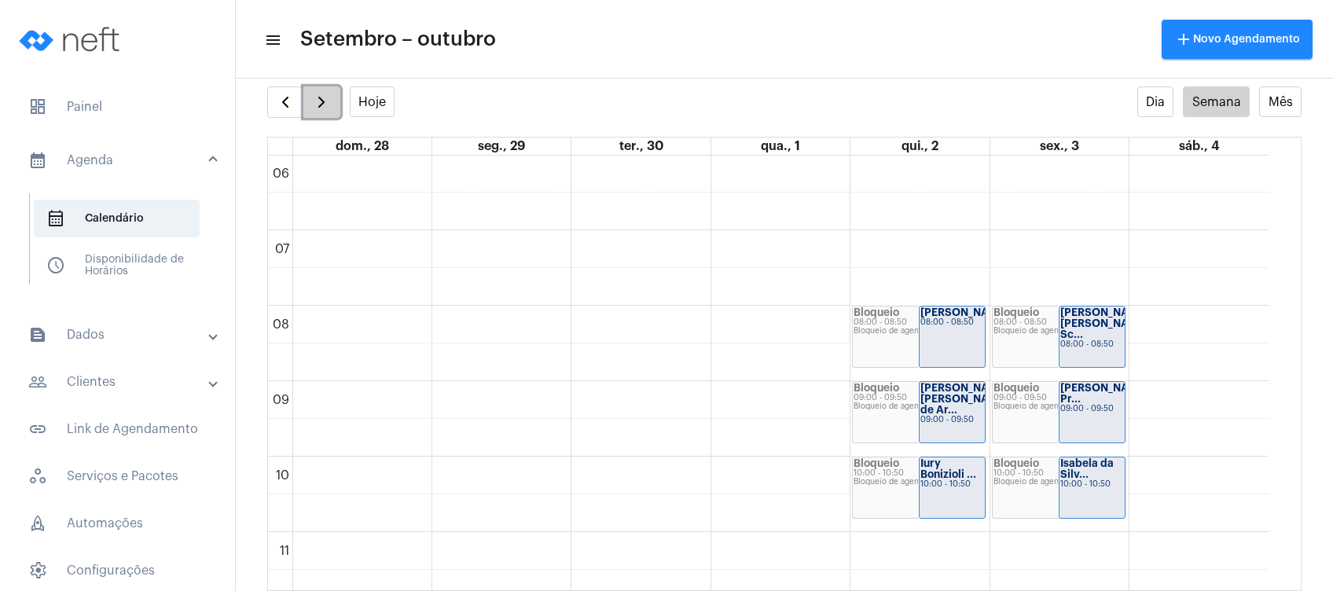
click at [314, 101] on span "button" at bounding box center [321, 102] width 19 height 19
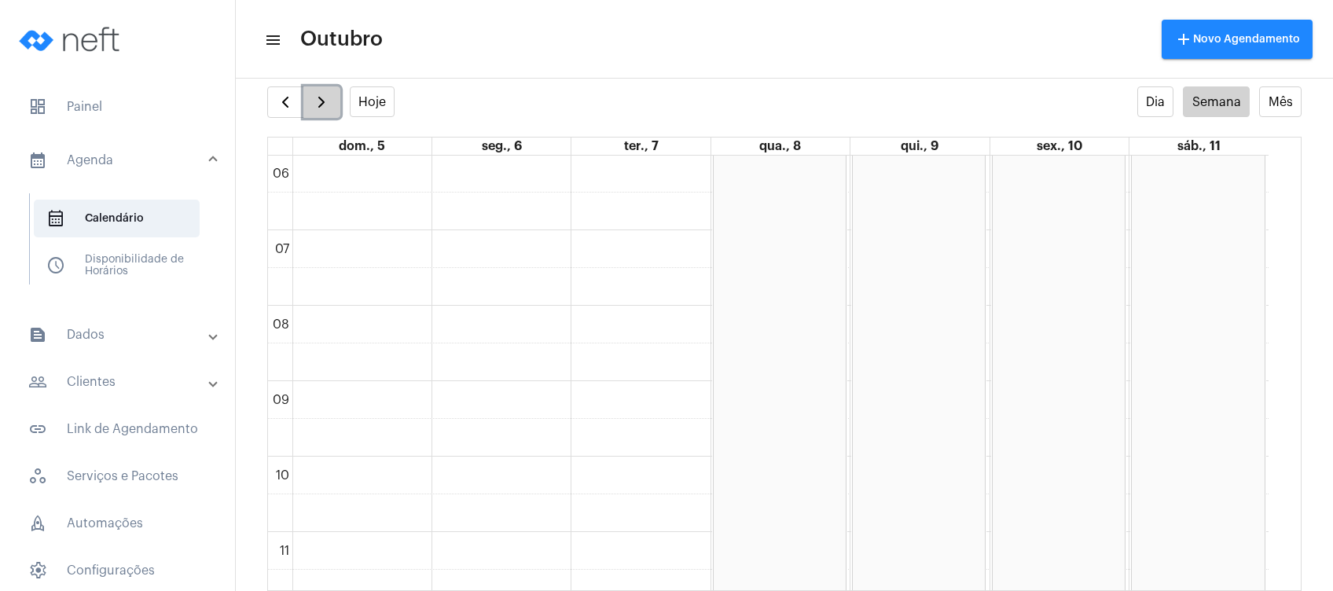
click at [314, 101] on span "button" at bounding box center [321, 102] width 19 height 19
click at [325, 98] on span "button" at bounding box center [321, 102] width 19 height 19
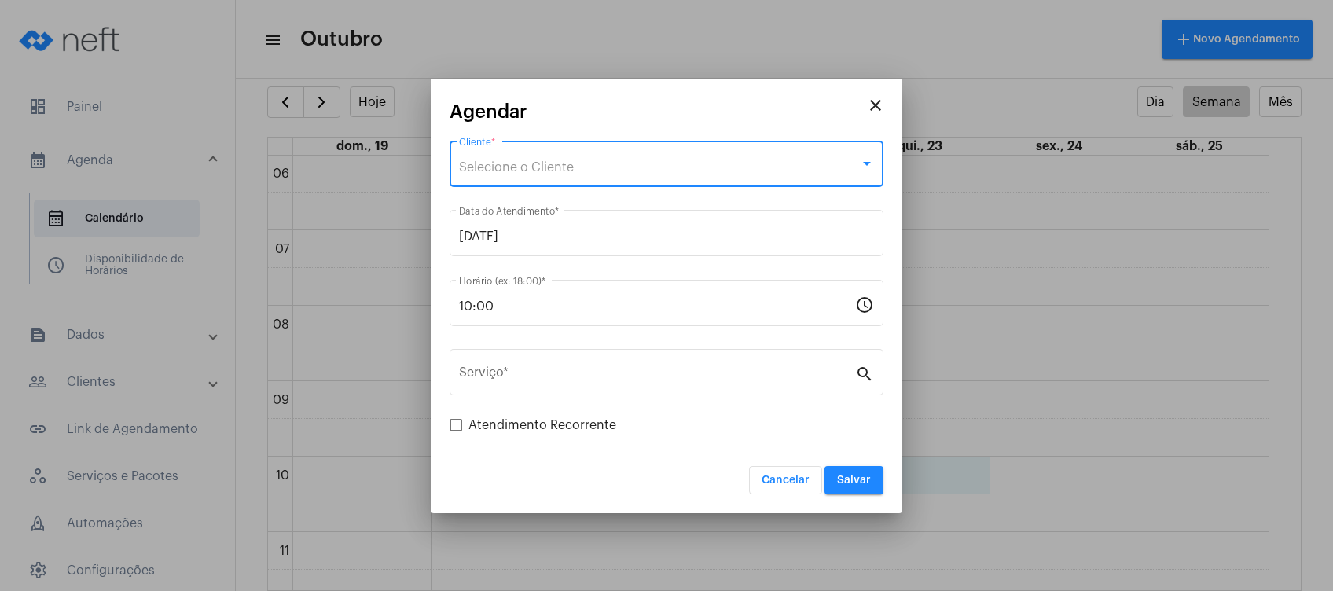
click at [631, 160] on div "Selecione o Cliente" at bounding box center [659, 167] width 401 height 14
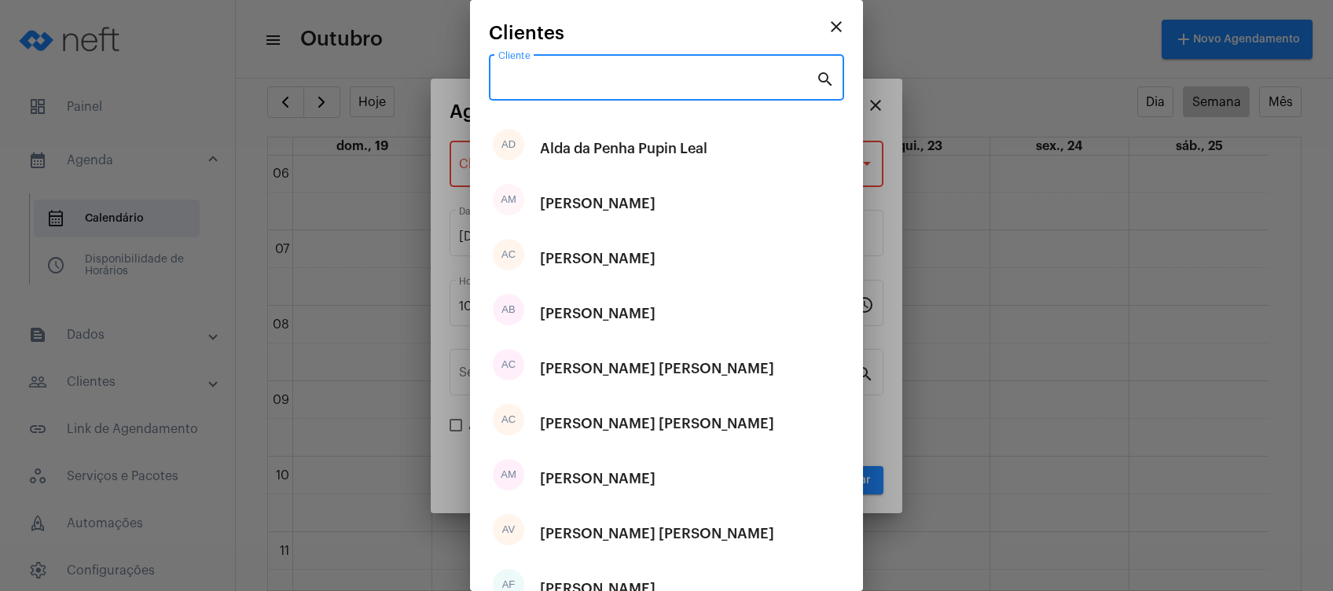
click at [596, 78] on input "Cliente" at bounding box center [657, 81] width 318 height 14
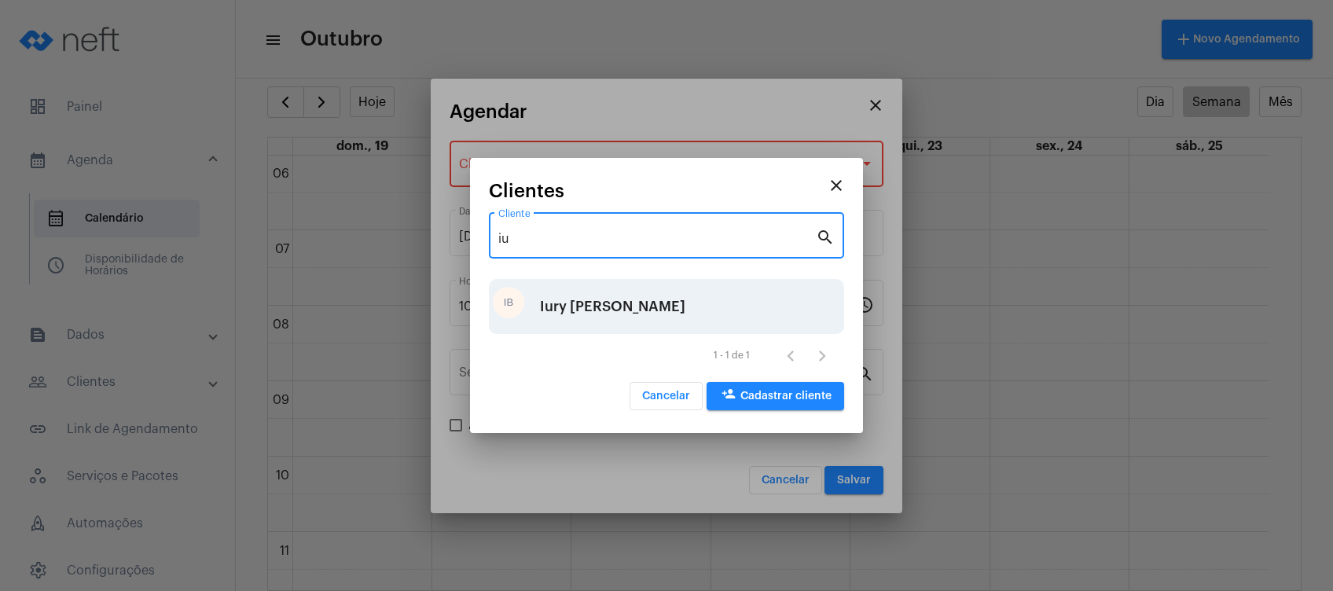
type input "iu"
click at [586, 302] on div "Iury [PERSON_NAME]" at bounding box center [612, 306] width 145 height 47
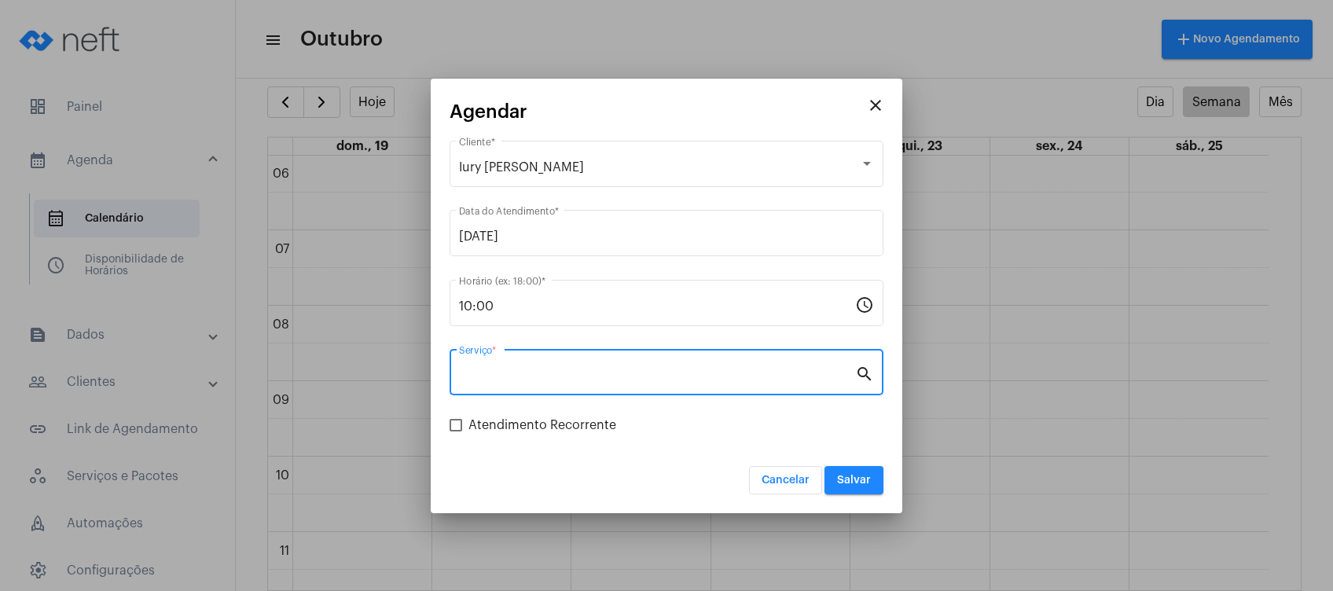
click at [581, 380] on input "Serviço *" at bounding box center [657, 376] width 396 height 14
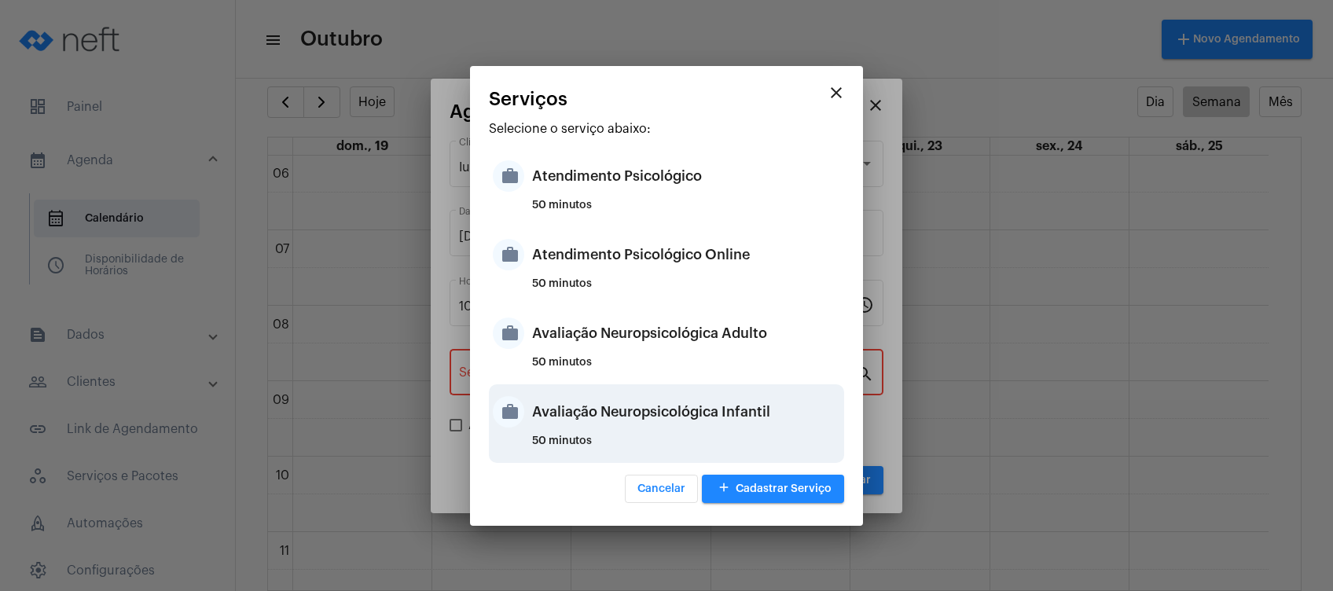
click at [635, 419] on div "Avaliação Neuropsicológica Infantil" at bounding box center [686, 411] width 308 height 47
type input "Avaliação Neuropsicológica Infantil"
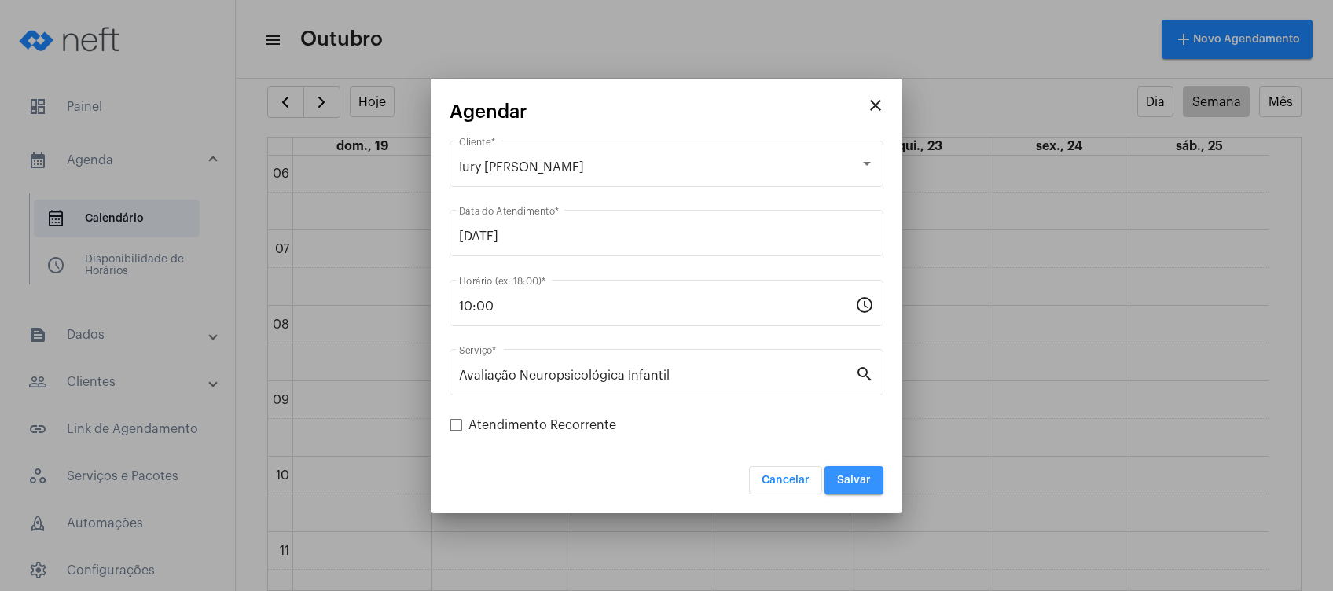
click at [858, 477] on span "Salvar" at bounding box center [854, 480] width 34 height 11
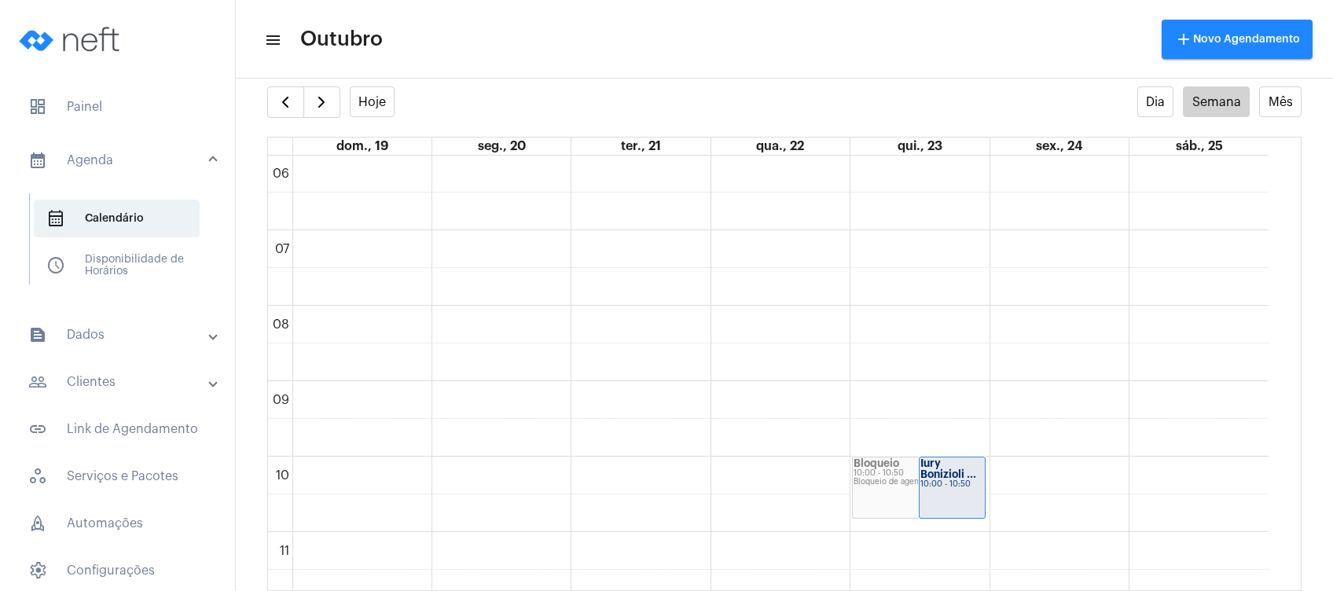
click at [158, 381] on mat-panel-title "people_outline Clientes" at bounding box center [119, 382] width 182 height 19
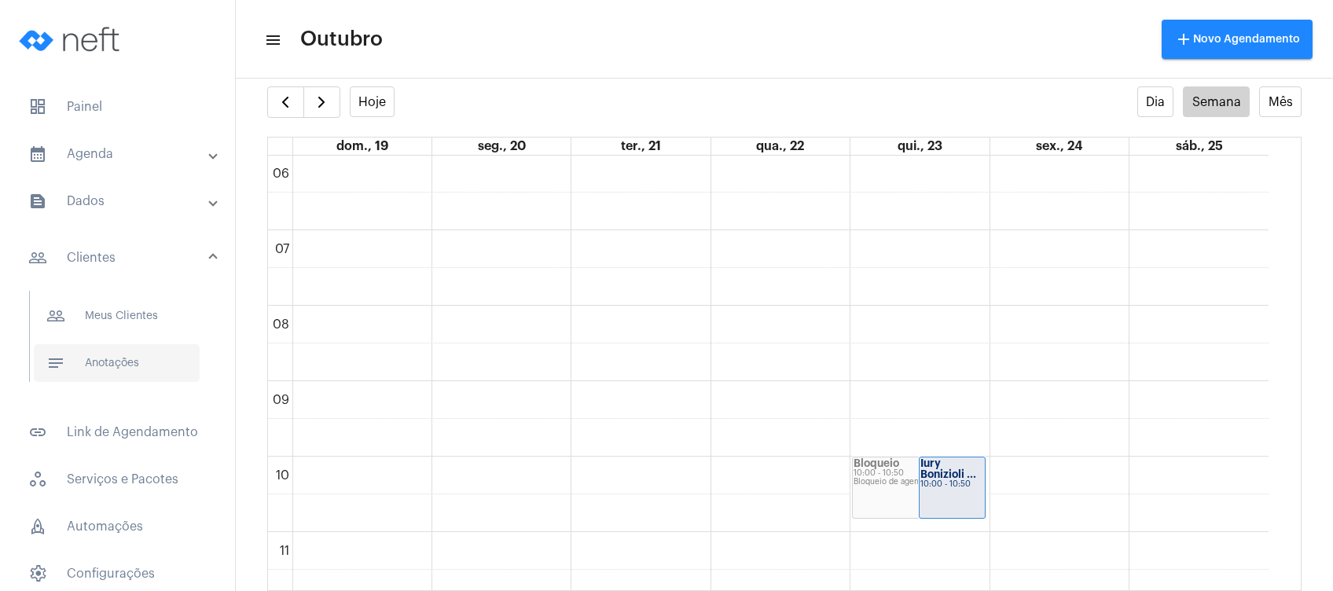
click at [149, 352] on span "notes Anotações" at bounding box center [117, 363] width 166 height 38
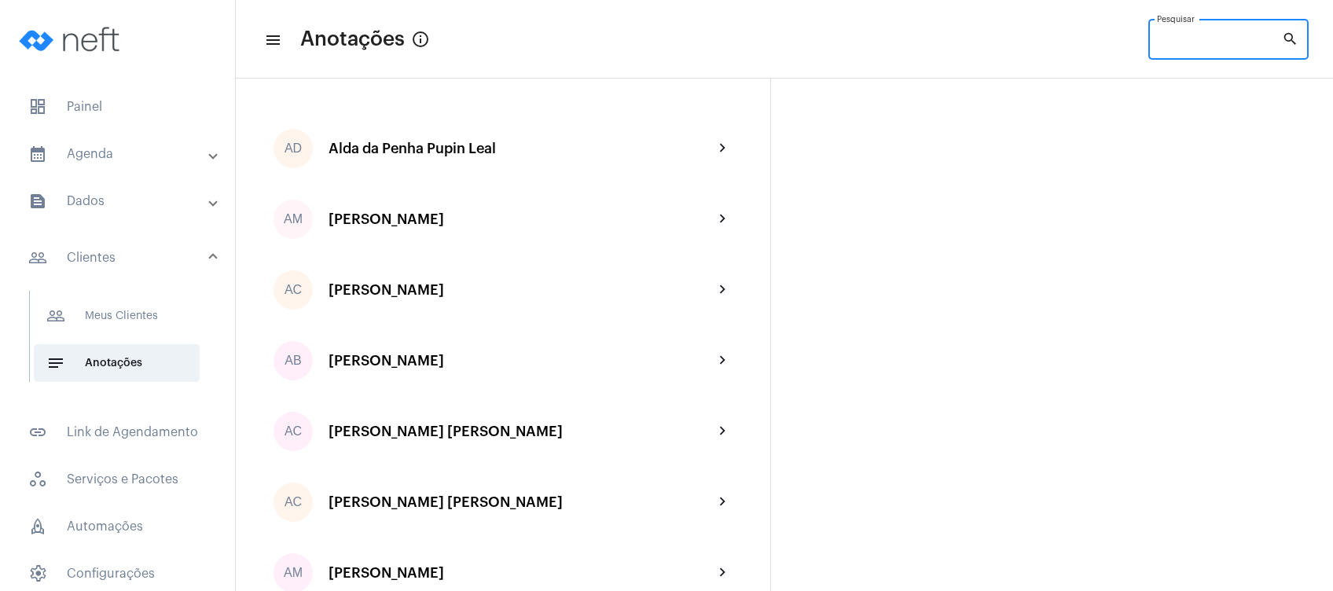
click at [1181, 44] on input "Pesquisar" at bounding box center [1219, 42] width 125 height 13
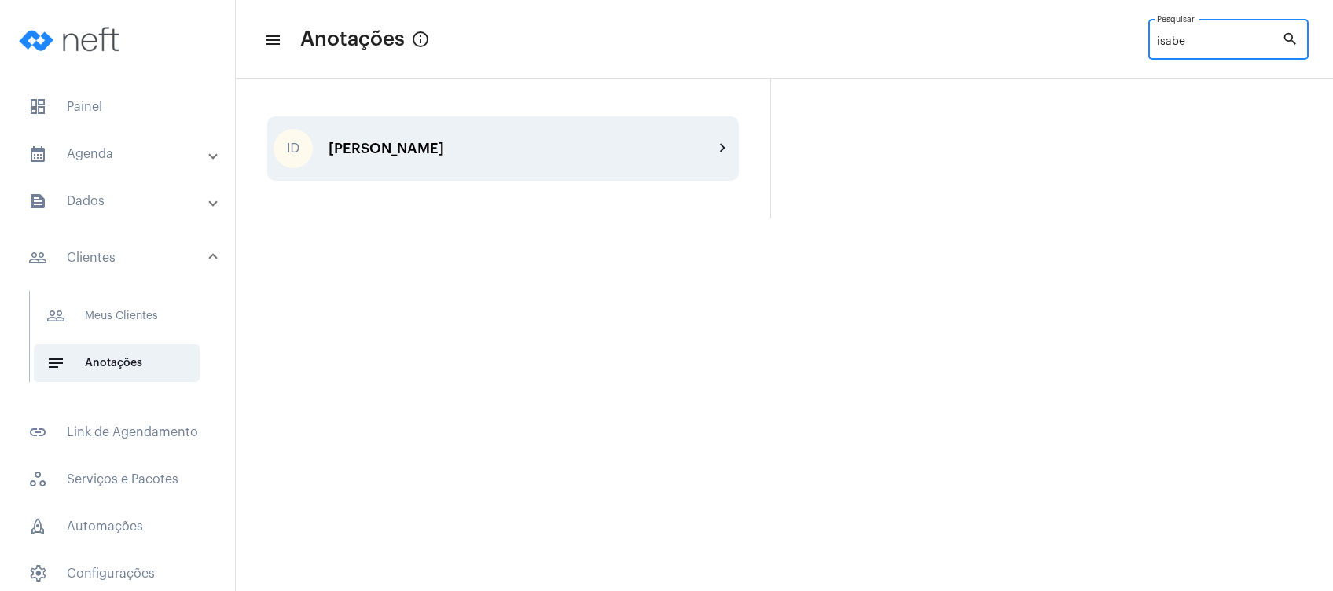
type input "isabe"
click at [490, 155] on div "[PERSON_NAME]" at bounding box center [521, 149] width 385 height 16
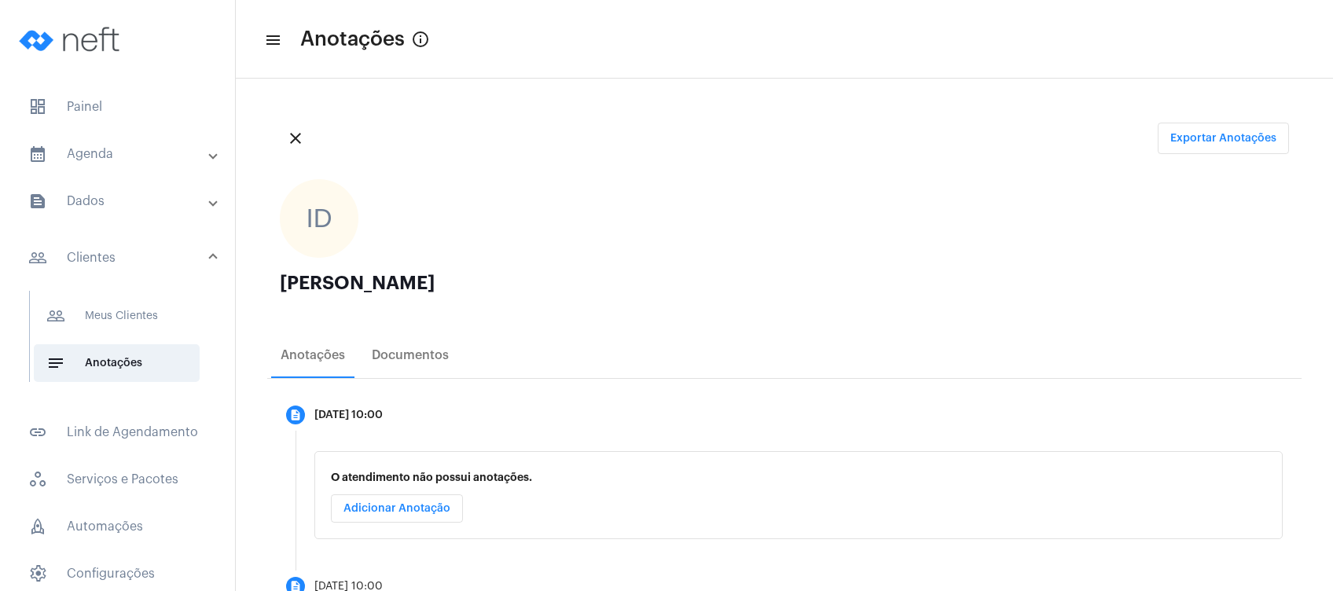
click at [136, 180] on mat-accordion "calendar_month_outlined Agenda calendar_month_outlined Calendário schedule Disp…" at bounding box center [117, 387] width 235 height 505
click at [128, 170] on mat-expansion-panel-header "calendar_month_outlined Agenda" at bounding box center [122, 154] width 226 height 38
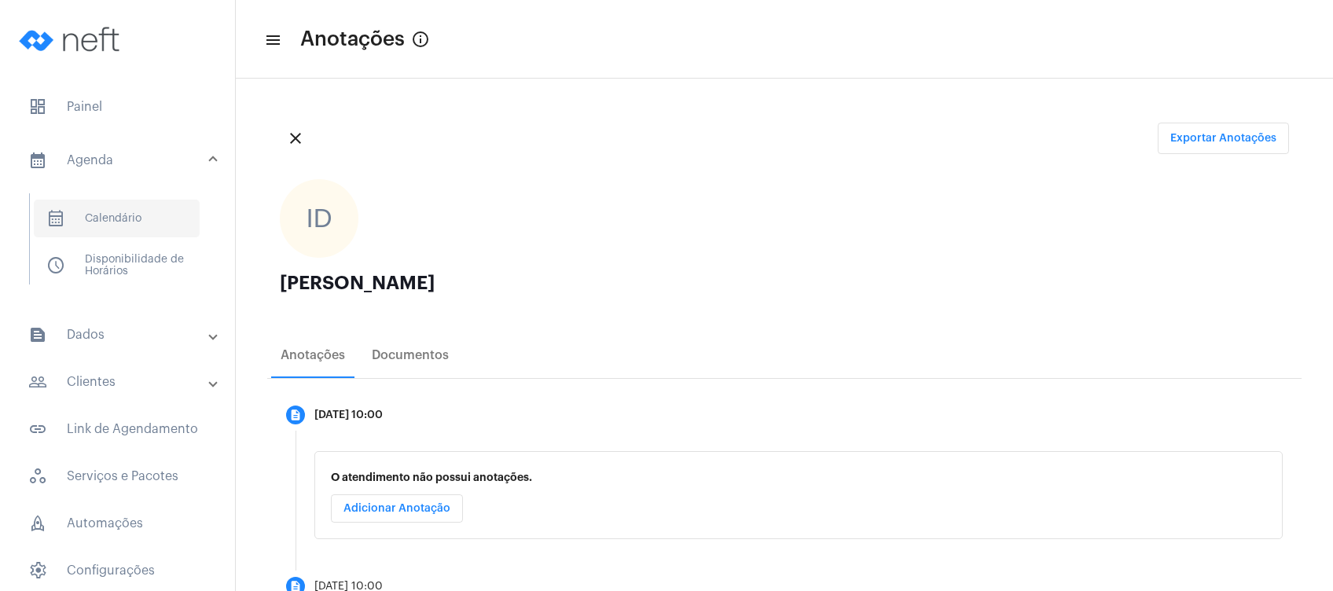
click at [130, 214] on span "calendar_month_outlined Calendário" at bounding box center [117, 219] width 166 height 38
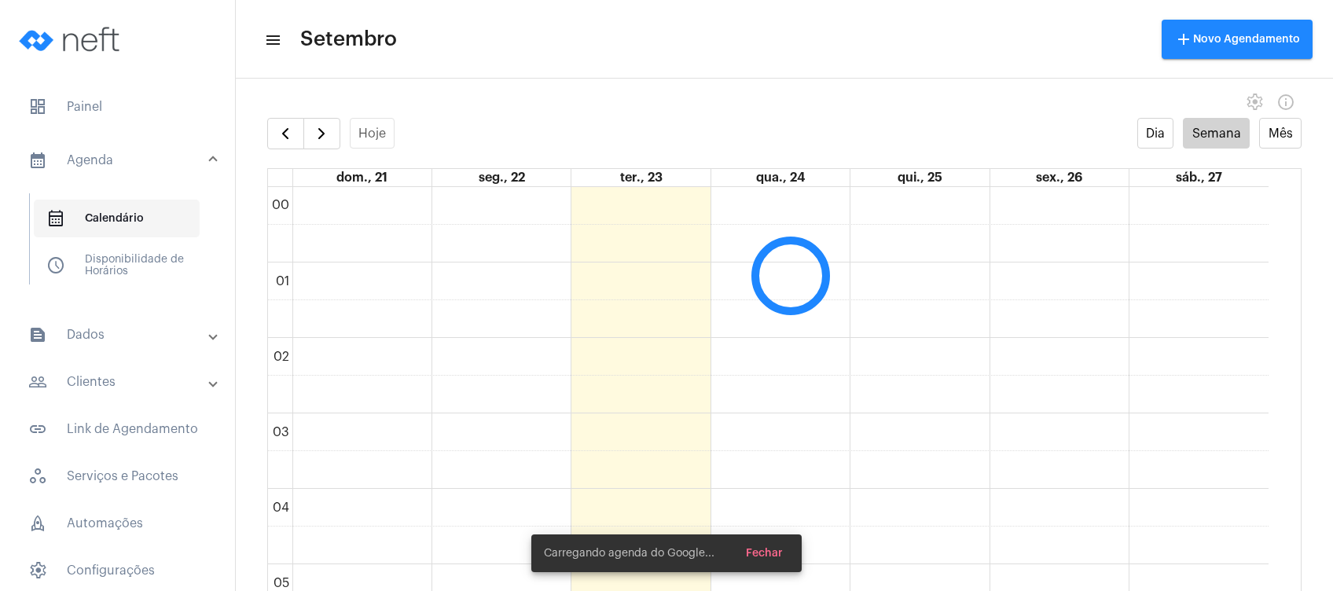
scroll to position [453, 0]
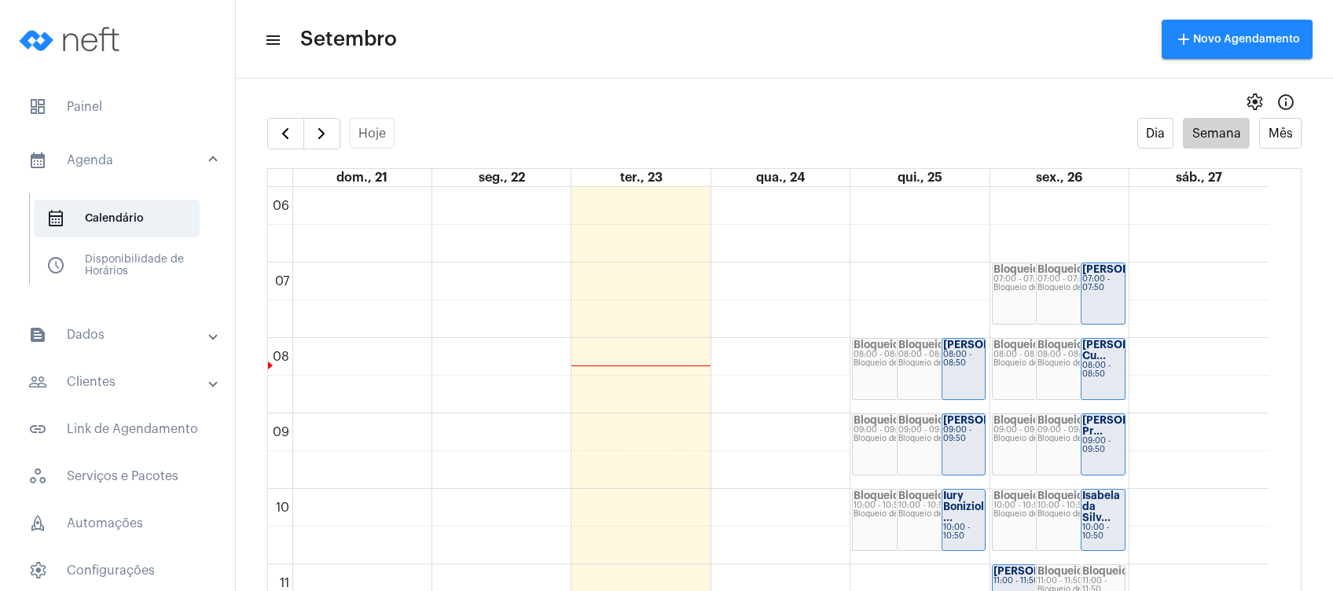
click at [617, 49] on mat-toolbar-row "menu Setembro add Novo Agendamento" at bounding box center [784, 39] width 1097 height 50
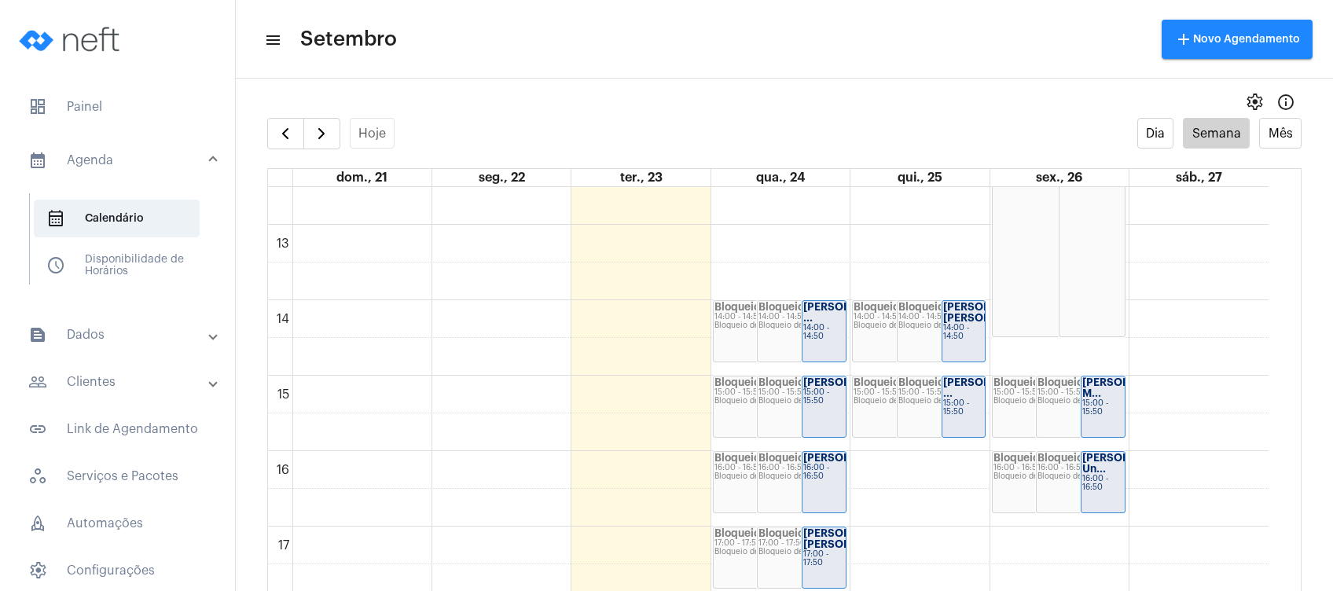
scroll to position [946, 0]
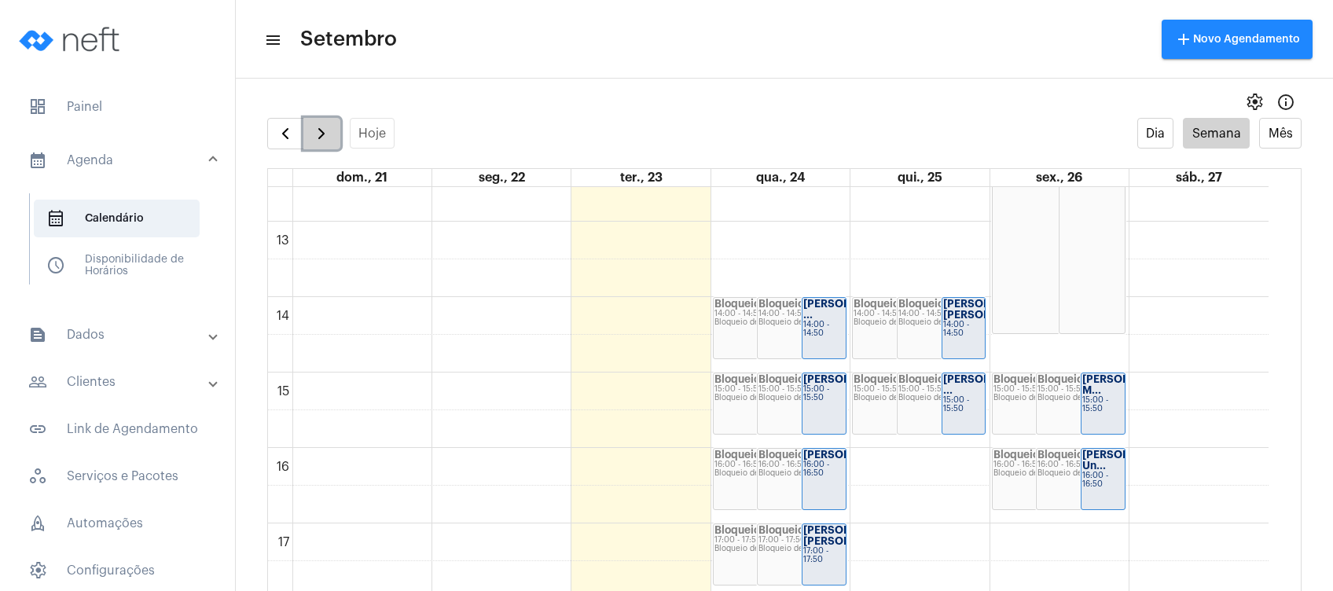
click at [324, 134] on span "button" at bounding box center [321, 133] width 19 height 19
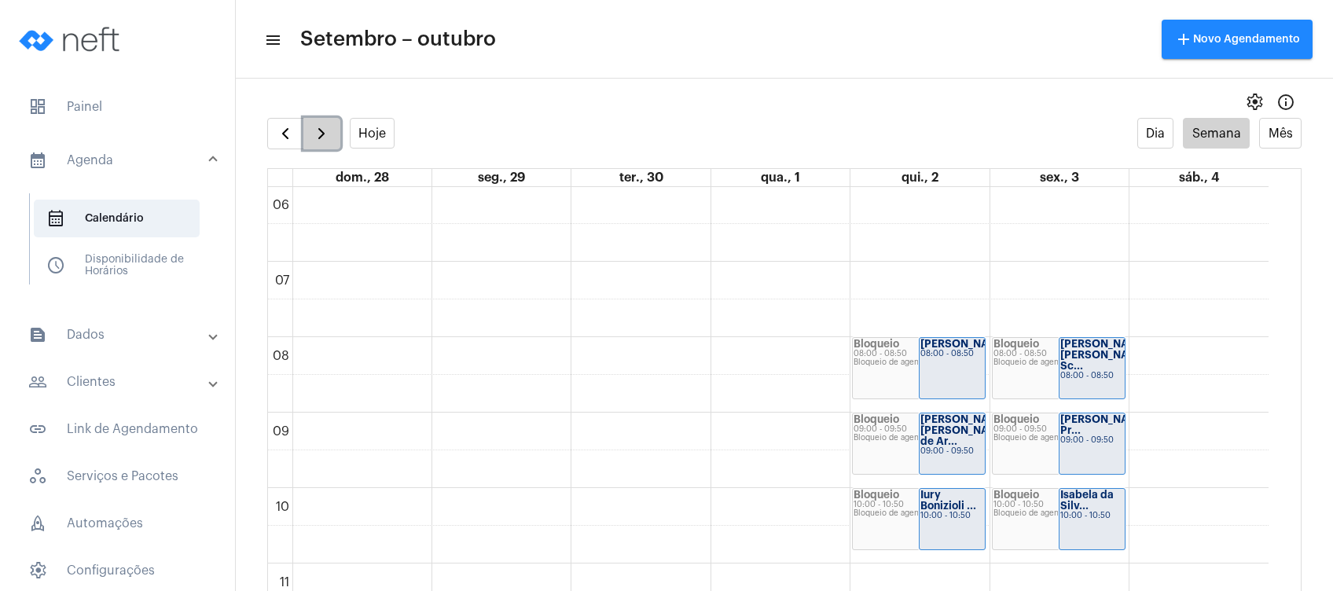
click at [324, 134] on span "button" at bounding box center [321, 133] width 19 height 19
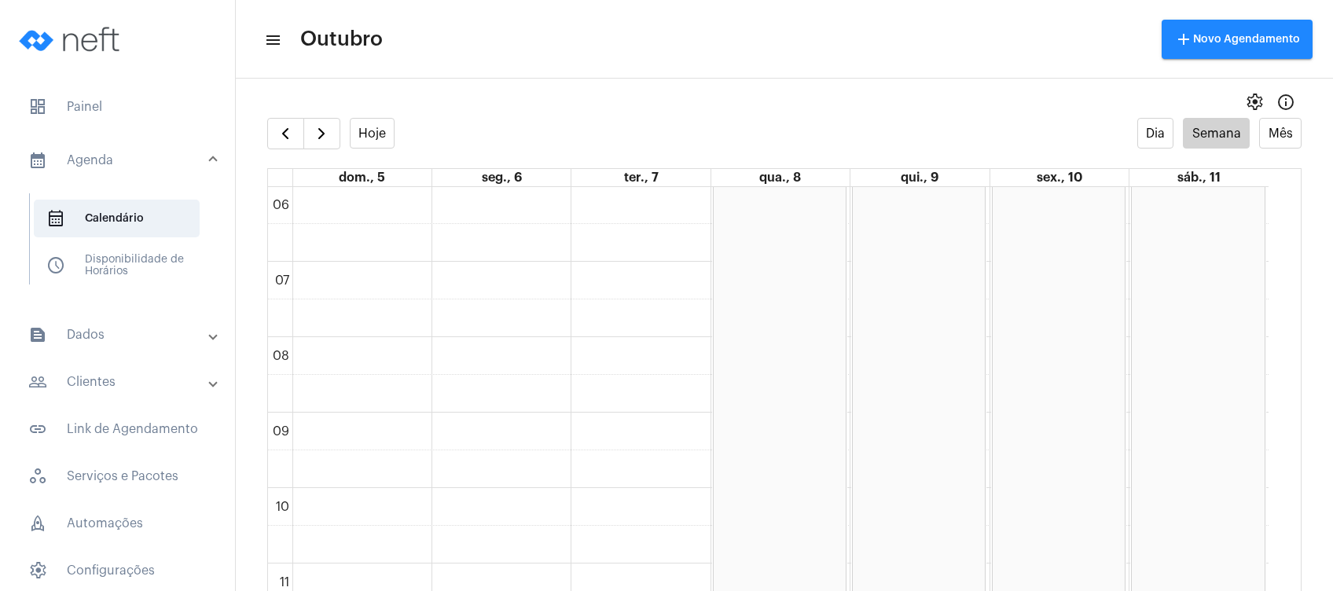
click at [121, 161] on mat-panel-title "calendar_month_outlined Agenda" at bounding box center [119, 160] width 182 height 19
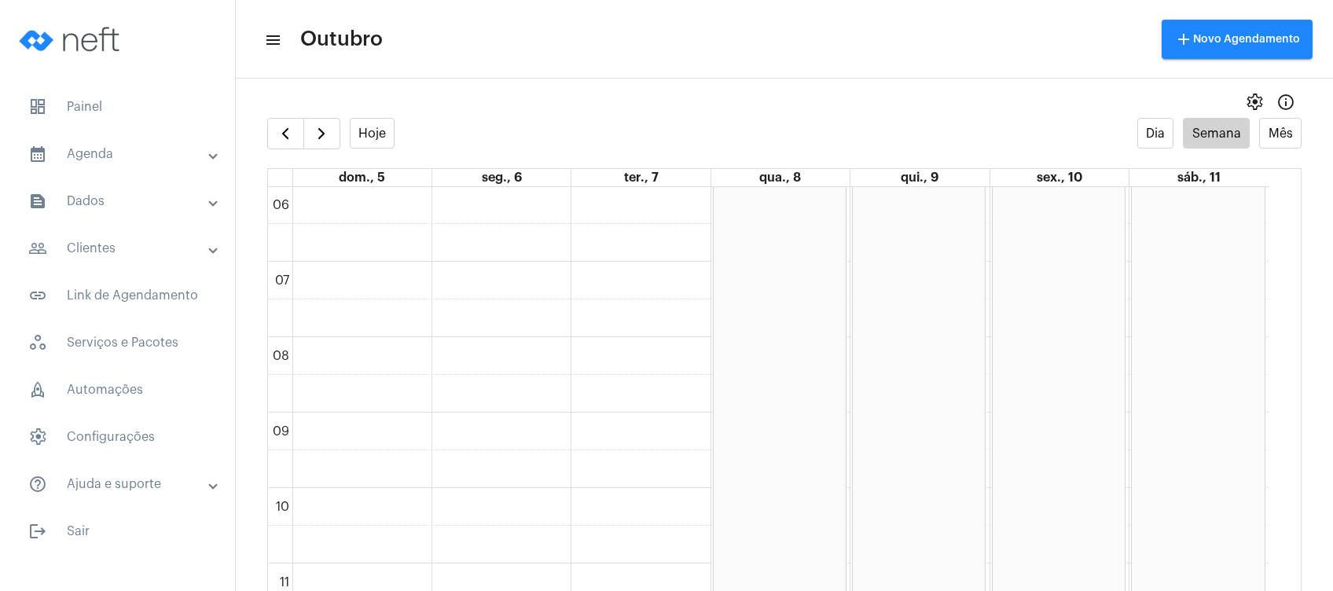
click at [121, 161] on mat-panel-title "calendar_month_outlined Agenda" at bounding box center [119, 154] width 182 height 19
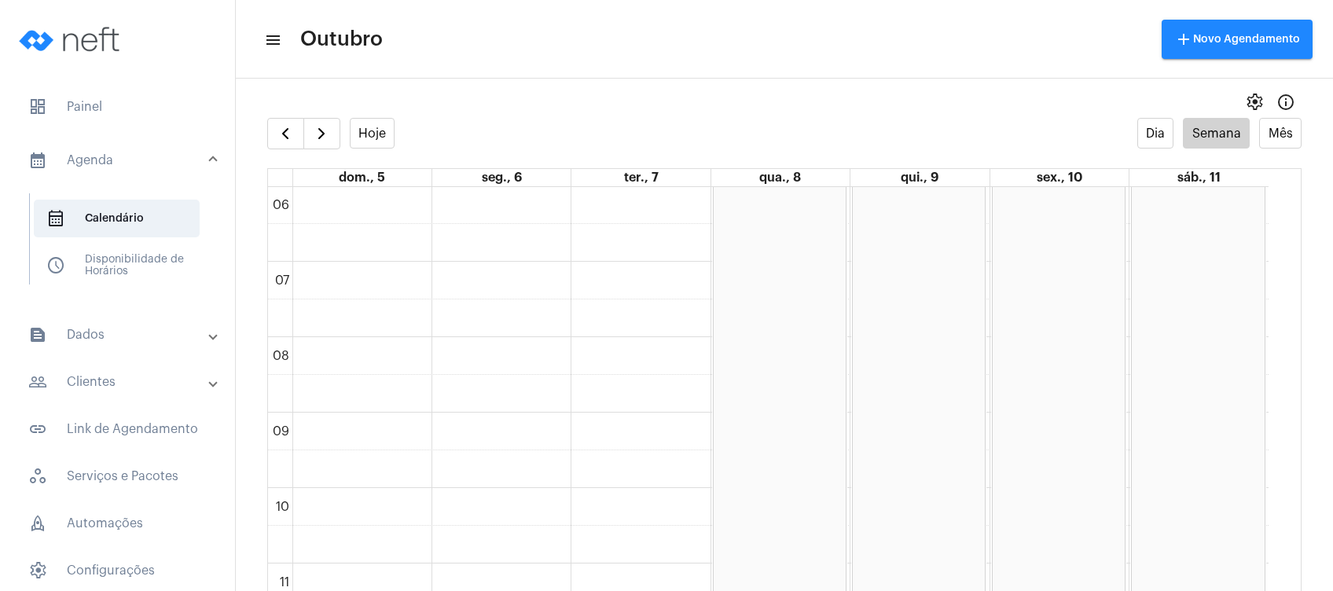
click at [136, 347] on mat-expansion-panel-header "text_snippet_outlined Dados" at bounding box center [122, 335] width 226 height 38
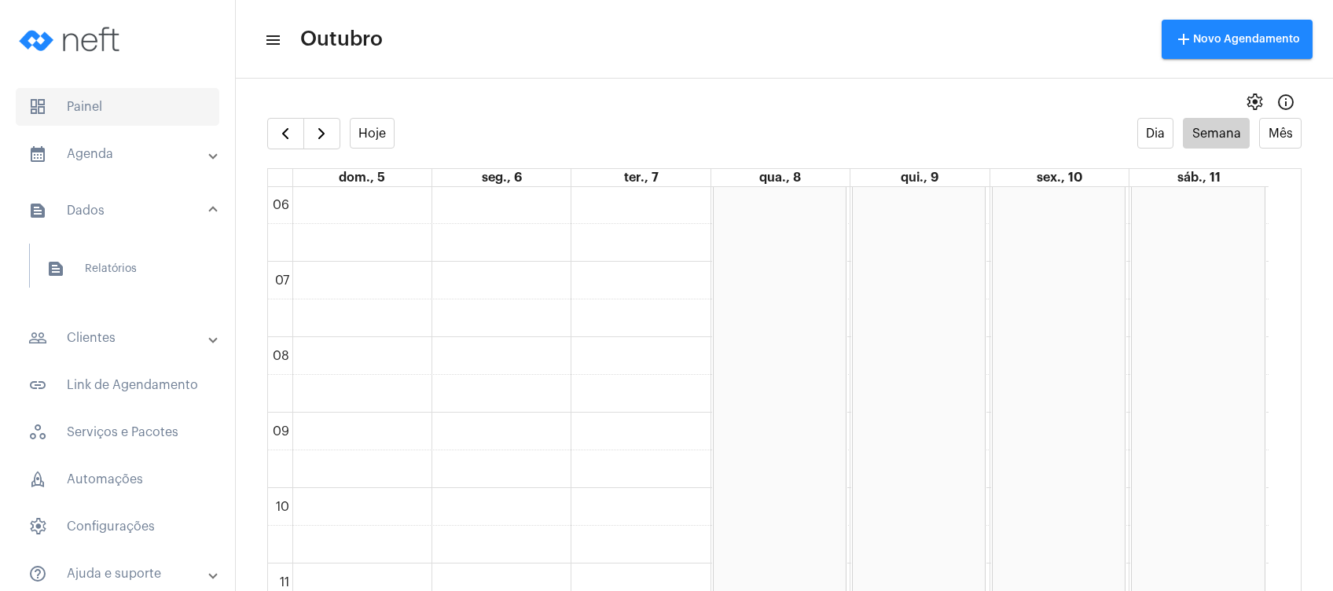
click at [126, 107] on span "dashboard Painel" at bounding box center [118, 107] width 204 height 38
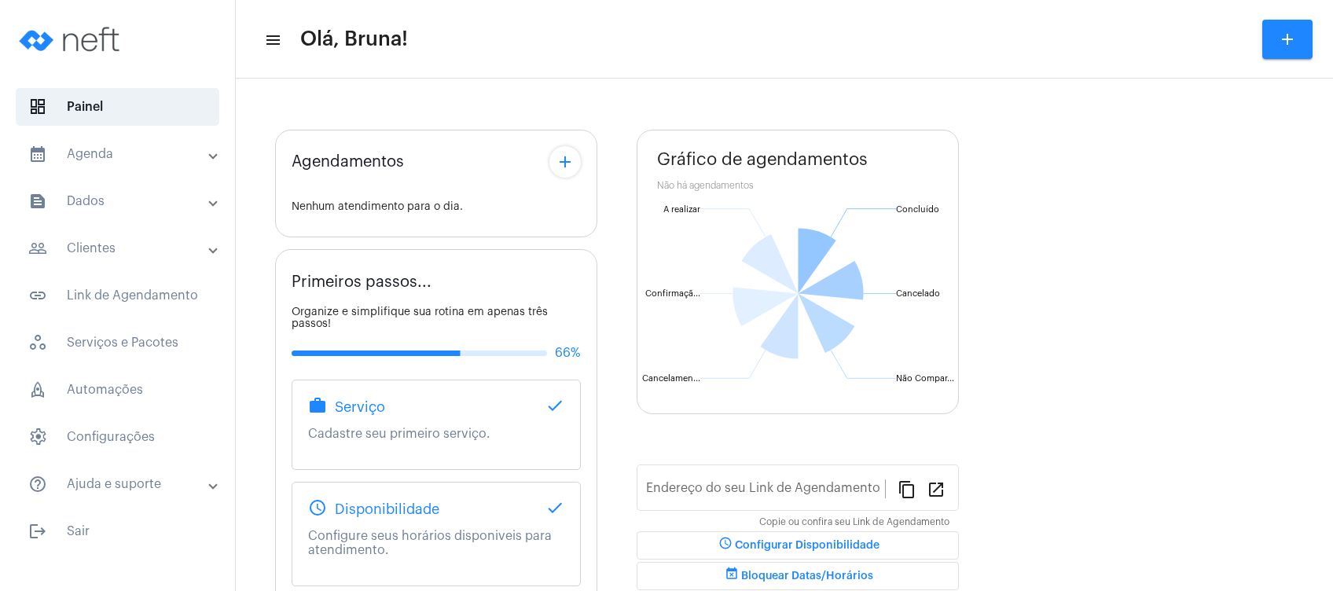
type input "[URL][DOMAIN_NAME][PERSON_NAME]"
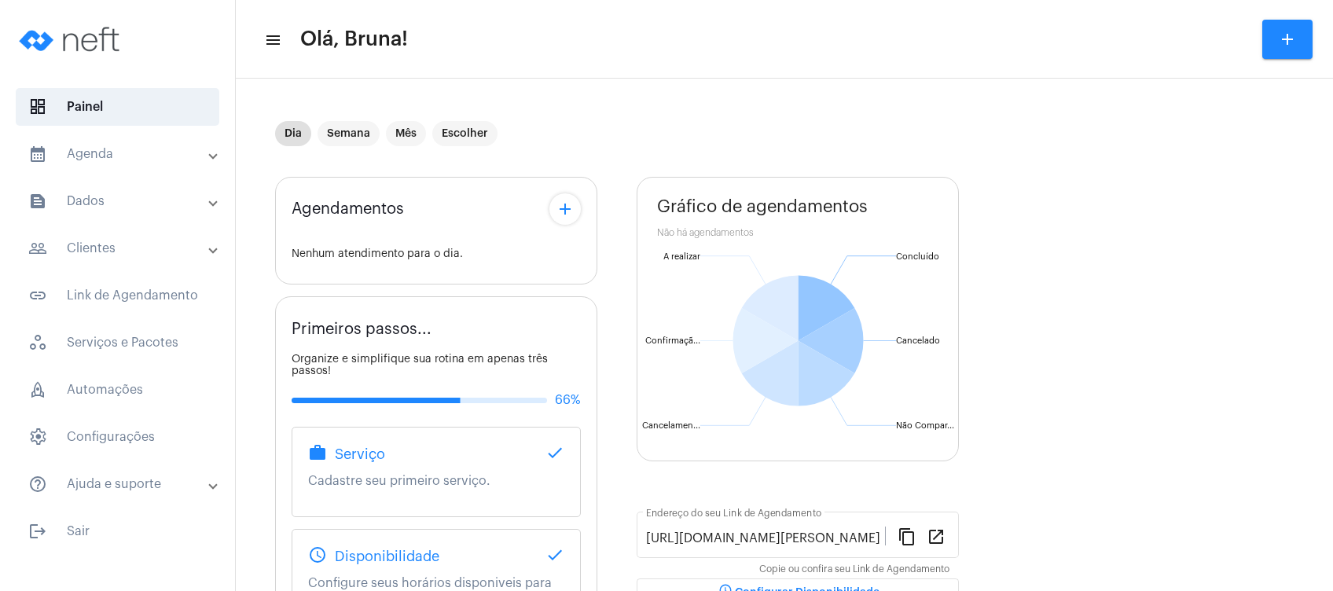
click at [128, 159] on mat-panel-title "calendar_month_outlined Agenda" at bounding box center [119, 154] width 182 height 19
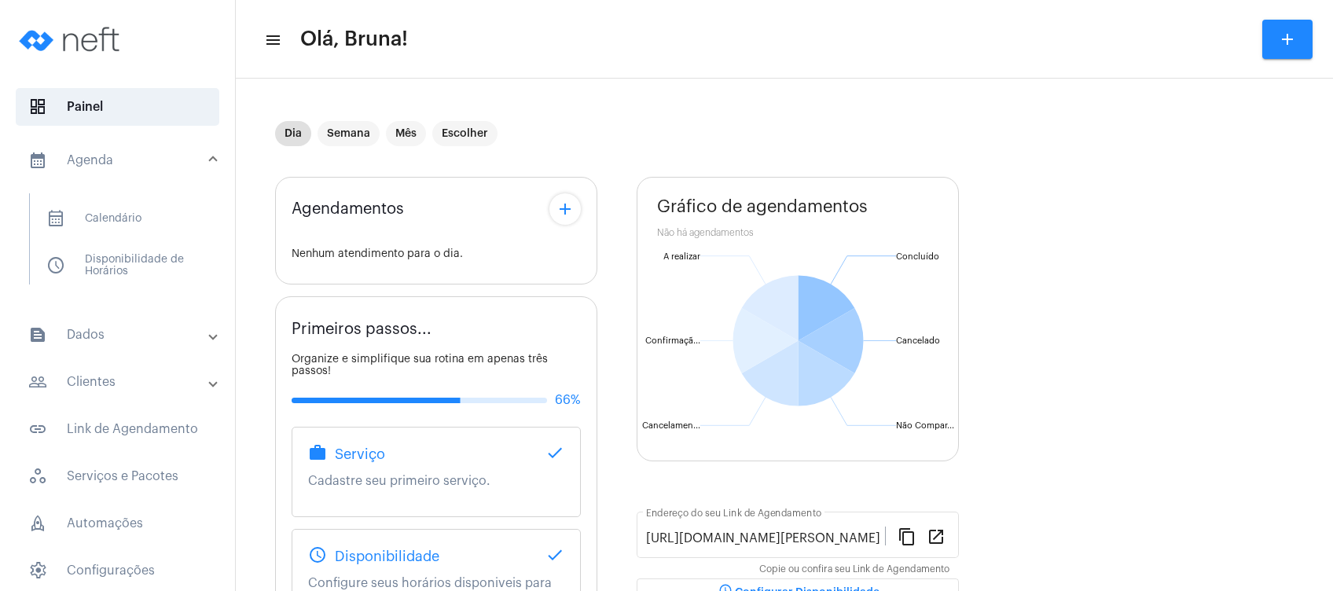
click at [141, 346] on mat-expansion-panel-header "text_snippet_outlined Dados" at bounding box center [122, 335] width 226 height 38
click at [141, 346] on mat-panel-title "people_outline Clientes" at bounding box center [119, 338] width 182 height 19
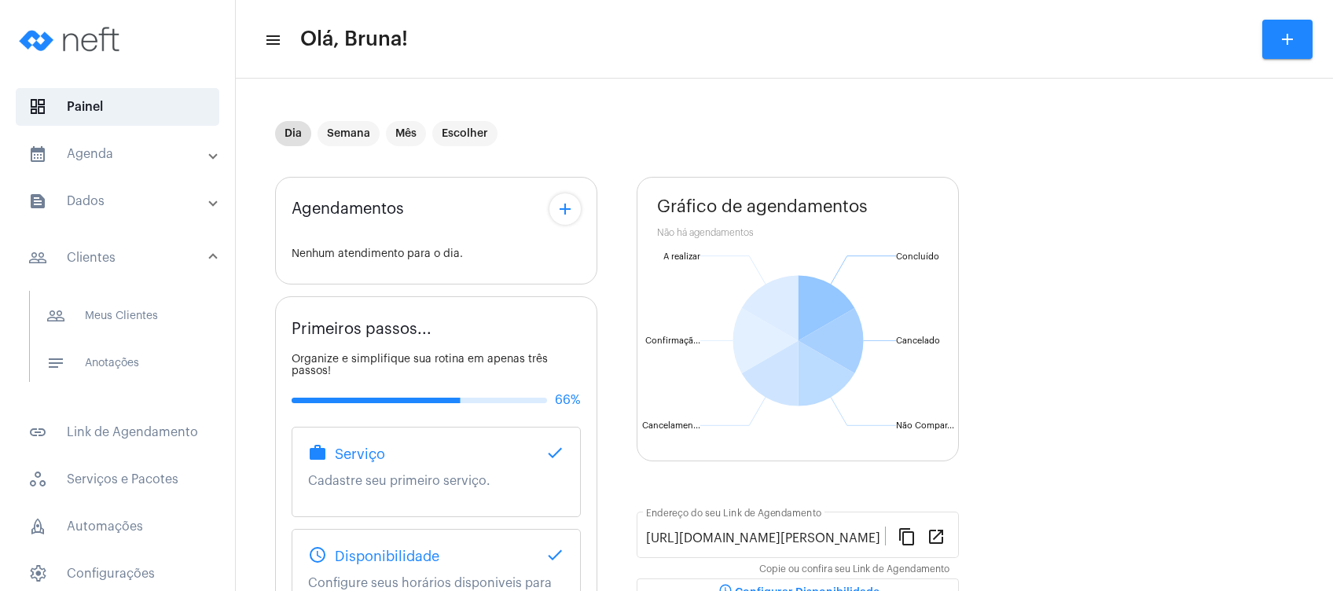
click at [141, 346] on span "notes Anotações" at bounding box center [117, 363] width 166 height 38
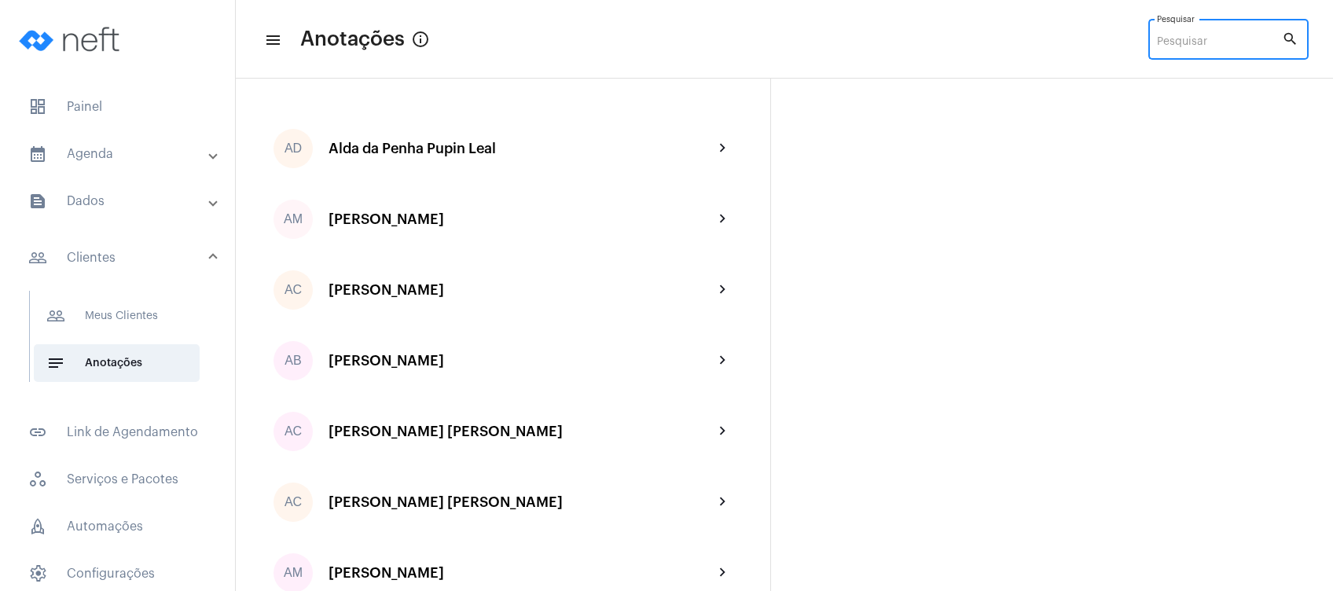
click at [1204, 42] on input "Pesquisar" at bounding box center [1219, 42] width 125 height 13
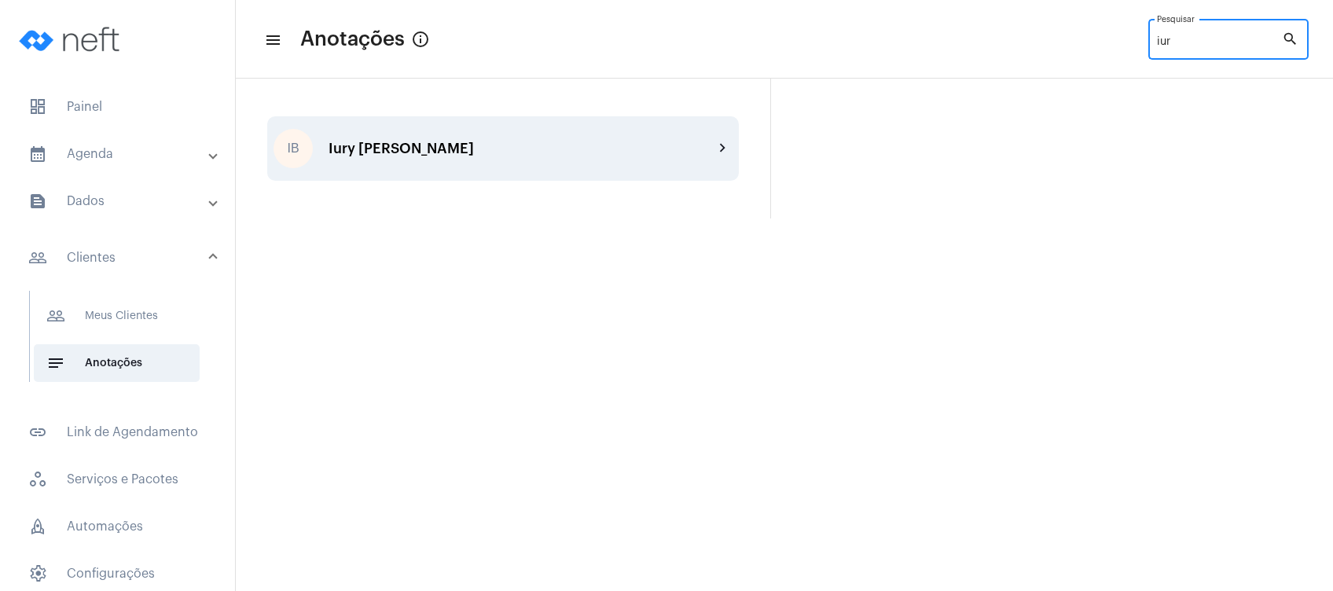
type input "iur"
click at [453, 133] on div "IB Iury Bonizioli Favero chevron_right" at bounding box center [503, 148] width 472 height 64
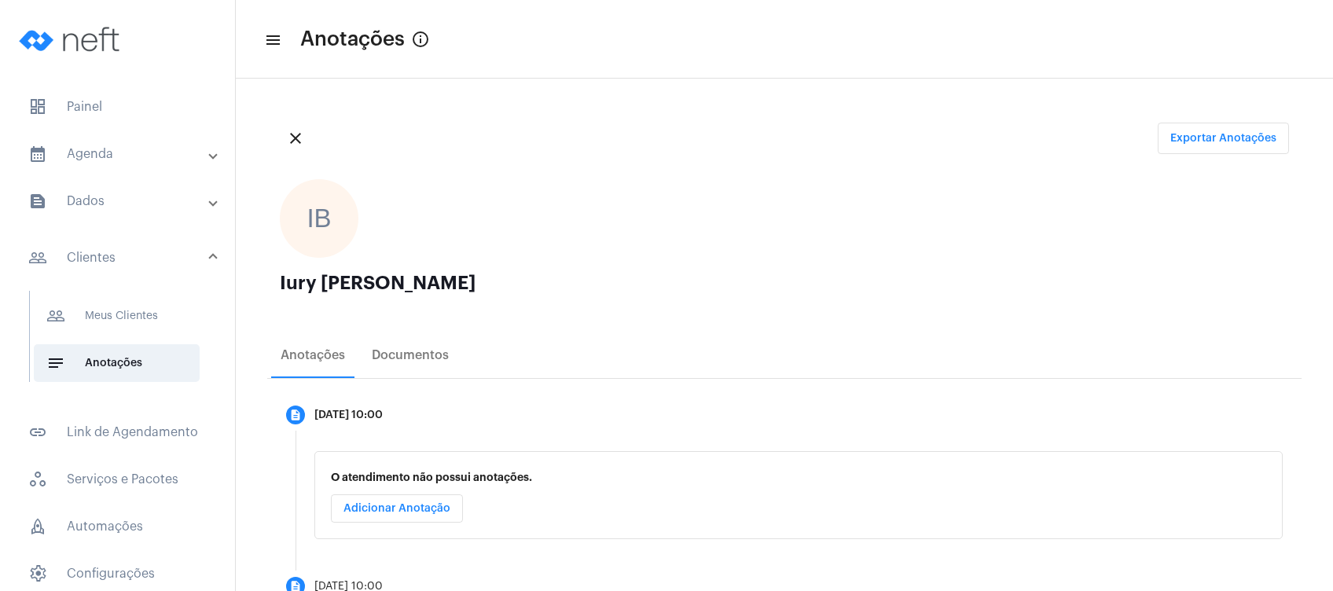
click at [147, 150] on mat-panel-title "calendar_month_outlined Agenda" at bounding box center [119, 154] width 182 height 19
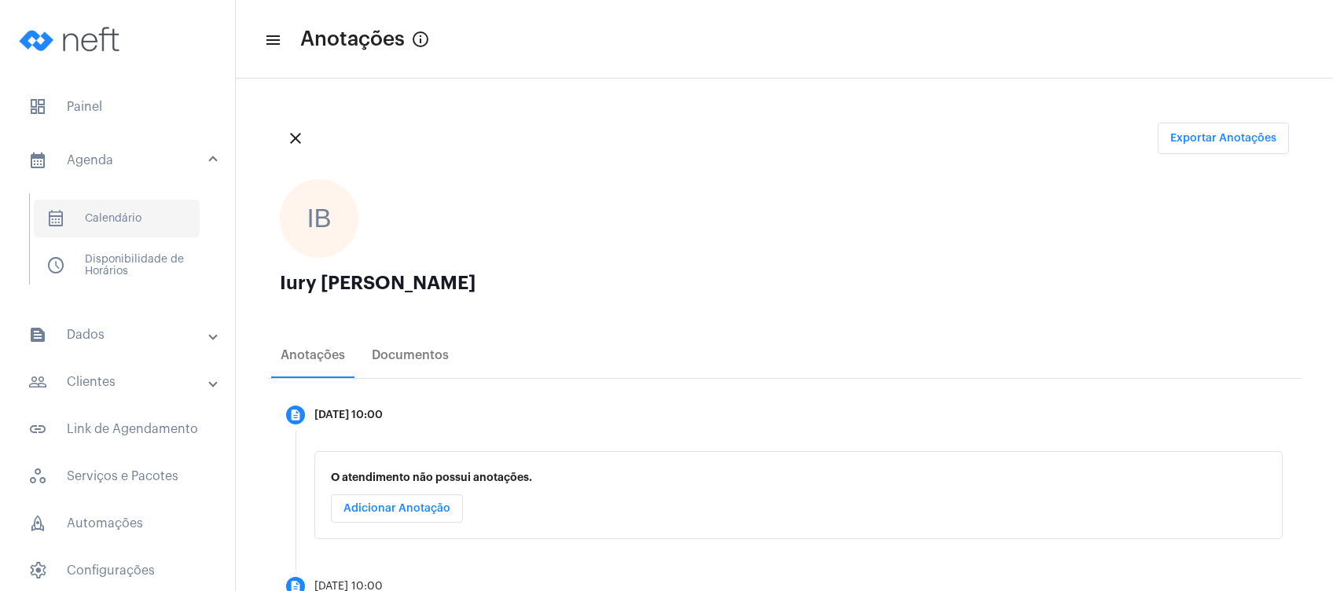
click at [145, 212] on span "calendar_month_outlined Calendário" at bounding box center [117, 219] width 166 height 38
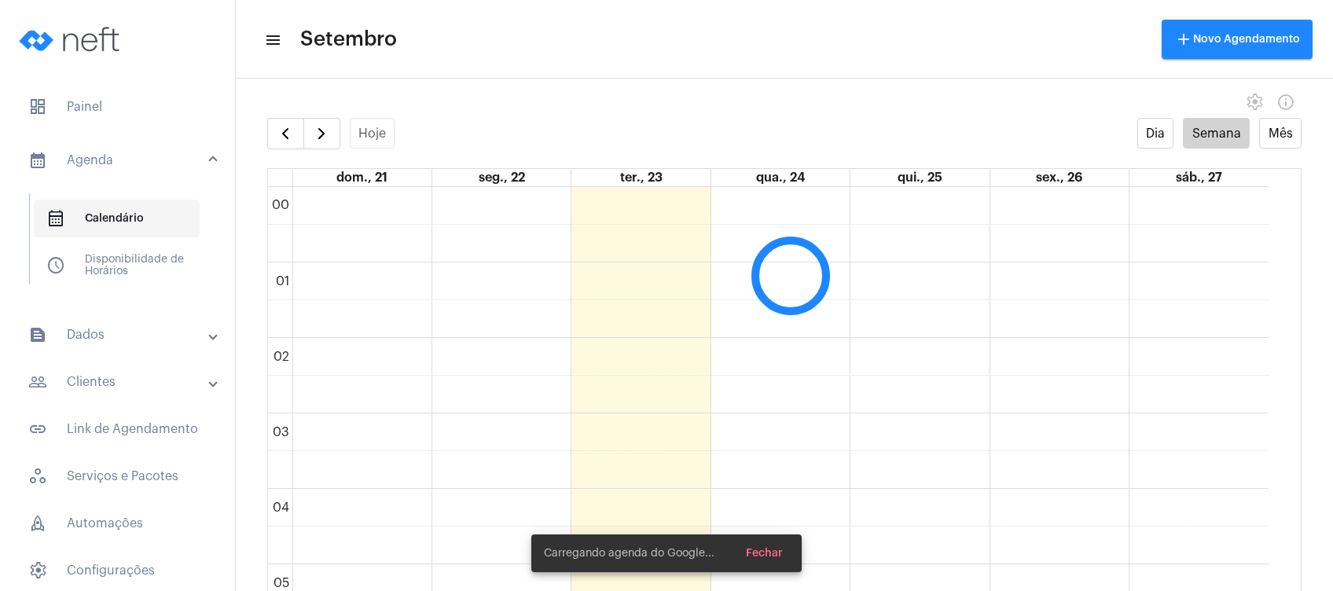
scroll to position [453, 0]
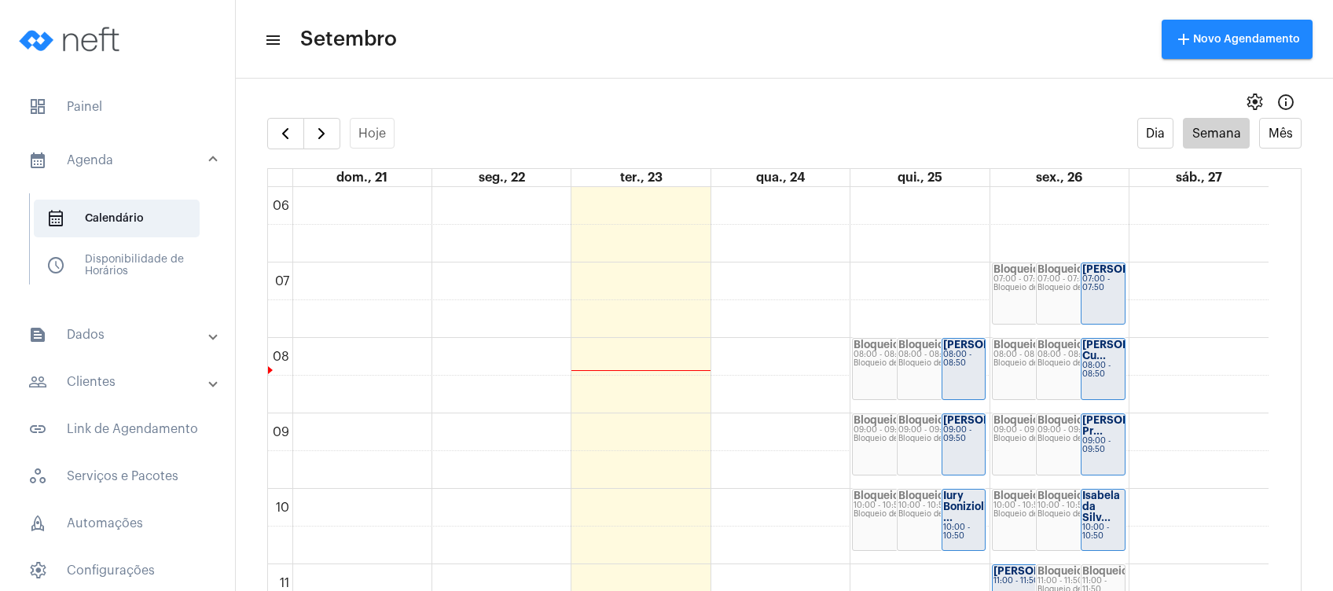
click at [178, 325] on mat-panel-title "text_snippet_outlined Dados" at bounding box center [119, 334] width 182 height 19
click at [173, 335] on mat-panel-title "people_outline Clientes" at bounding box center [119, 338] width 182 height 19
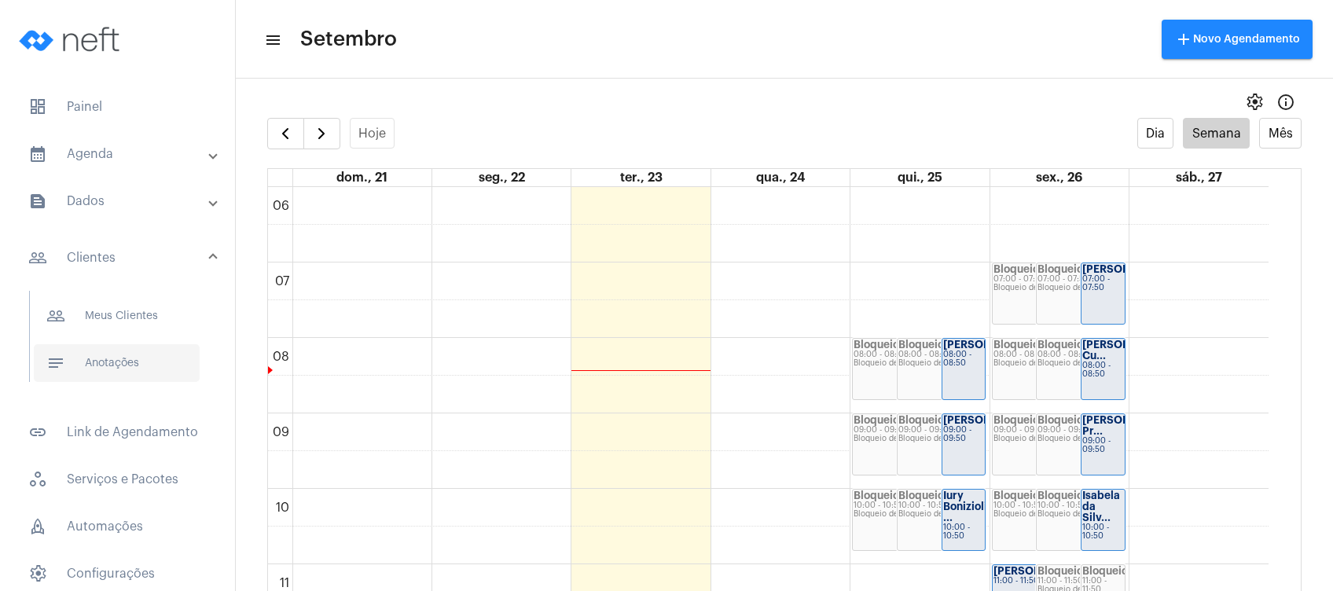
click at [163, 358] on span "notes Anotações" at bounding box center [117, 363] width 166 height 38
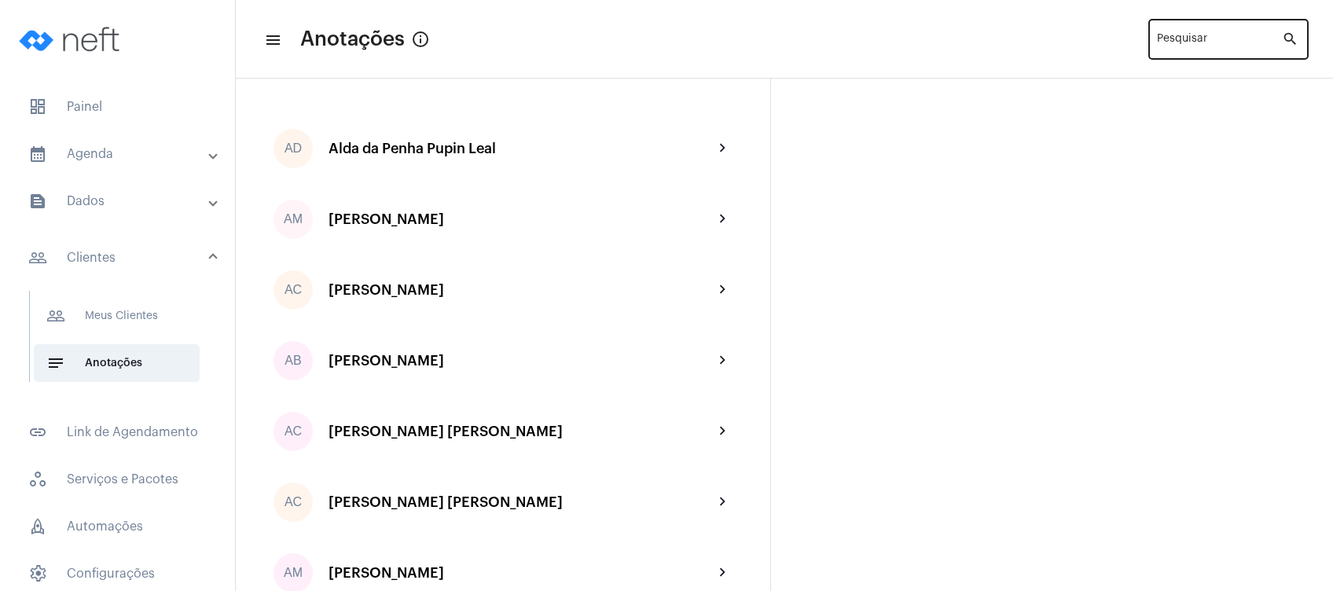
click at [1211, 32] on div "Pesquisar" at bounding box center [1219, 38] width 125 height 43
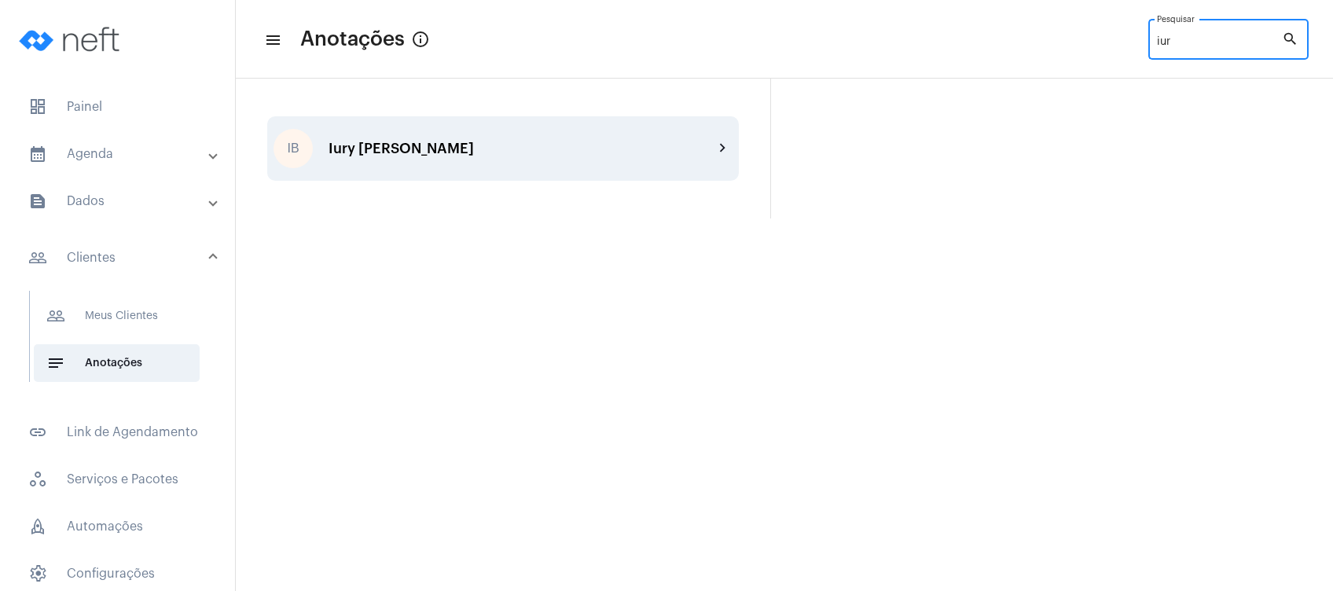
type input "iur"
click at [718, 149] on mat-icon "chevron_right" at bounding box center [723, 148] width 19 height 19
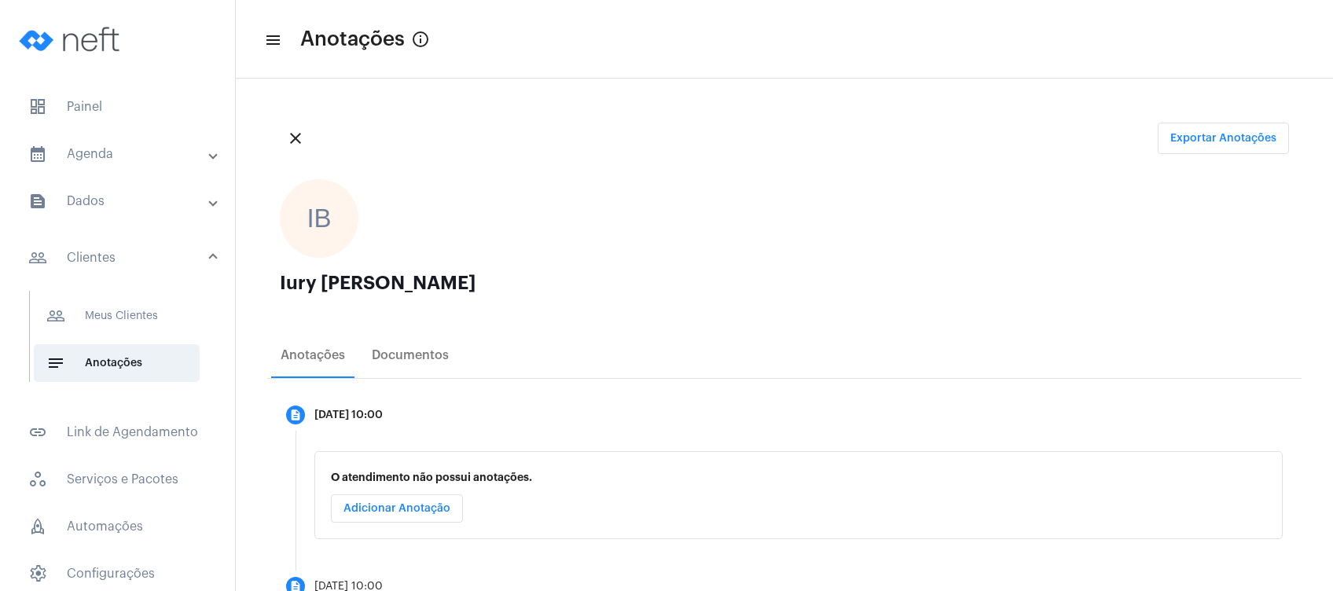
click at [718, 149] on div "close Exportar Anotações" at bounding box center [784, 138] width 1034 height 57
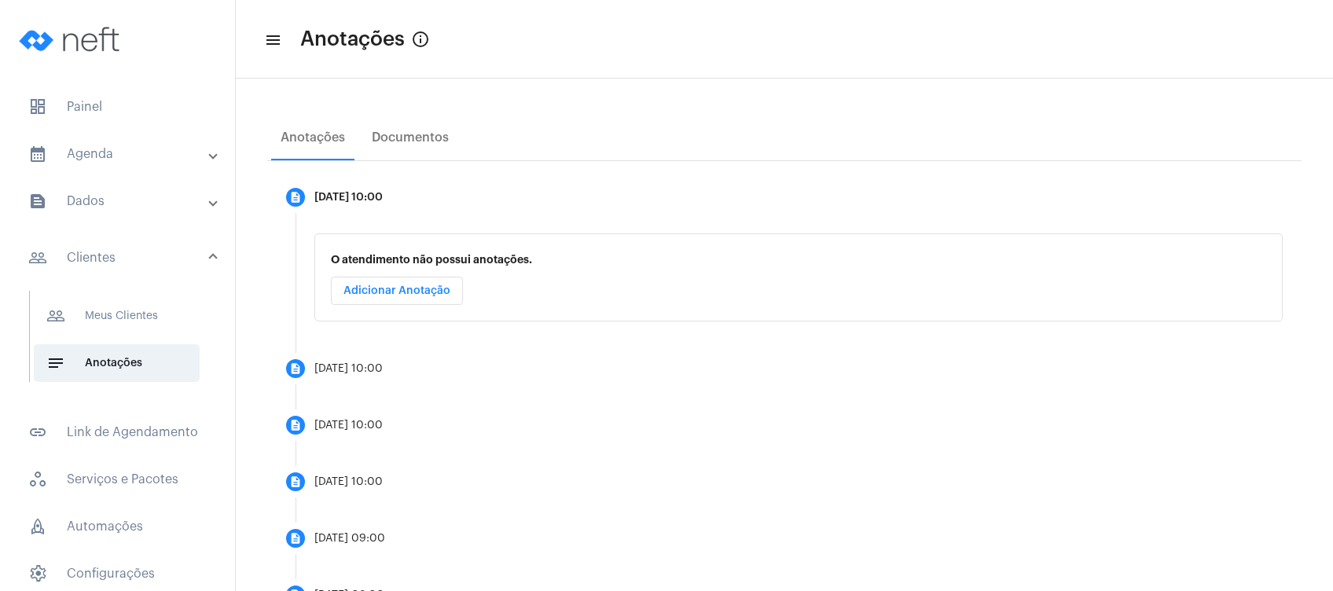
scroll to position [212, 0]
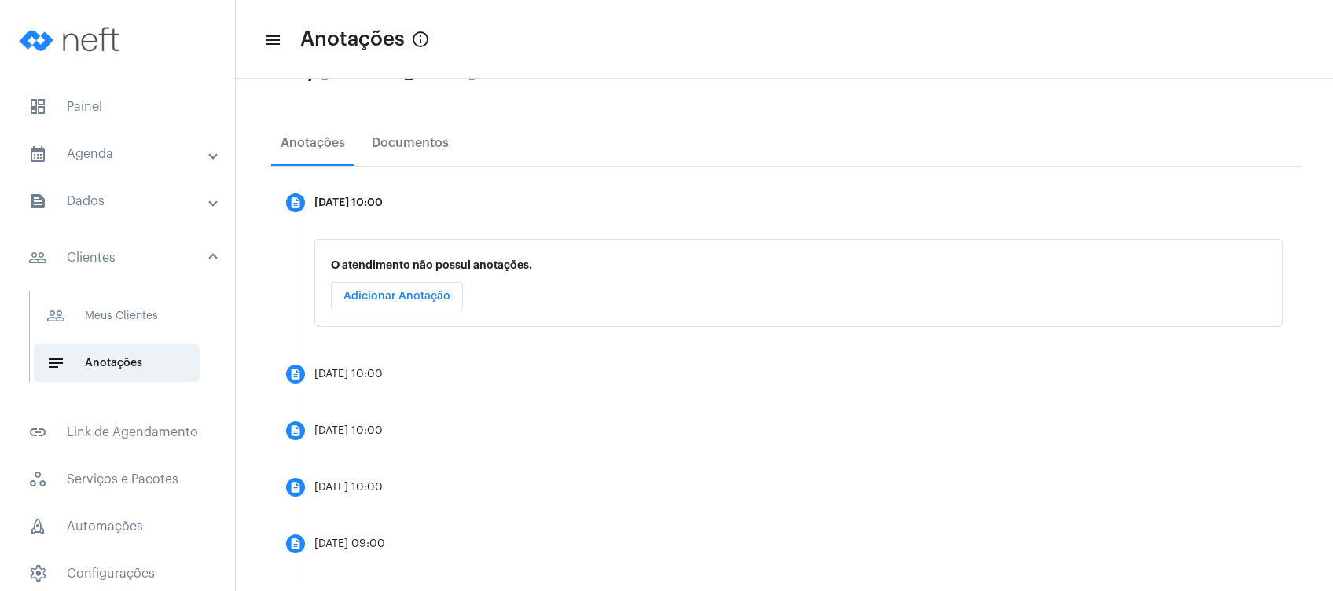
click at [143, 157] on mat-panel-title "calendar_month_outlined Agenda" at bounding box center [119, 154] width 182 height 19
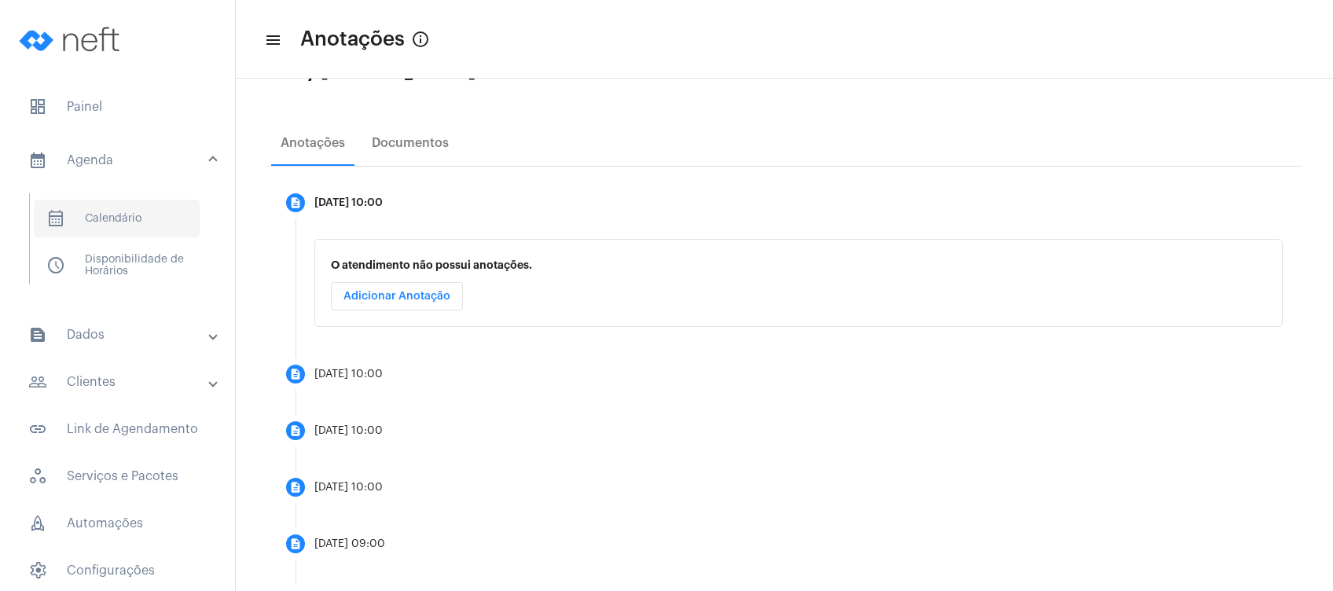
click at [130, 215] on span "calendar_month_outlined Calendário" at bounding box center [117, 219] width 166 height 38
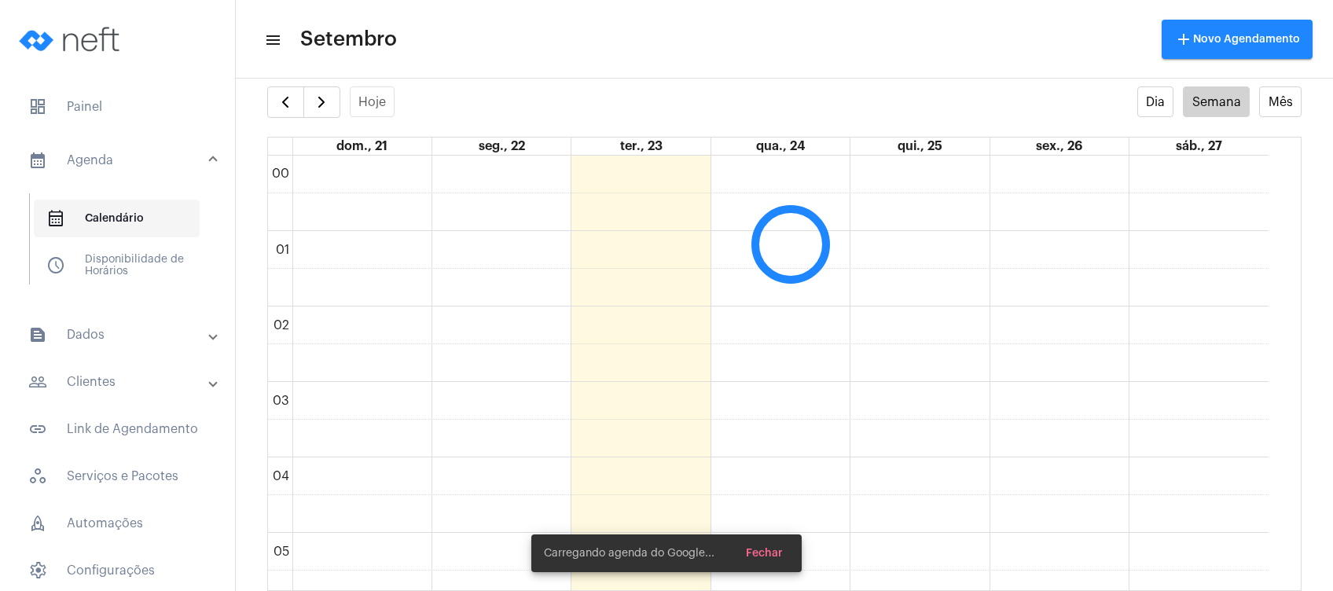
scroll to position [453, 0]
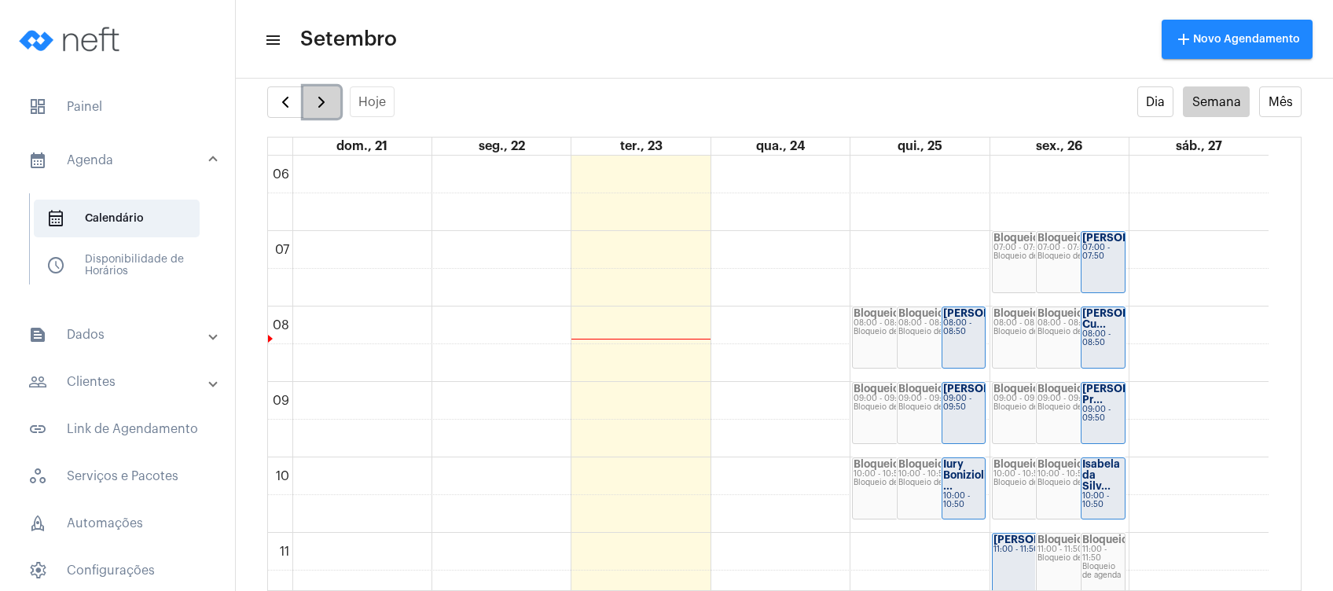
click at [323, 95] on span "button" at bounding box center [321, 102] width 19 height 19
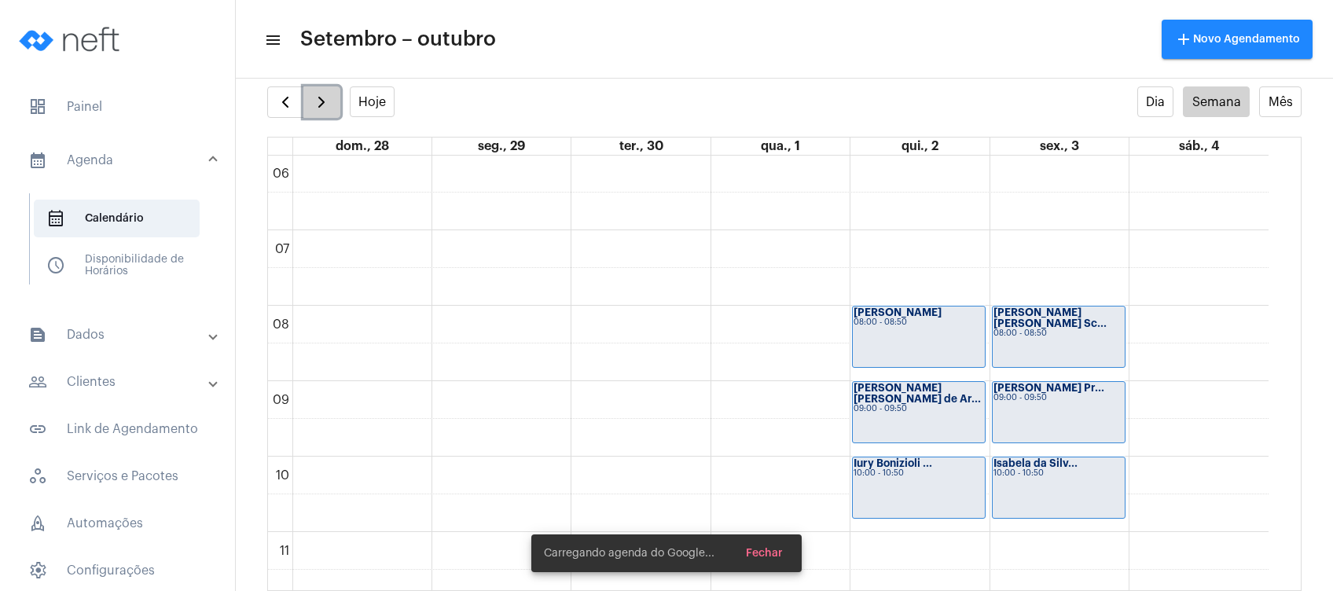
click at [323, 95] on span "button" at bounding box center [321, 102] width 19 height 19
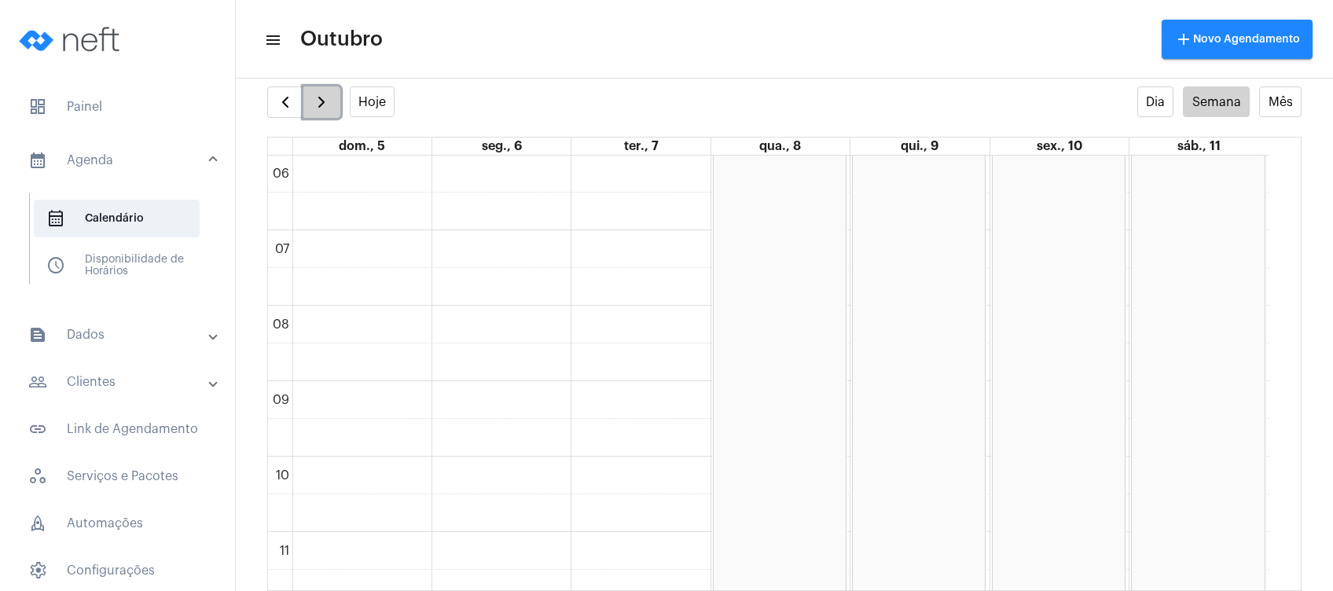
click at [323, 95] on span "button" at bounding box center [321, 102] width 19 height 19
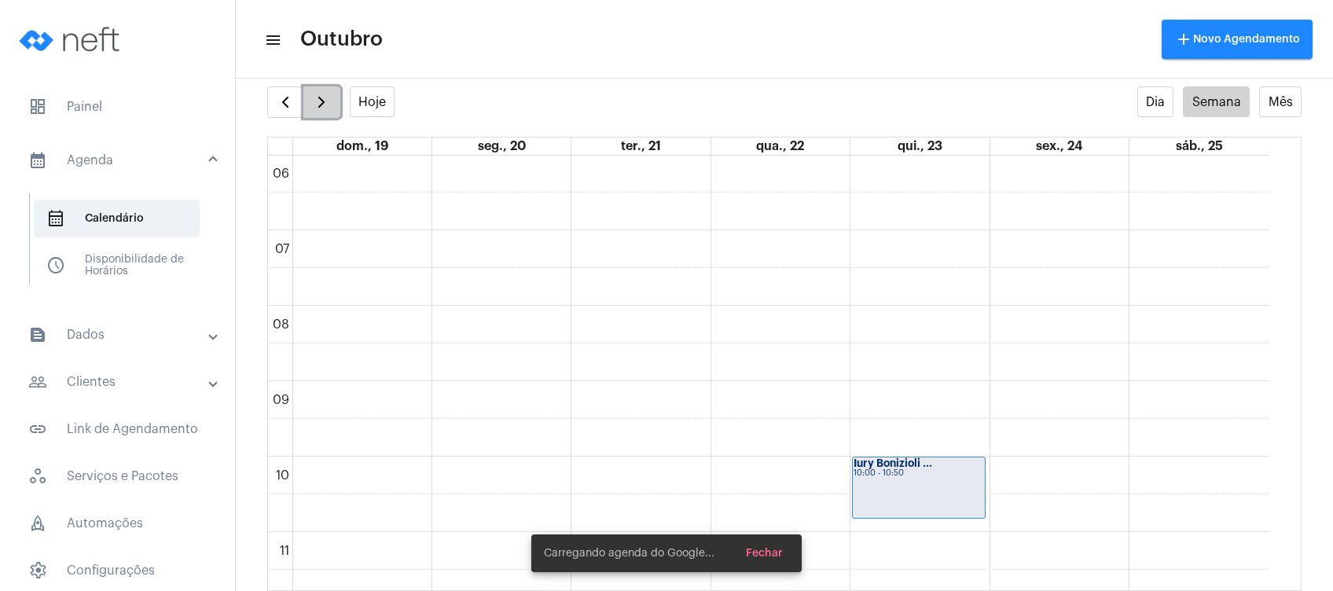
click at [323, 95] on span "button" at bounding box center [321, 102] width 19 height 19
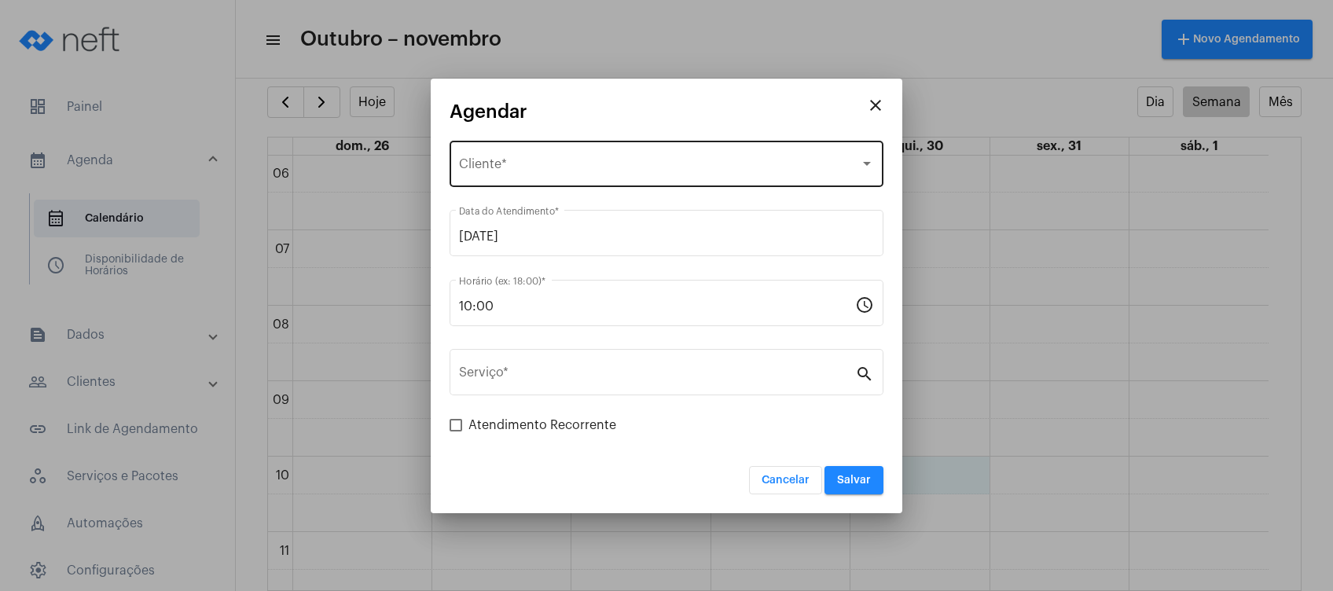
click at [601, 160] on div "Selecione o Cliente" at bounding box center [659, 167] width 401 height 14
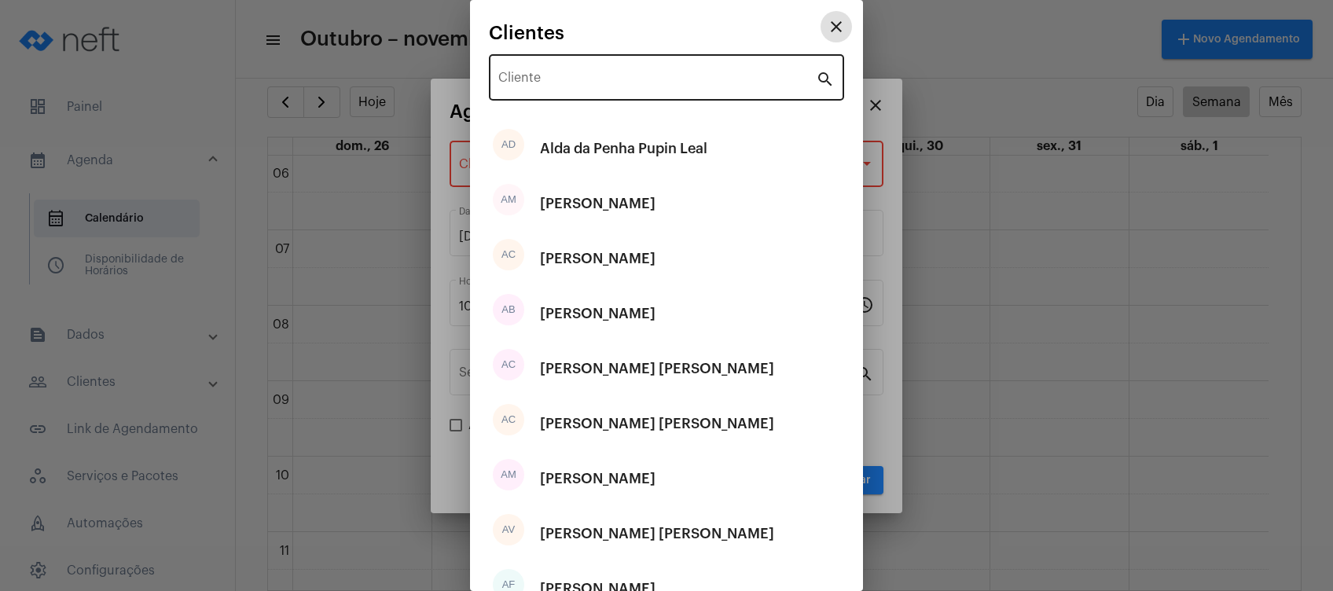
click at [588, 92] on div "Cliente" at bounding box center [657, 76] width 318 height 50
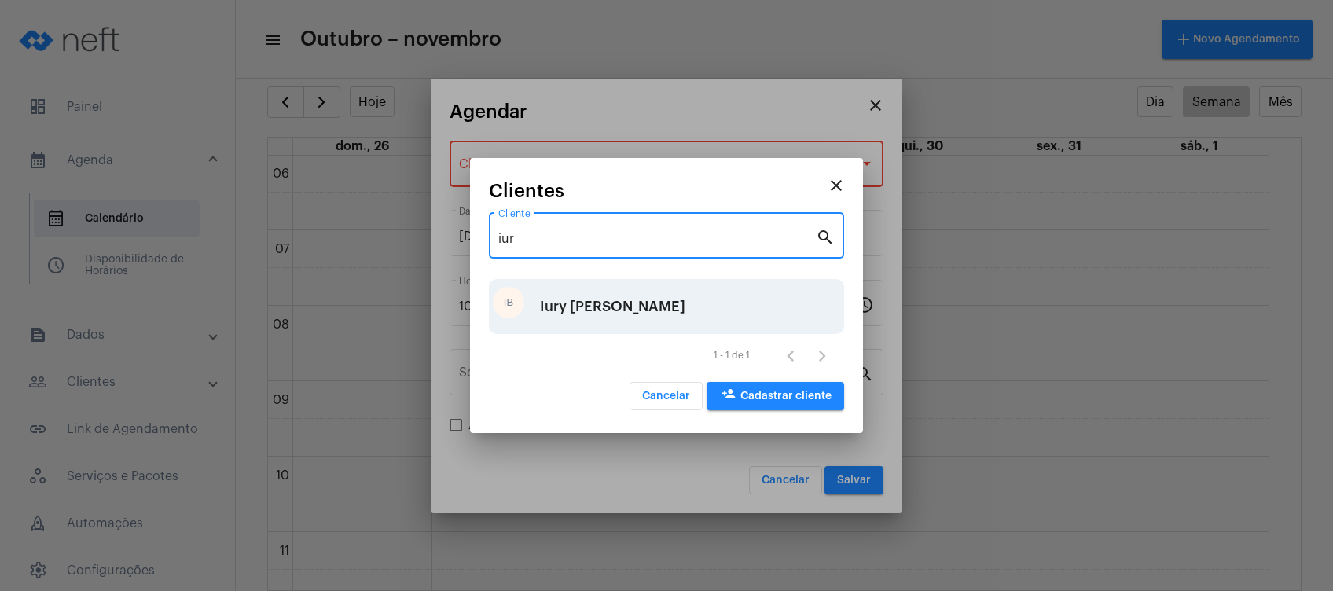
type input "iur"
click at [574, 308] on div "Iury [PERSON_NAME]" at bounding box center [612, 306] width 145 height 47
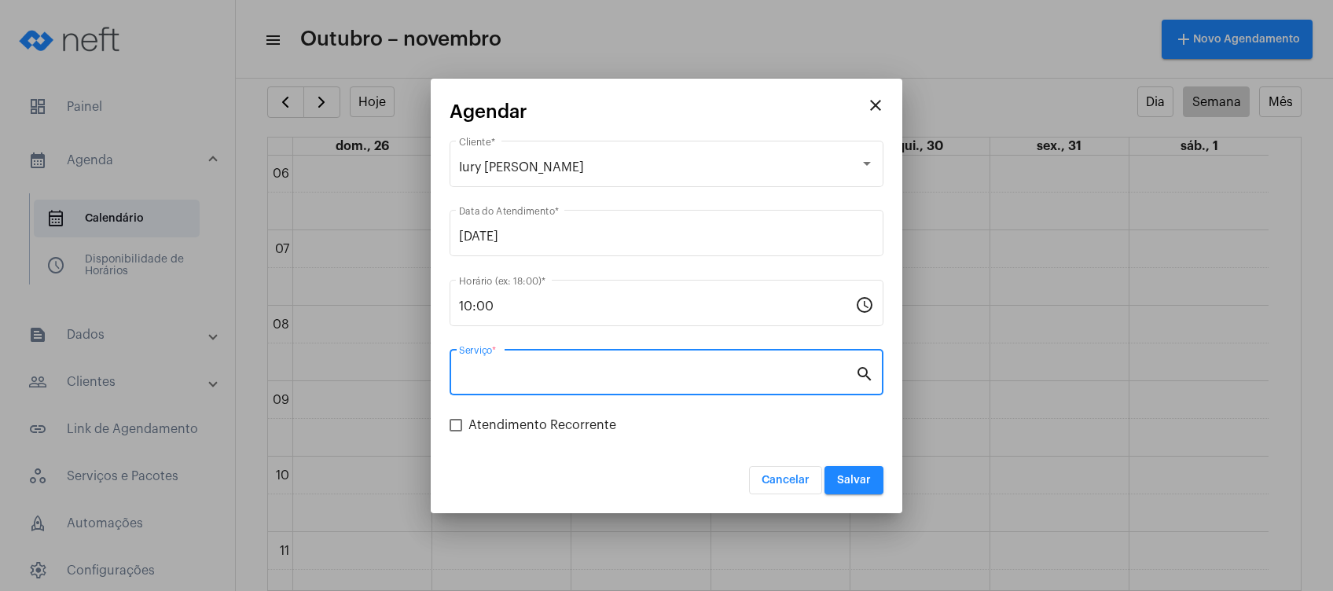
click at [590, 375] on input "Serviço *" at bounding box center [657, 376] width 396 height 14
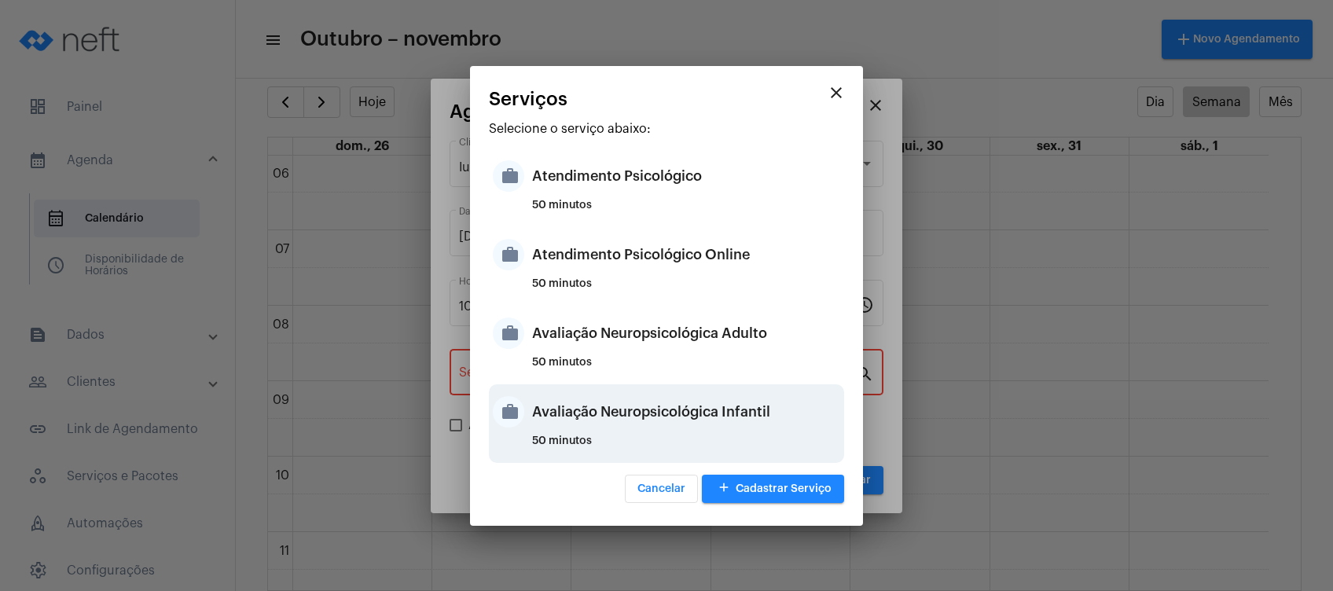
click at [602, 420] on div "Avaliação Neuropsicológica Infantil" at bounding box center [686, 411] width 308 height 47
type input "Avaliação Neuropsicológica Infantil"
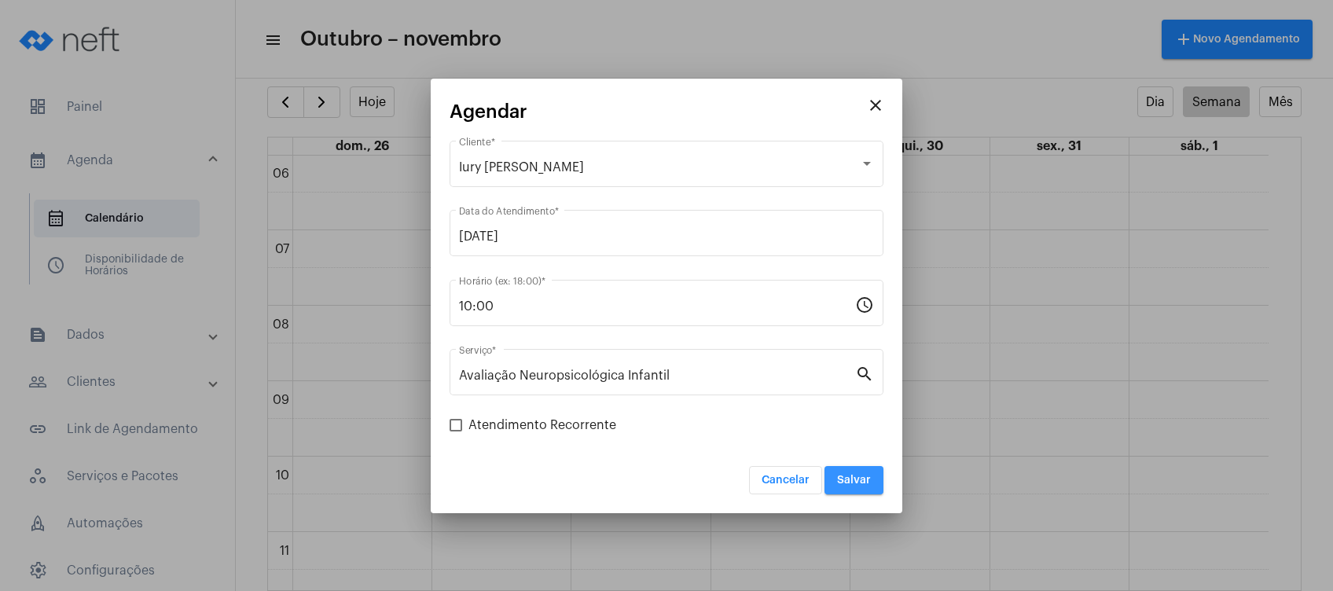
click at [858, 477] on span "Salvar" at bounding box center [854, 480] width 34 height 11
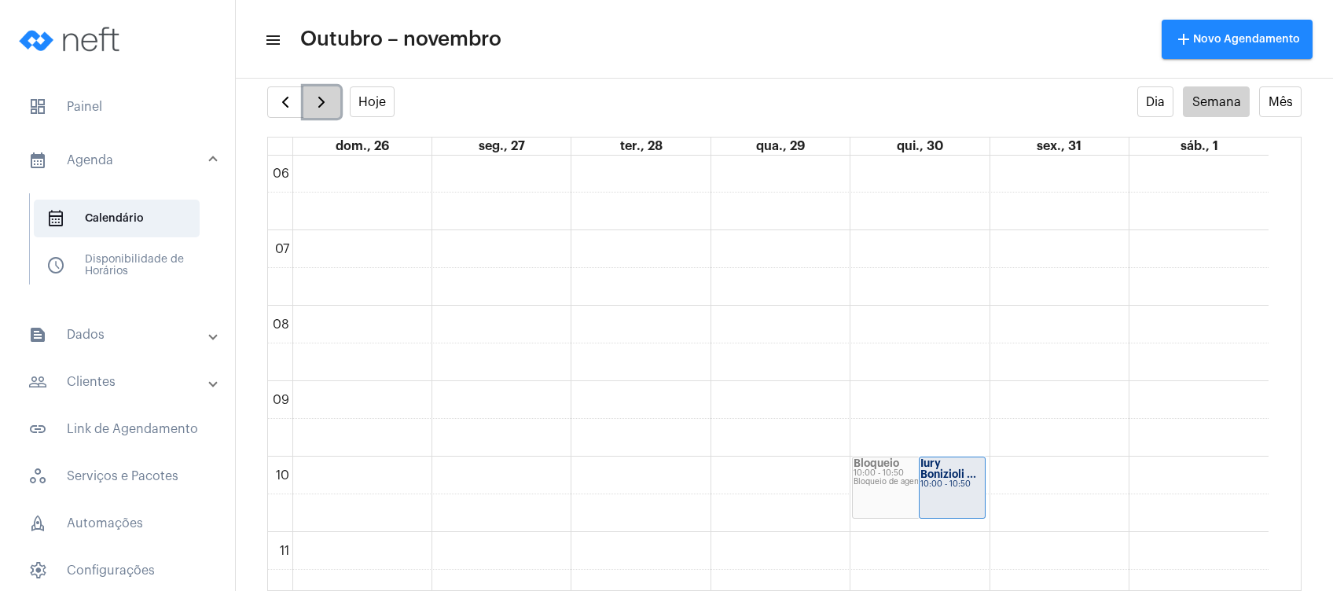
click at [325, 106] on span "button" at bounding box center [321, 102] width 19 height 19
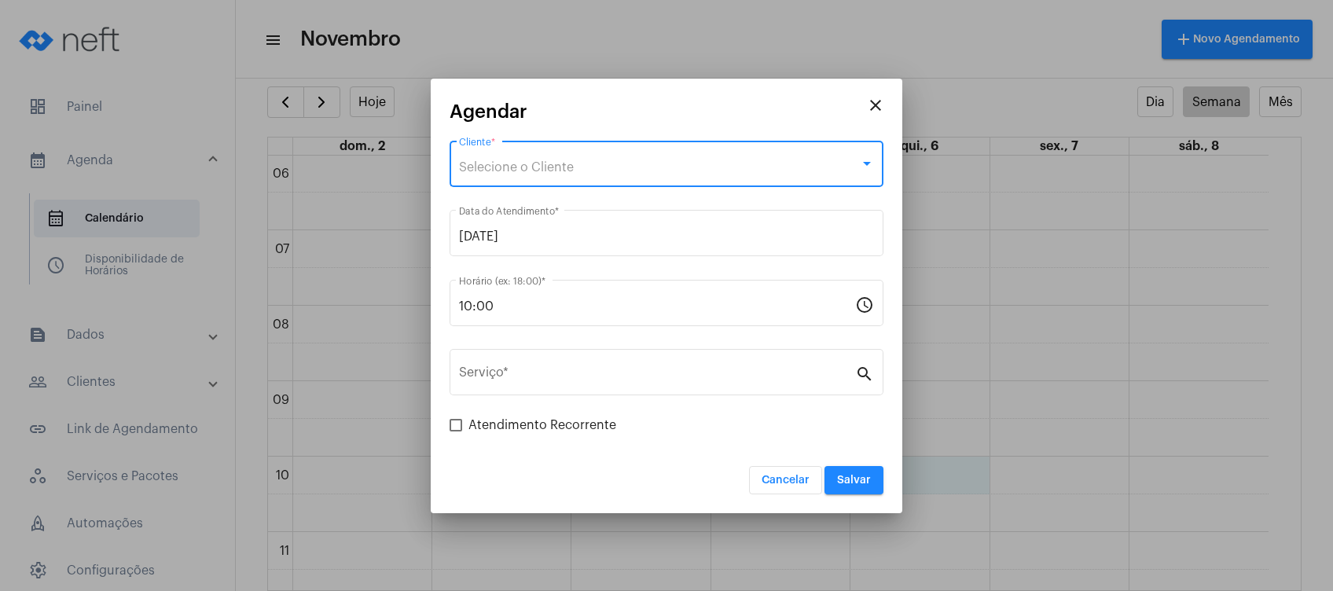
click at [655, 167] on div "Selecione o Cliente" at bounding box center [659, 167] width 401 height 14
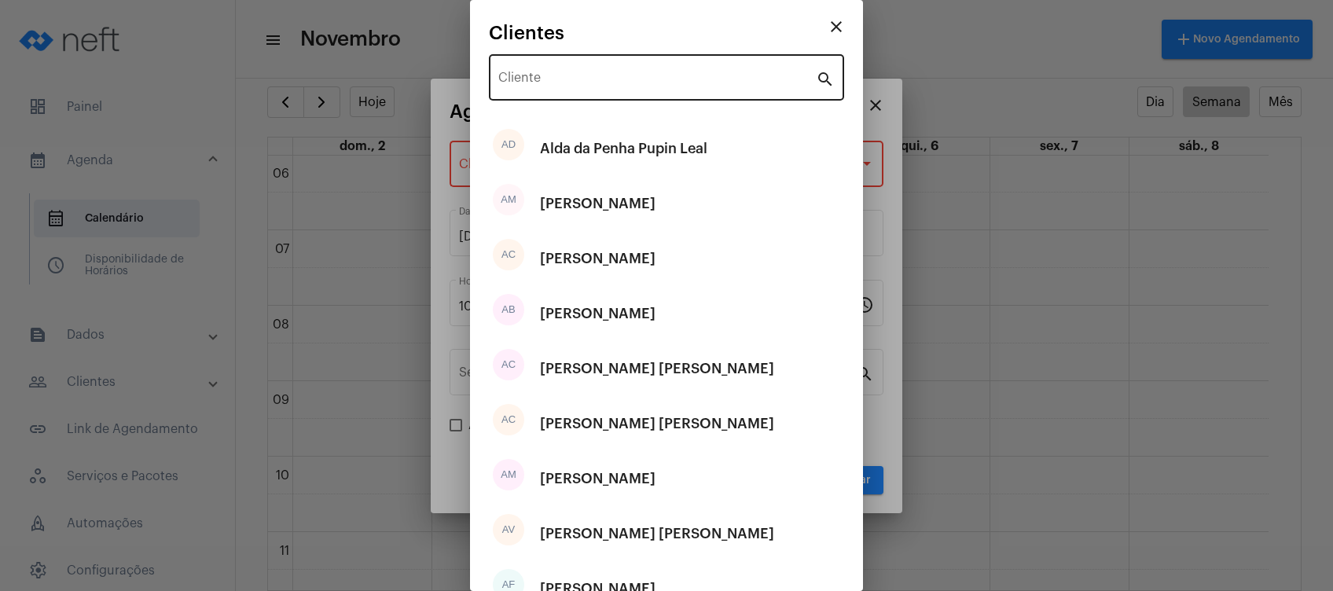
click at [616, 93] on div "Cliente" at bounding box center [657, 76] width 318 height 50
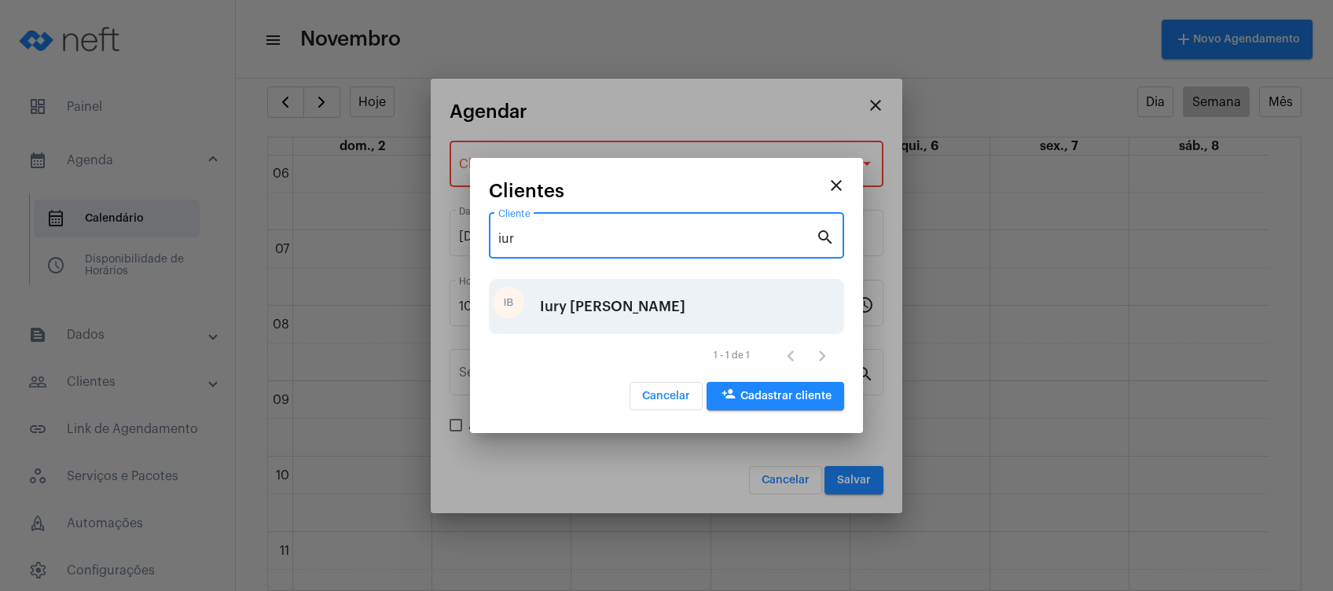
type input "iur"
click at [608, 299] on div "Iury [PERSON_NAME]" at bounding box center [612, 306] width 145 height 47
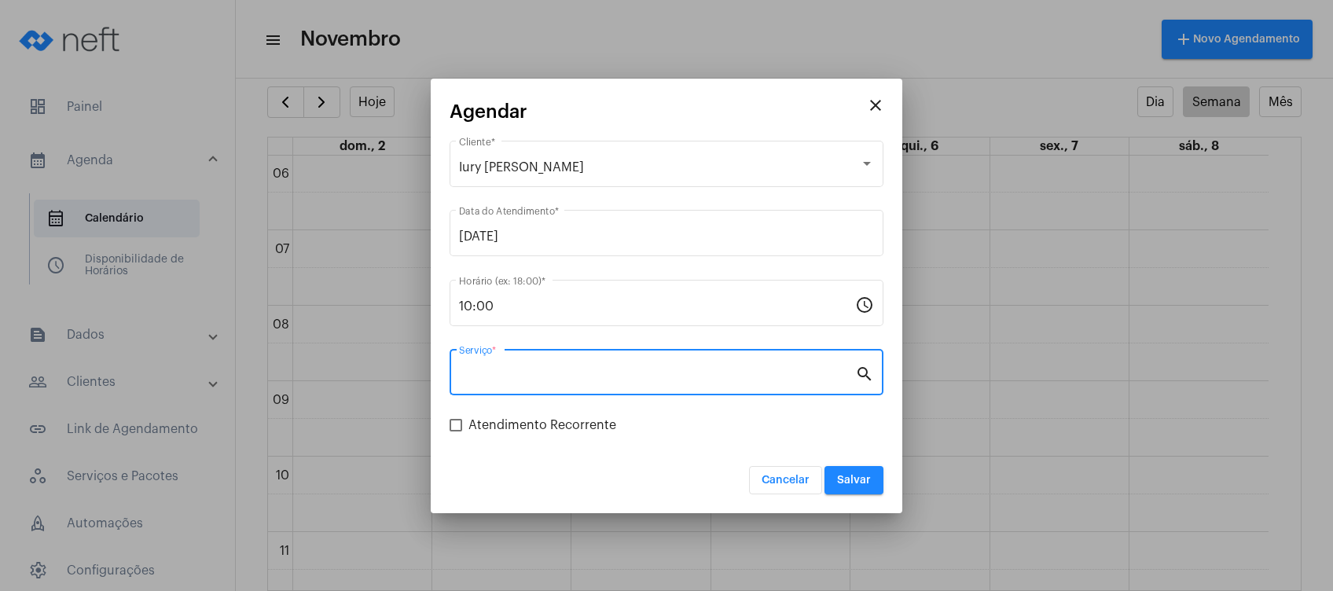
click at [780, 373] on input "Serviço *" at bounding box center [657, 376] width 396 height 14
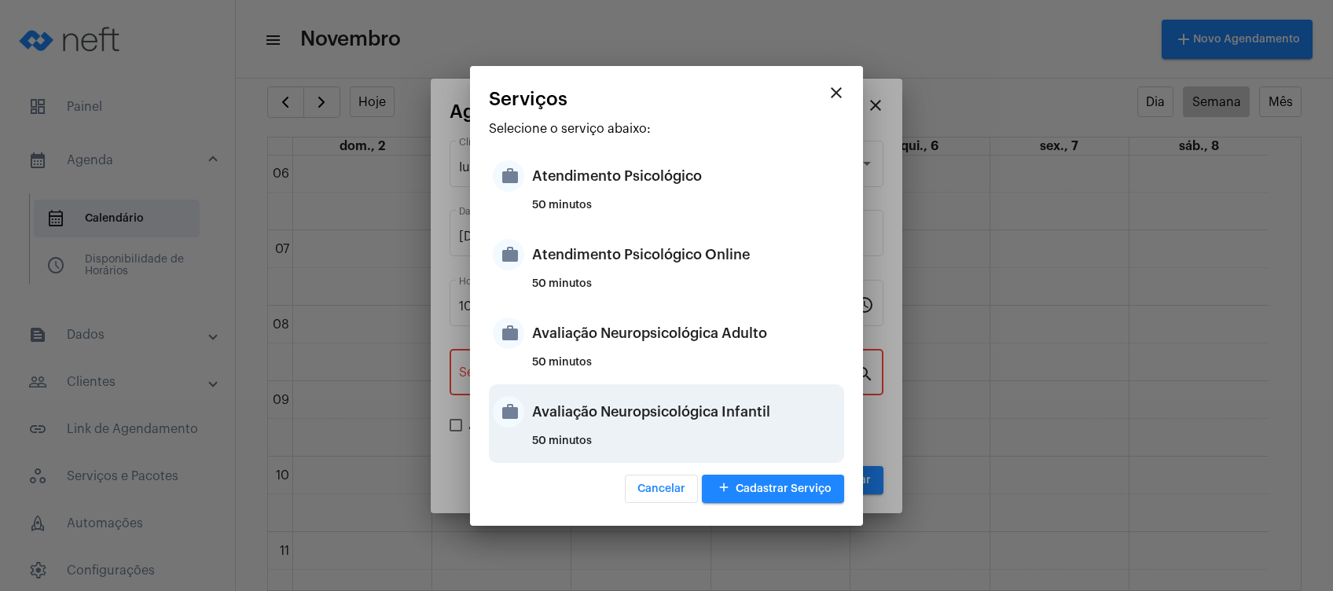
click at [778, 389] on div "Avaliação Neuropsicológica Infantil" at bounding box center [686, 411] width 308 height 47
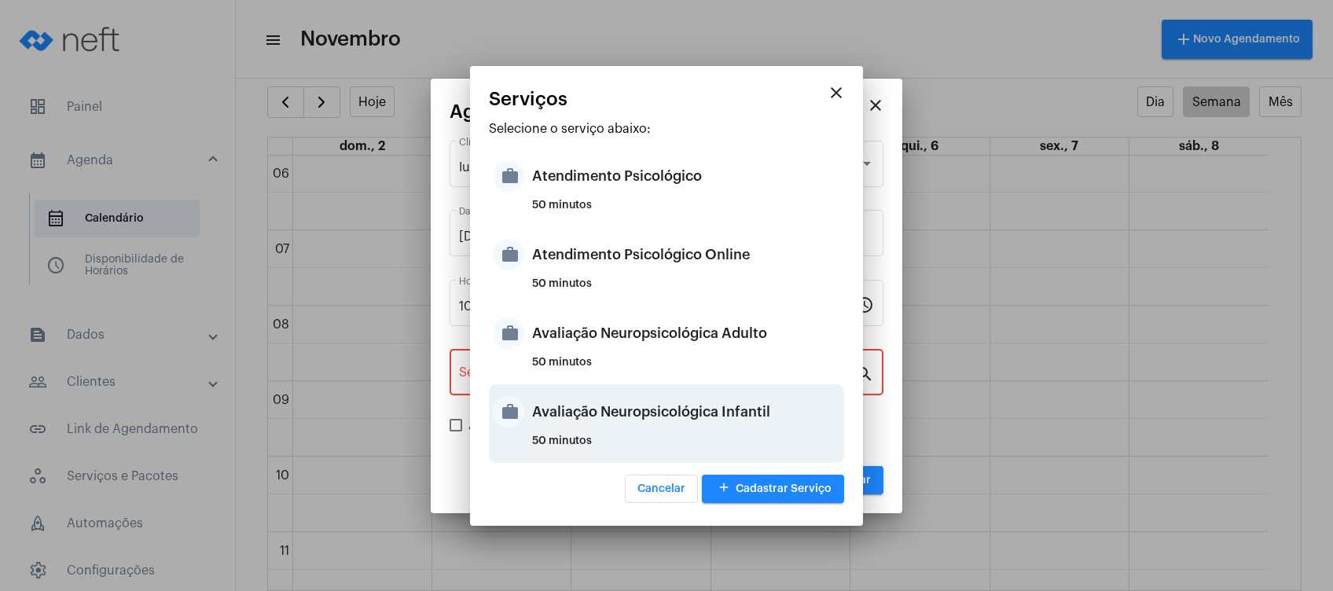
type input "Avaliação Neuropsicológica Infantil"
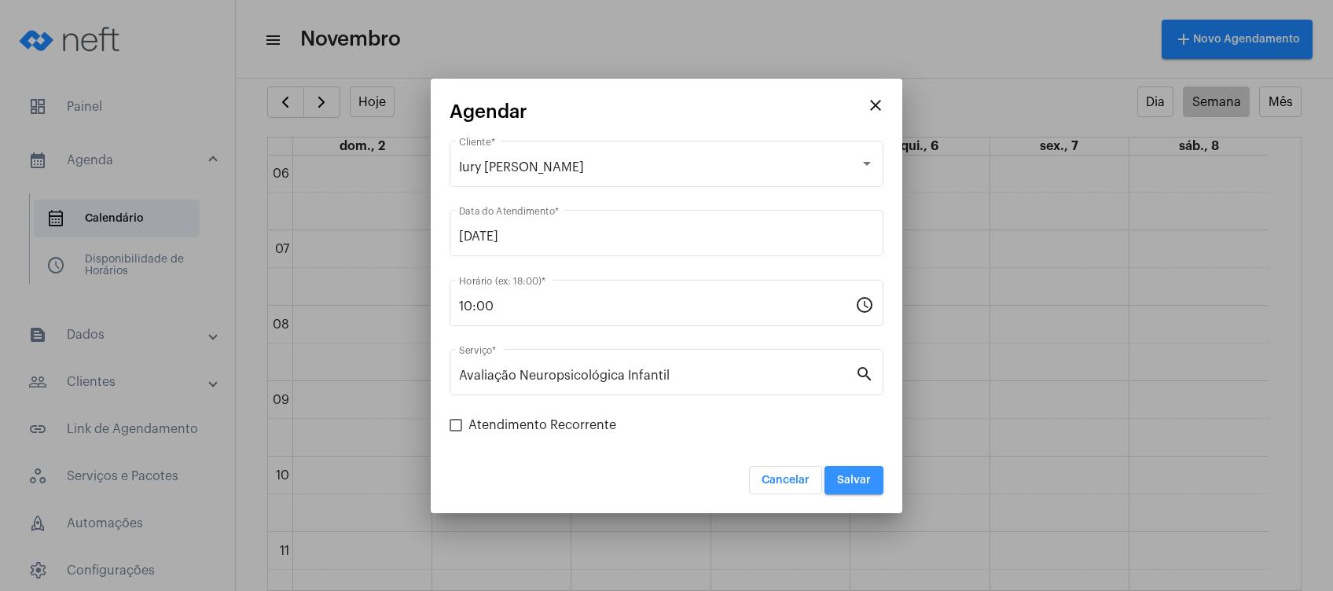
click at [852, 483] on span "Salvar" at bounding box center [854, 480] width 34 height 11
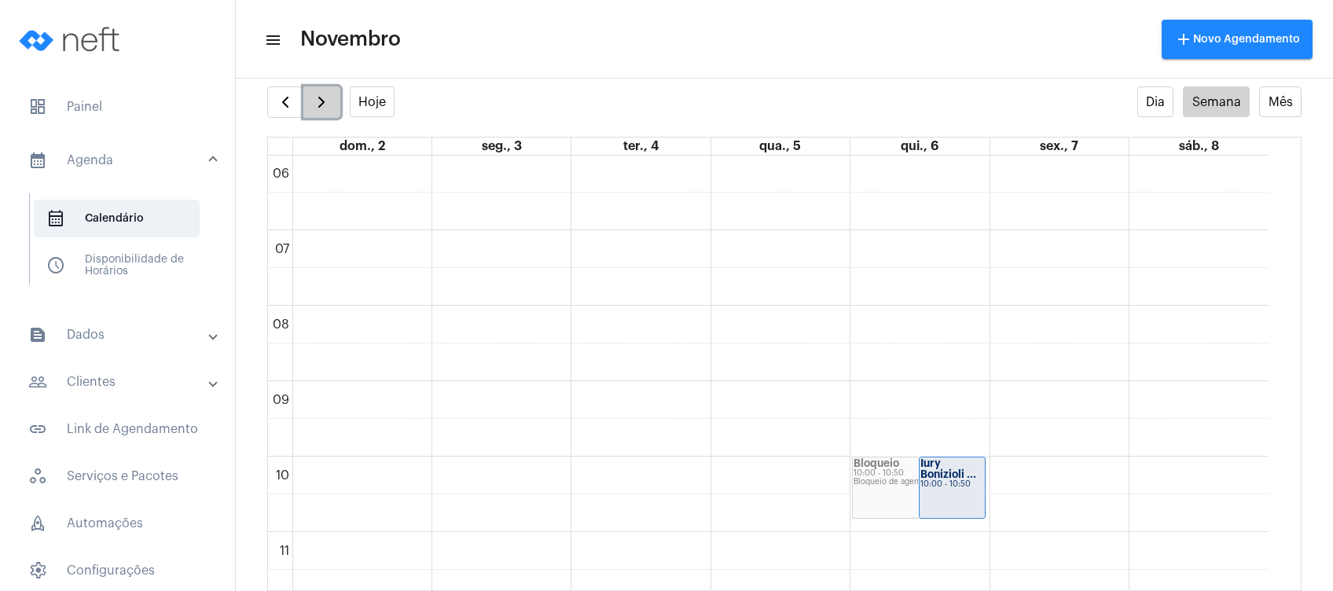
click at [314, 108] on span "button" at bounding box center [321, 102] width 19 height 19
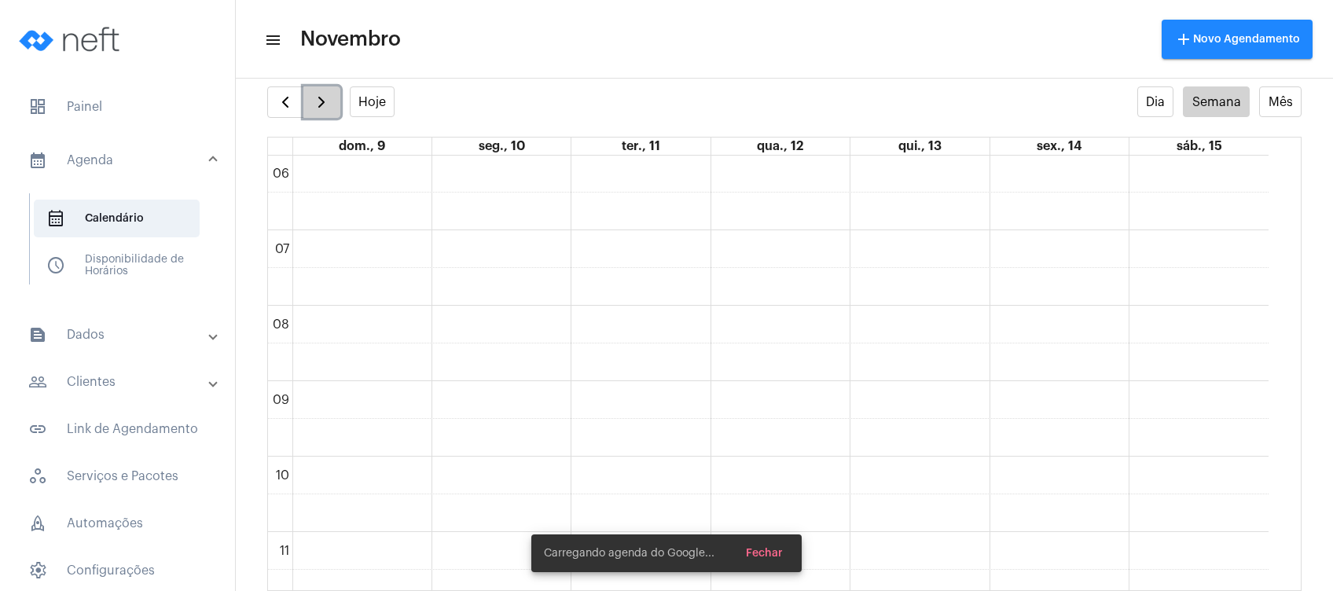
click at [314, 108] on span "button" at bounding box center [321, 102] width 19 height 19
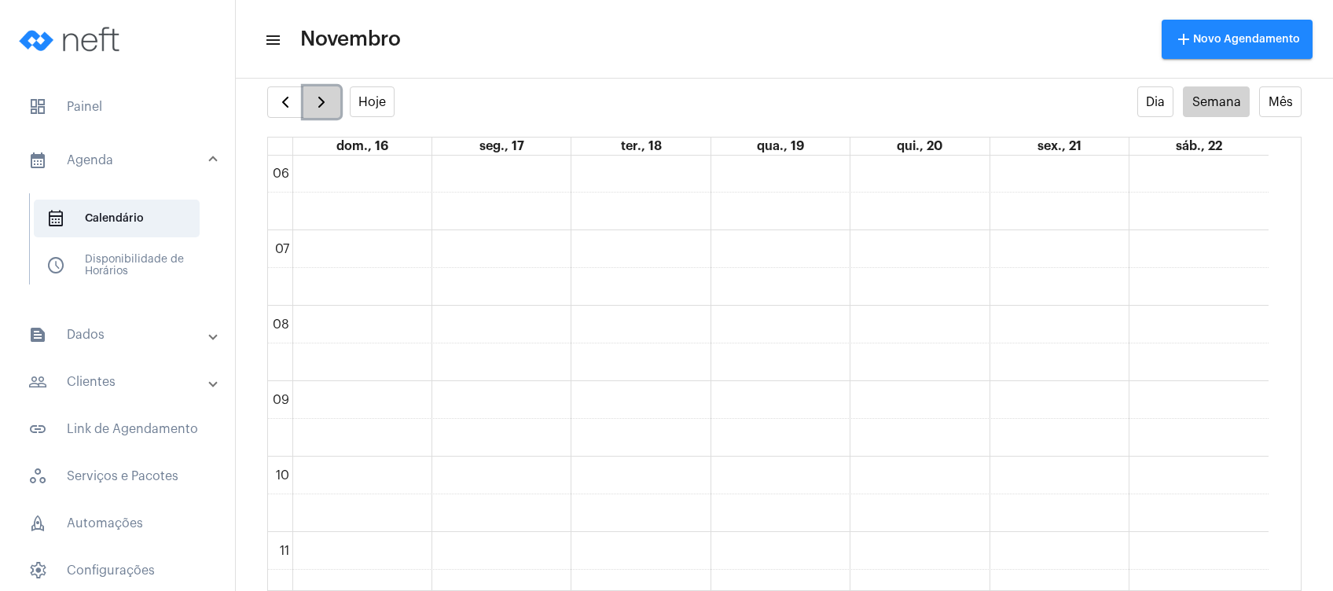
click at [314, 108] on span "button" at bounding box center [321, 102] width 19 height 19
click at [284, 96] on span "button" at bounding box center [285, 102] width 19 height 19
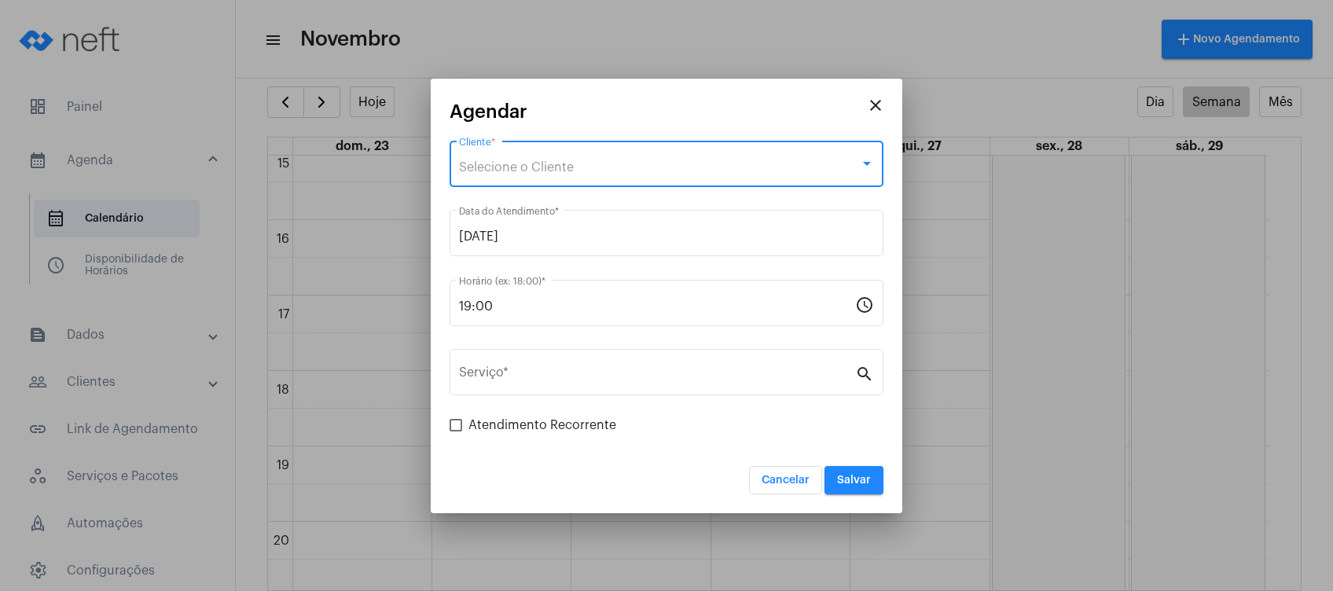
click at [598, 160] on div "Selecione o Cliente" at bounding box center [659, 167] width 401 height 14
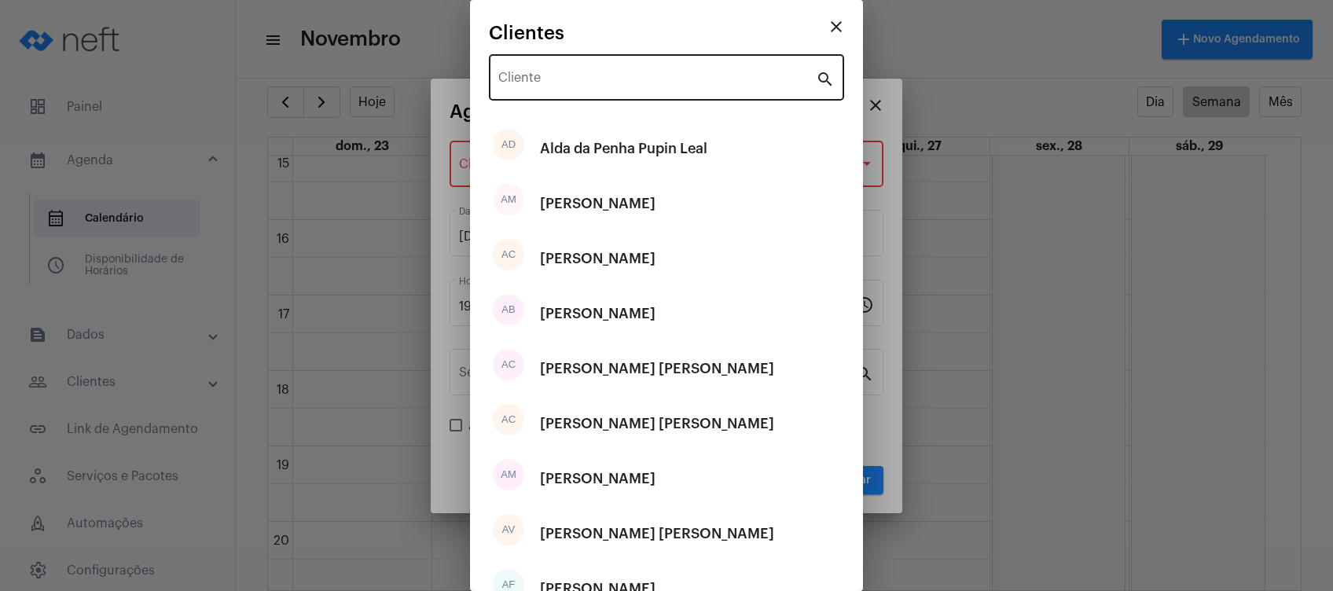
click at [601, 93] on div "Cliente" at bounding box center [657, 76] width 318 height 50
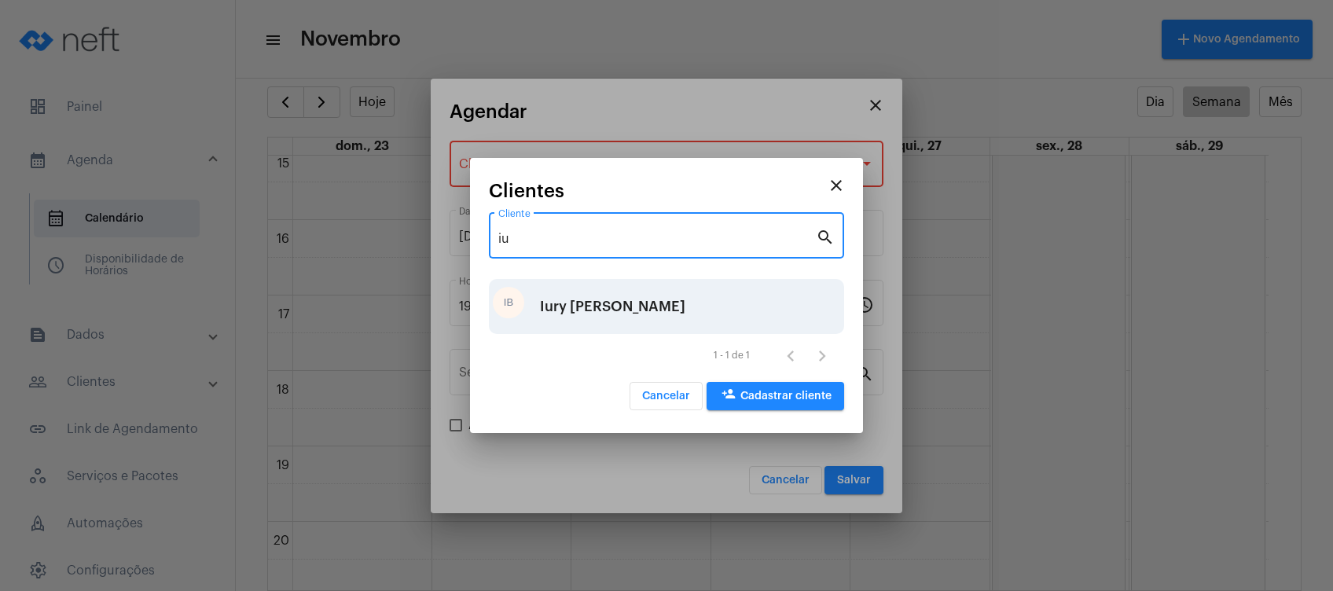
type input "iu"
click at [590, 305] on div "Iury [PERSON_NAME]" at bounding box center [612, 306] width 145 height 47
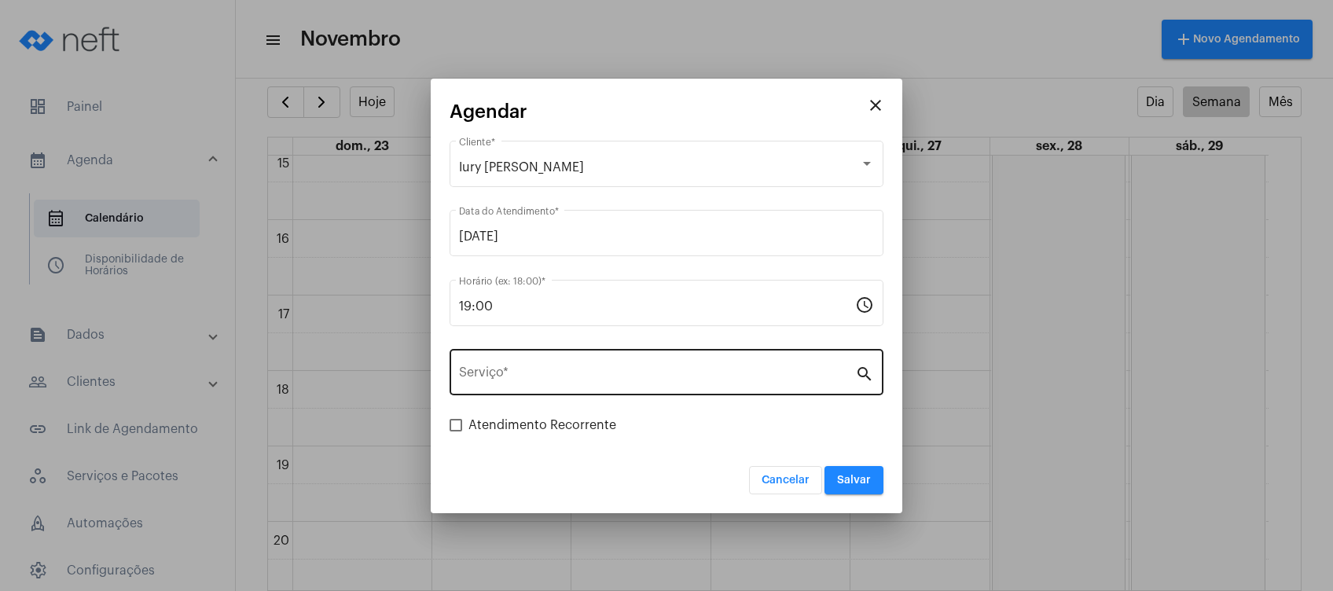
click at [590, 366] on div "Serviço *" at bounding box center [657, 371] width 396 height 50
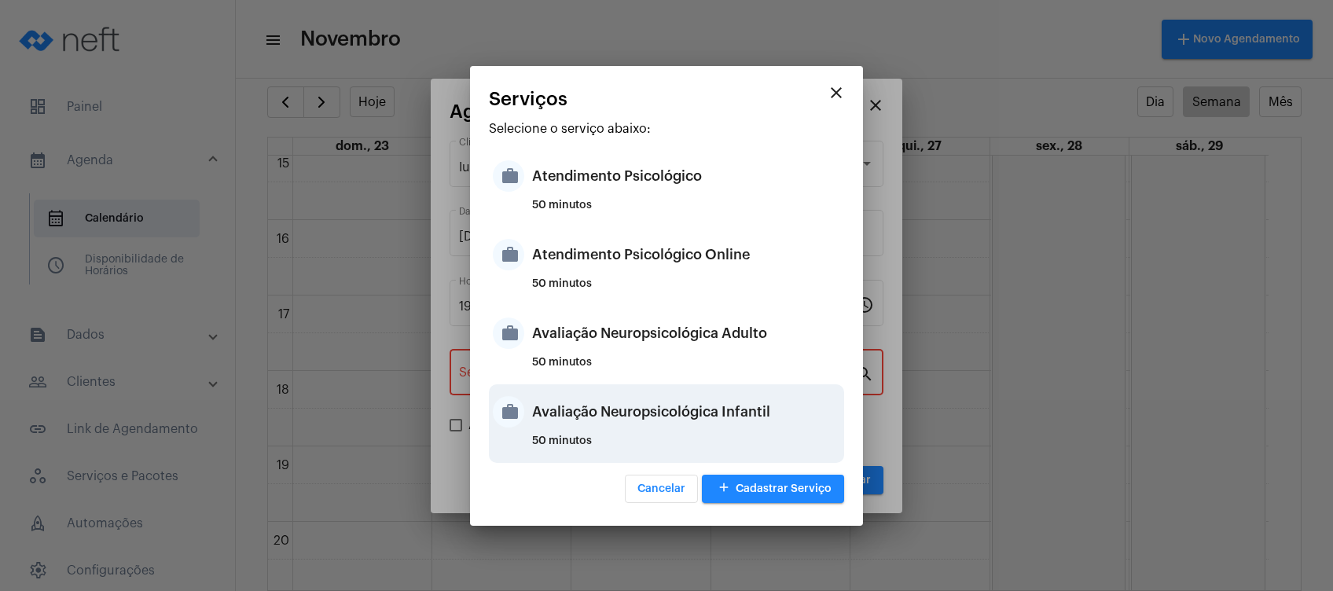
click at [641, 424] on div "Avaliação Neuropsicológica Infantil" at bounding box center [686, 411] width 308 height 47
type input "Avaliação Neuropsicológica Infantil"
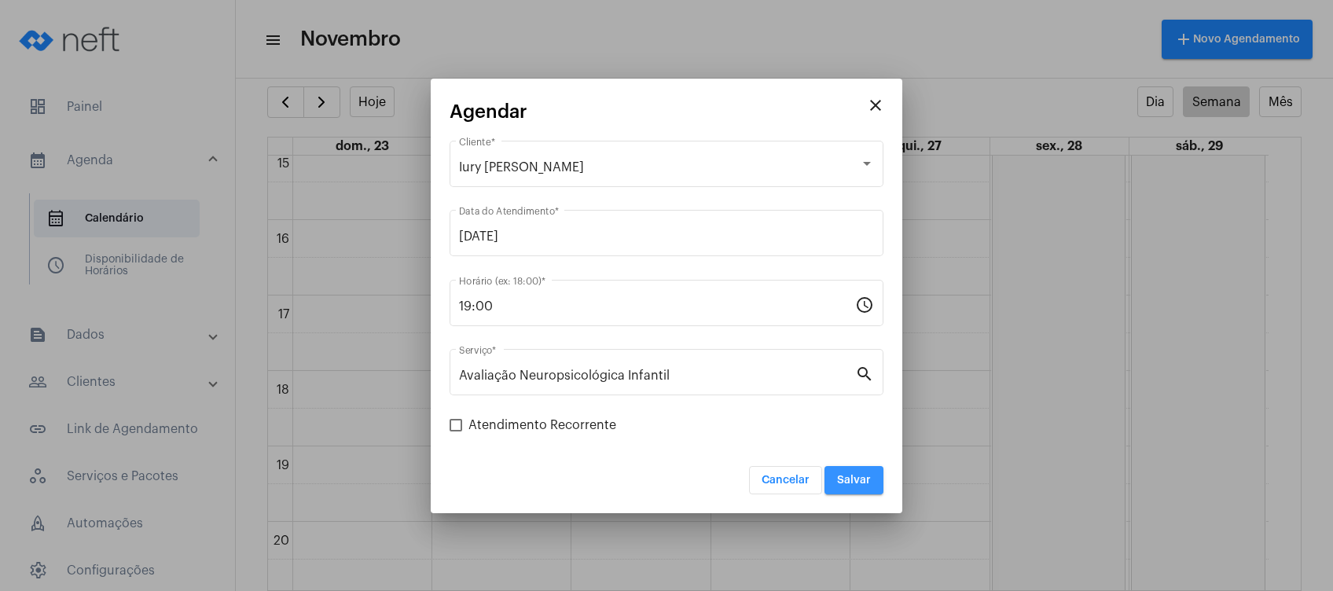
click at [862, 486] on button "Salvar" at bounding box center [854, 480] width 59 height 28
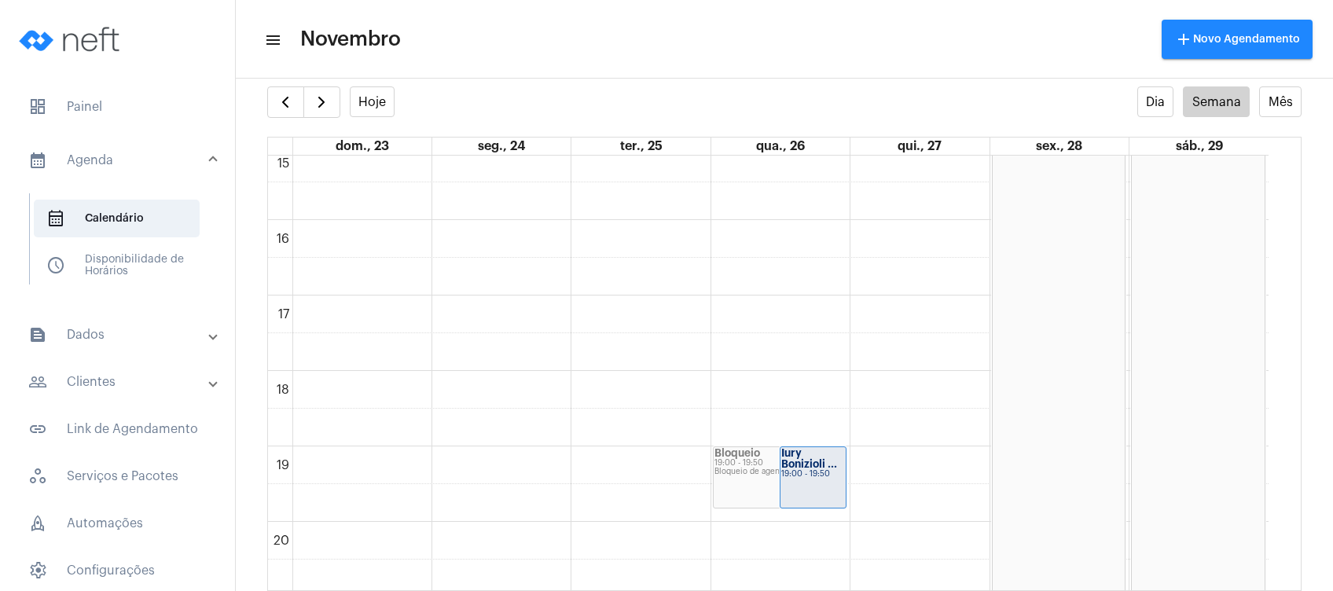
click at [146, 346] on mat-expansion-panel-header "text_snippet_outlined Dados" at bounding box center [122, 335] width 226 height 38
click at [152, 343] on mat-panel-title "people_outline Clientes" at bounding box center [119, 338] width 182 height 19
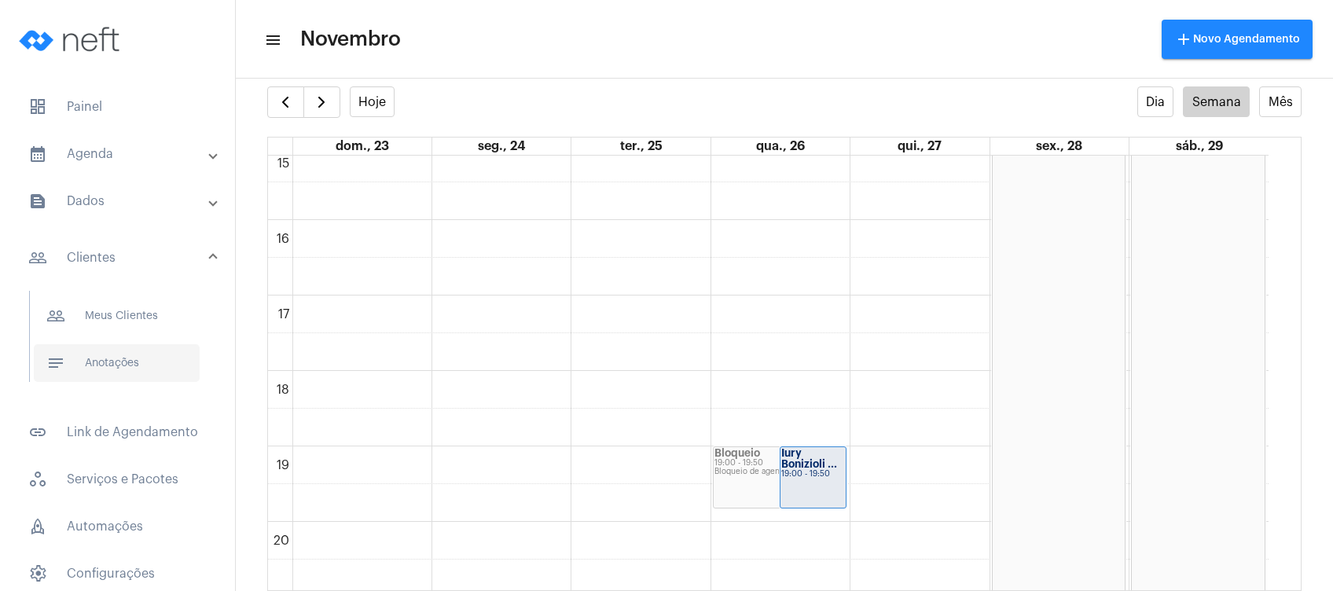
click at [150, 373] on span "notes Anotações" at bounding box center [117, 363] width 166 height 38
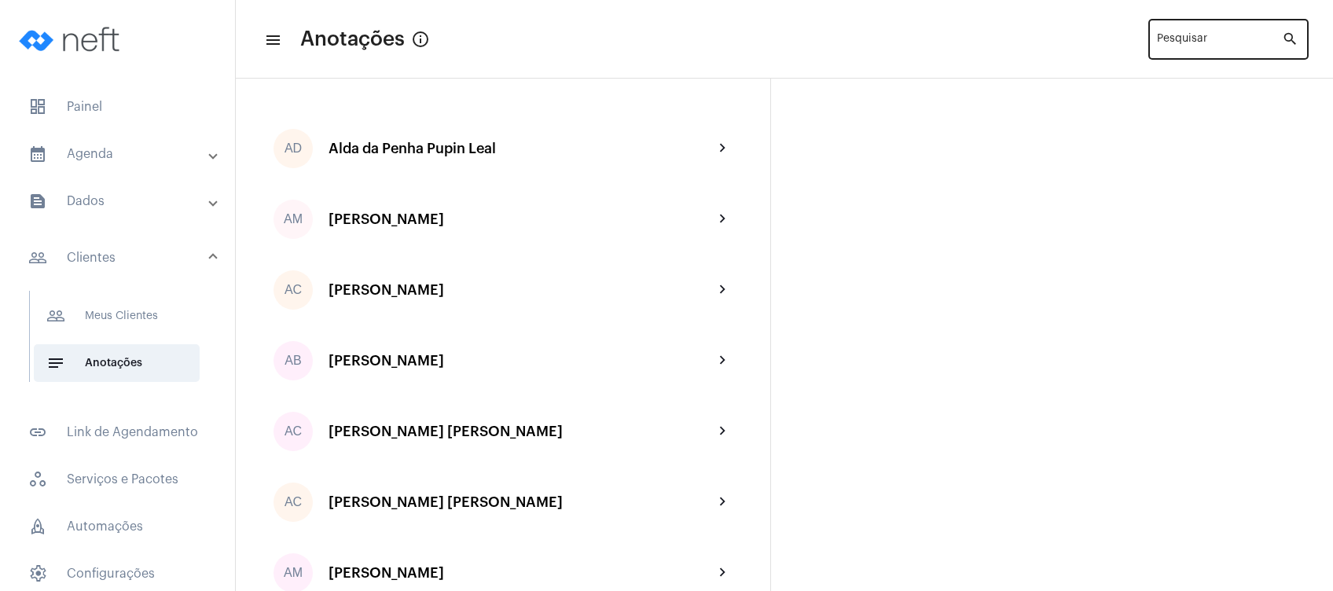
click at [1216, 34] on div "Pesquisar" at bounding box center [1219, 38] width 125 height 43
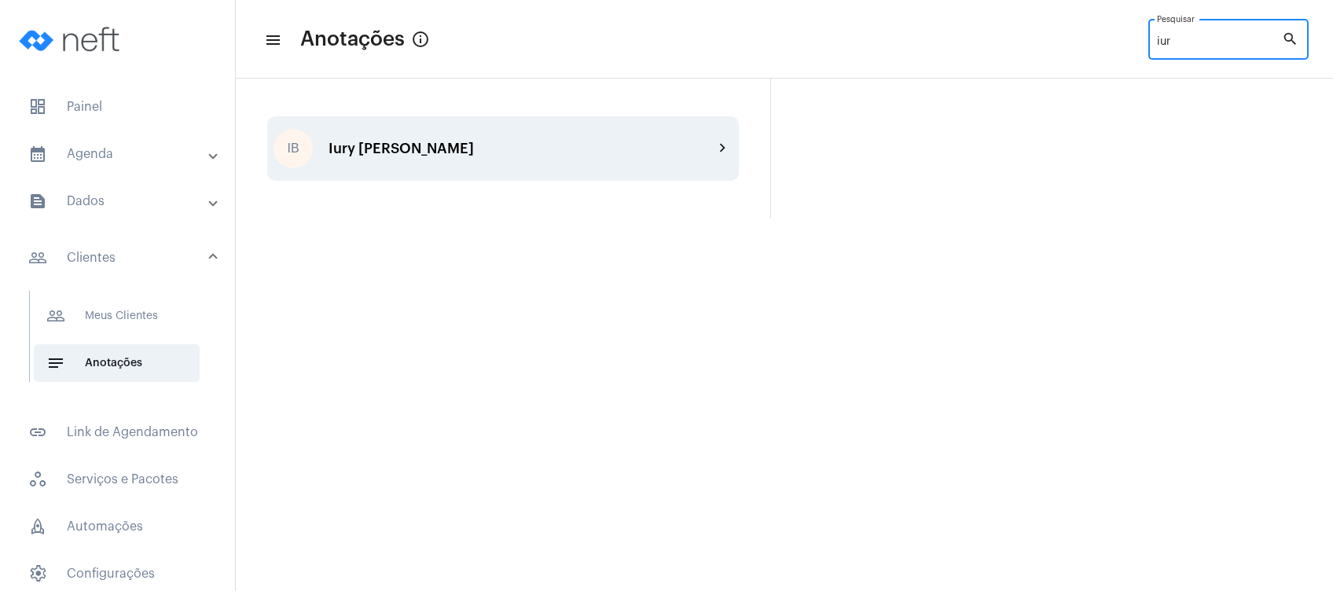
type input "iur"
click at [594, 161] on div "IB Iury Bonizioli Favero chevron_right" at bounding box center [503, 148] width 472 height 64
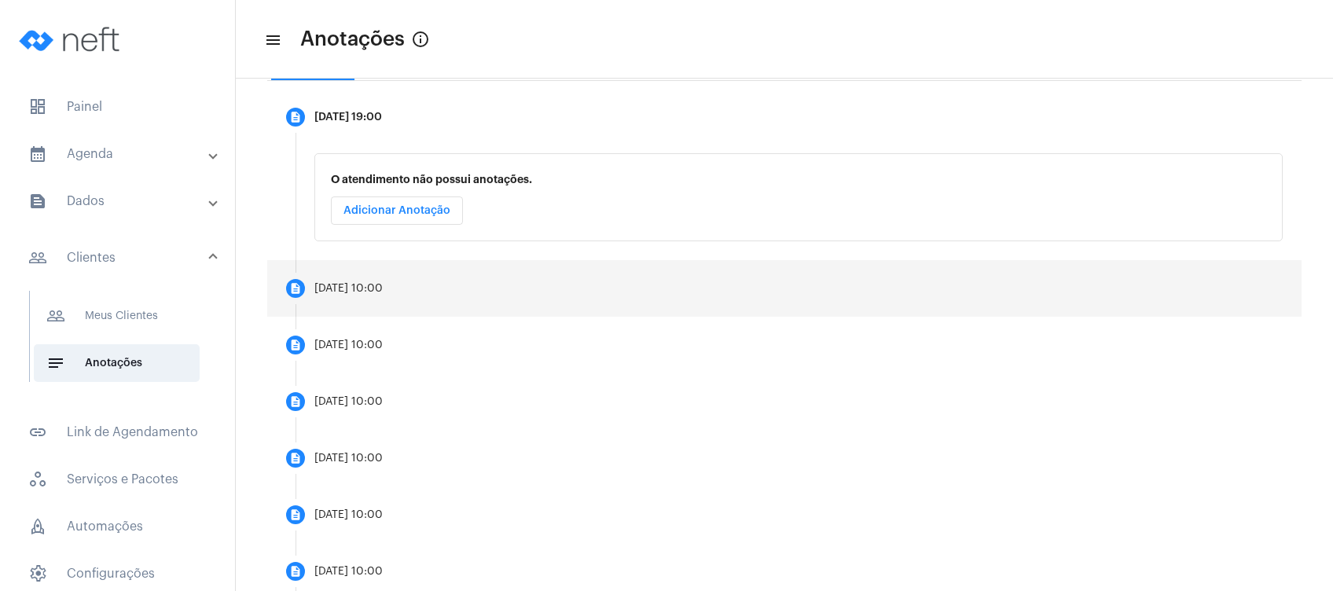
scroll to position [256, 0]
